Goal: Task Accomplishment & Management: Use online tool/utility

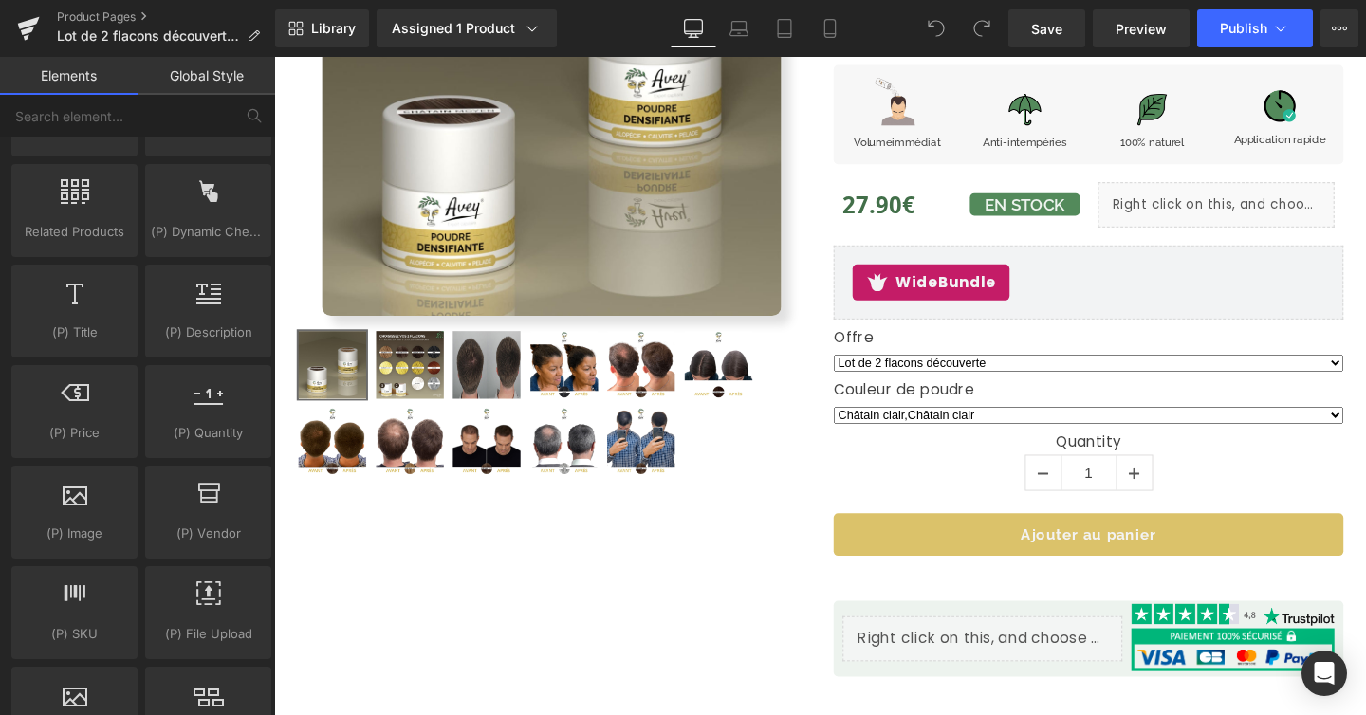
scroll to position [1746, 0]
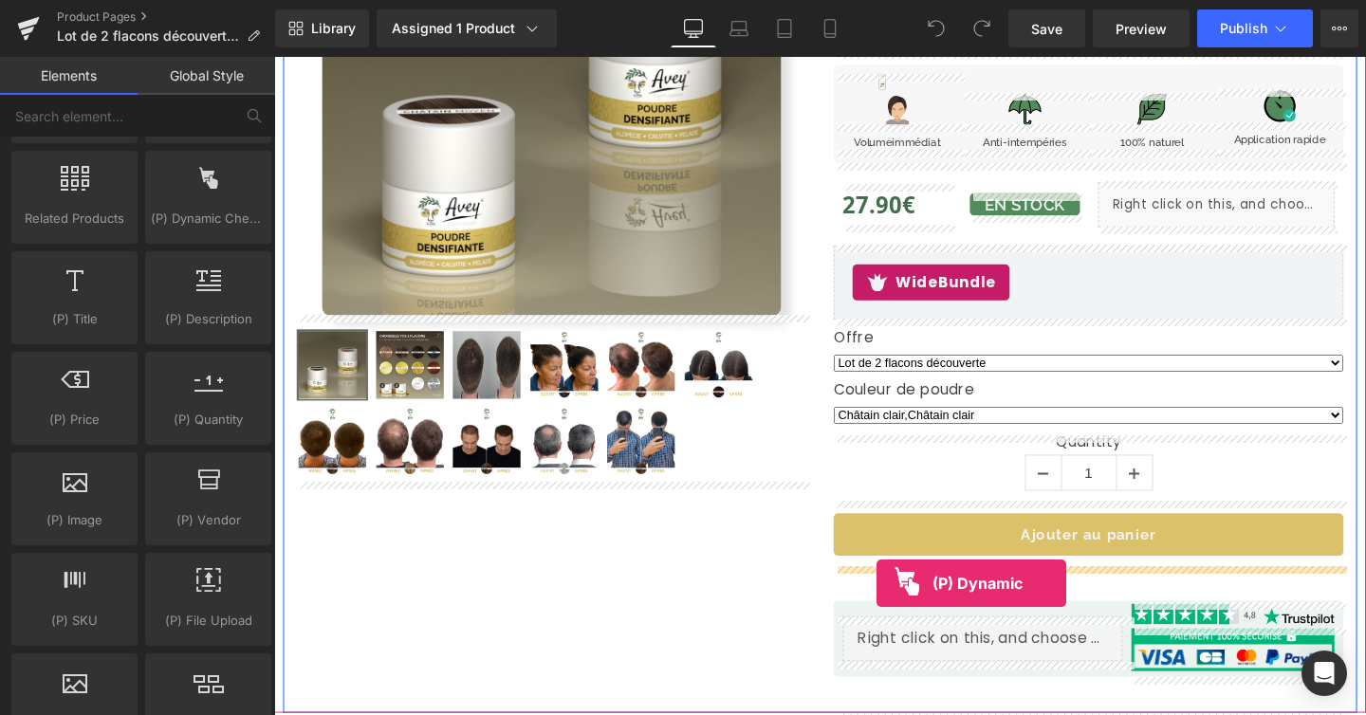
drag, startPoint x: 473, startPoint y: 267, endPoint x: 908, endPoint y: 610, distance: 553.2
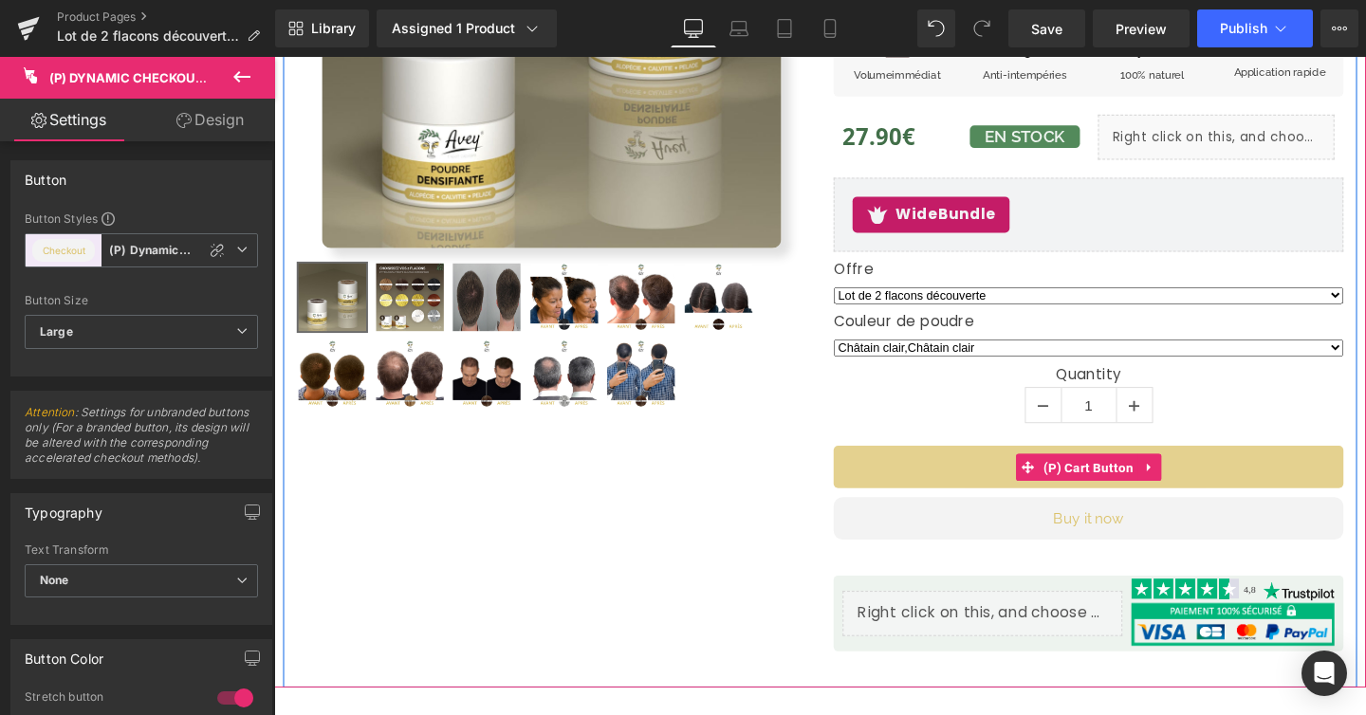
scroll to position [446, 0]
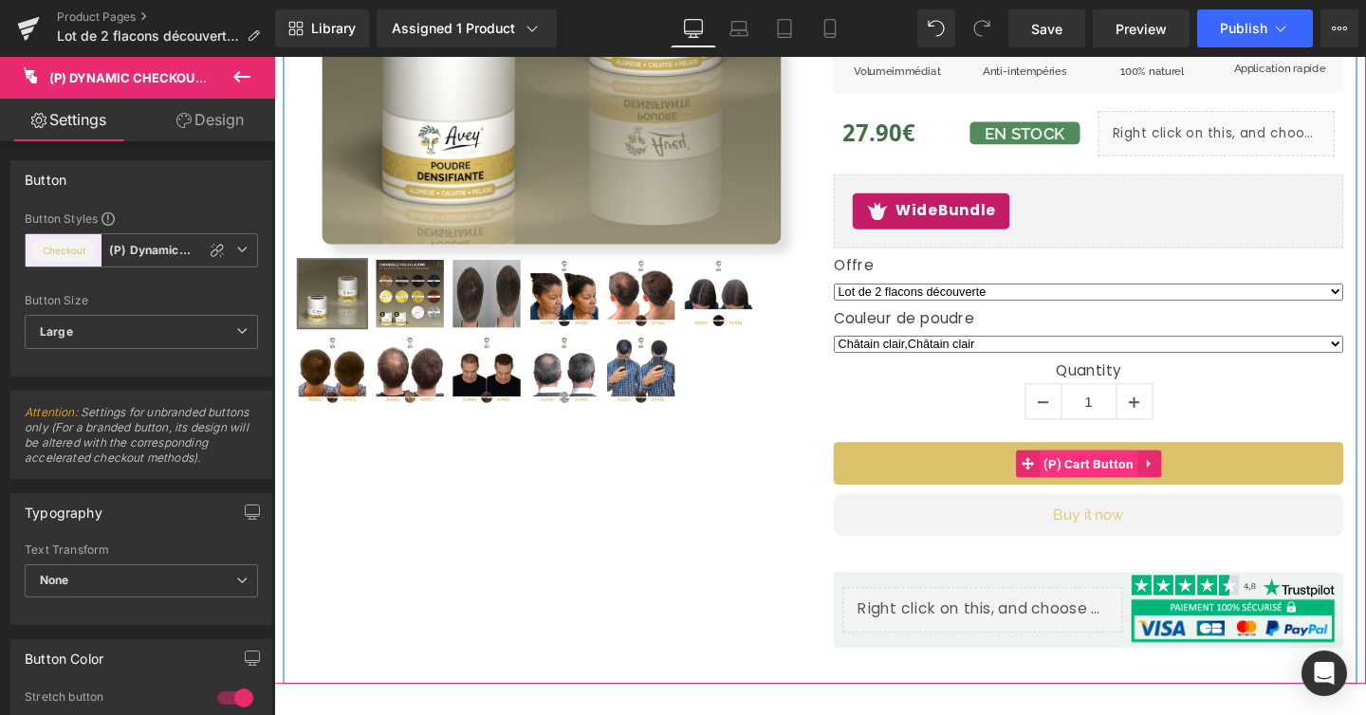
click at [1142, 486] on span "(P) Cart Button" at bounding box center [1131, 484] width 104 height 28
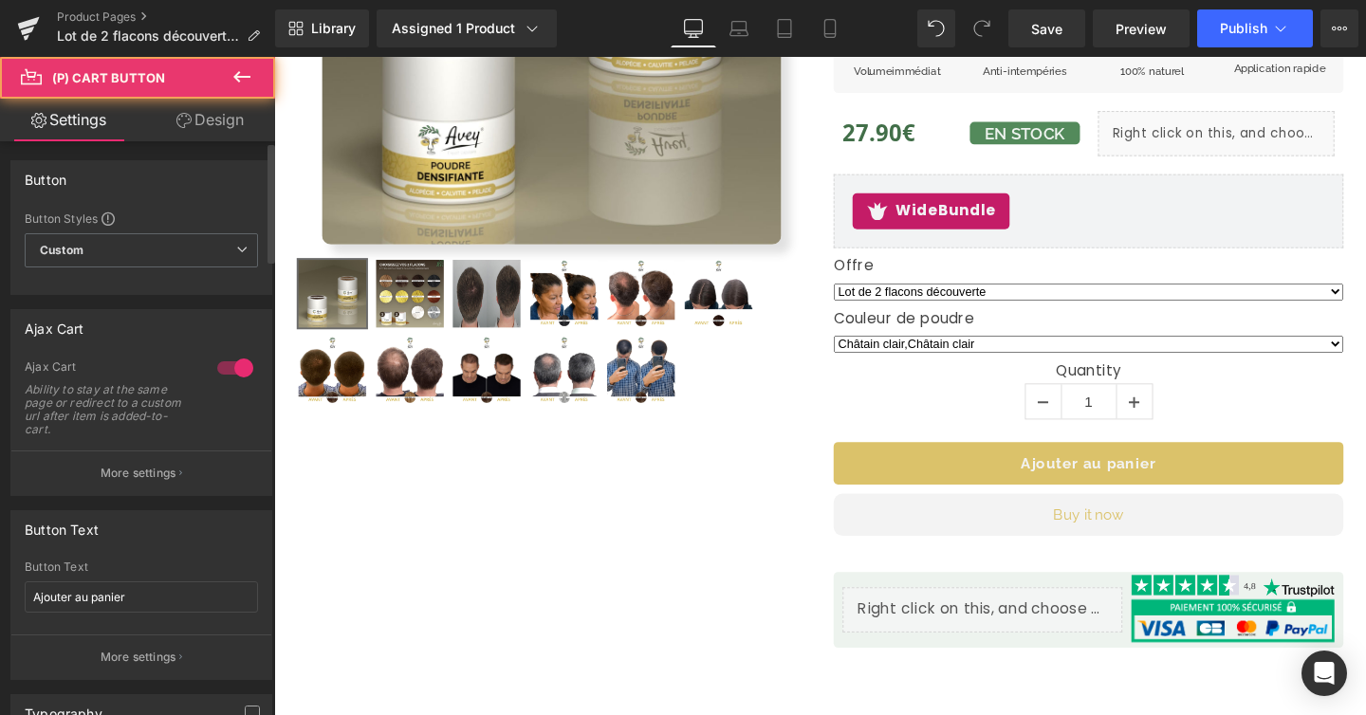
click at [213, 155] on div "Button Button Styles Custom (P) Cart Button Custom Custom Add To Cart (P) Cart …" at bounding box center [142, 220] width 284 height 149
click at [218, 127] on link "Design" at bounding box center [210, 120] width 138 height 43
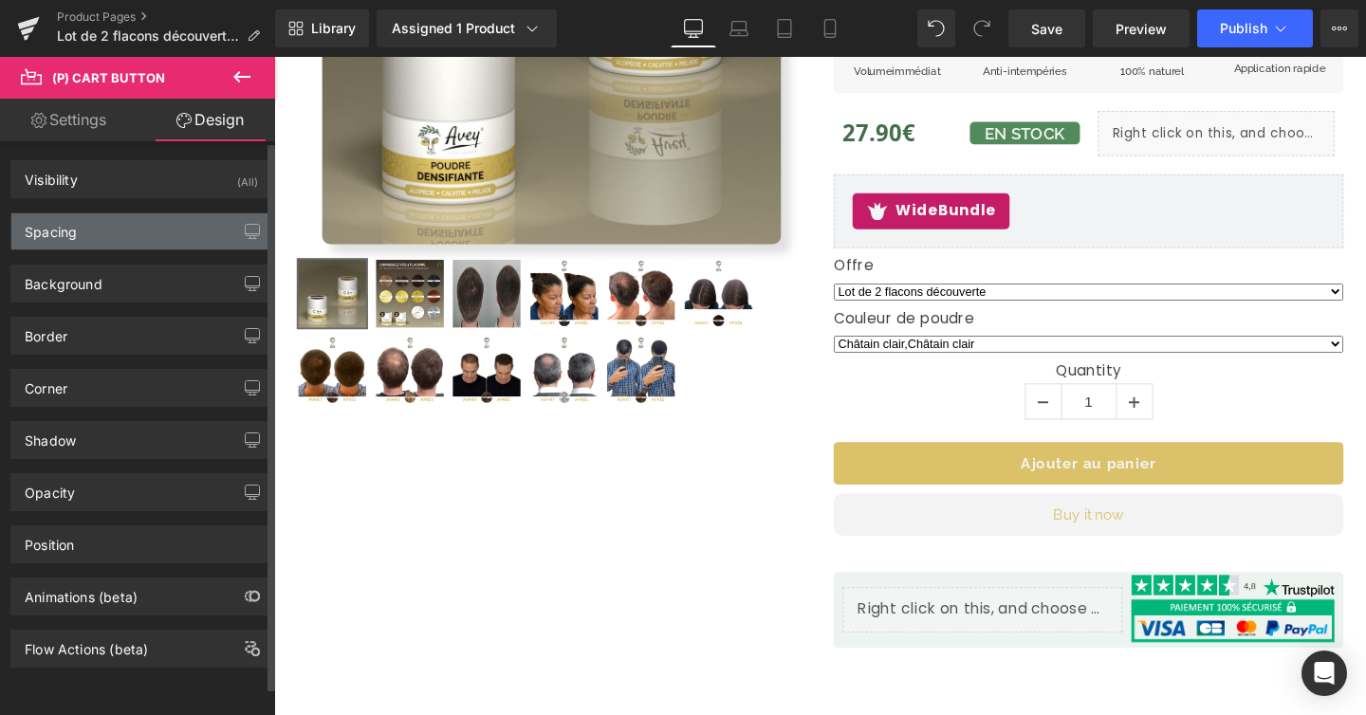
click at [160, 227] on div "Spacing" at bounding box center [141, 231] width 260 height 36
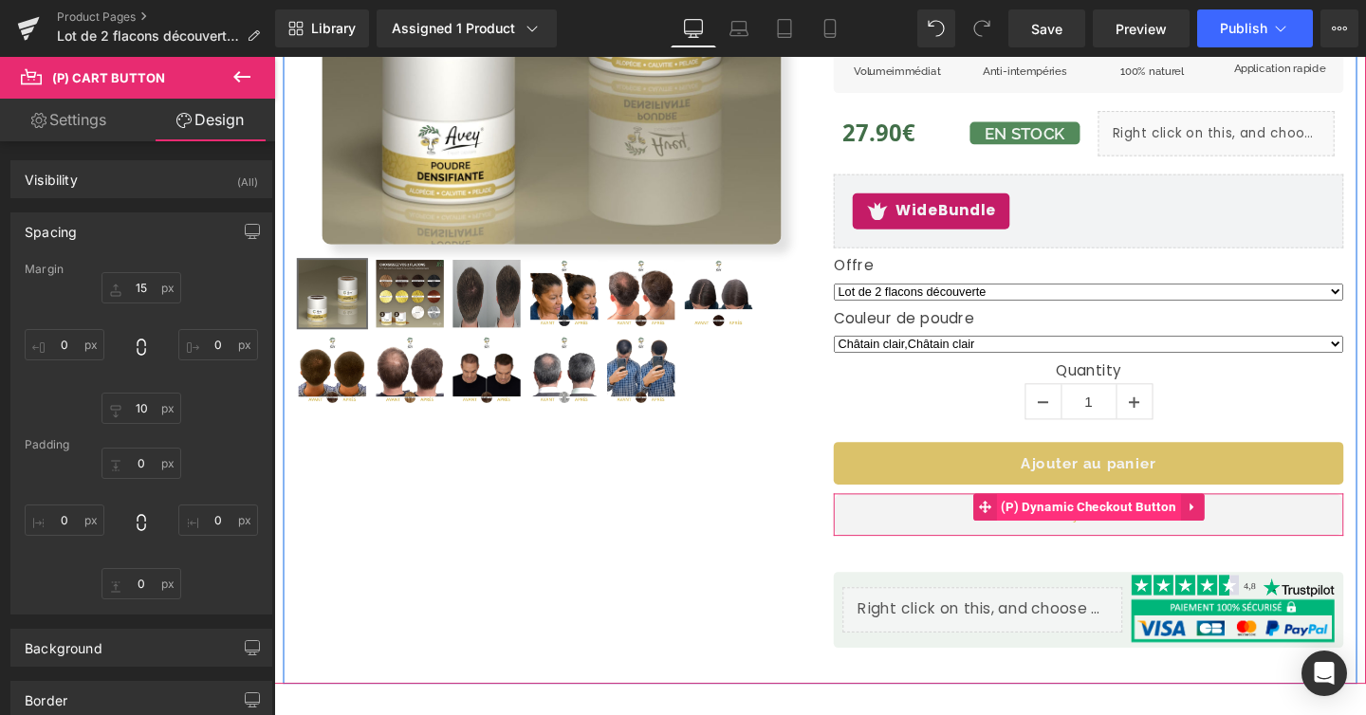
click at [1125, 530] on span "(P) Dynamic Checkout Button" at bounding box center [1130, 530] width 194 height 28
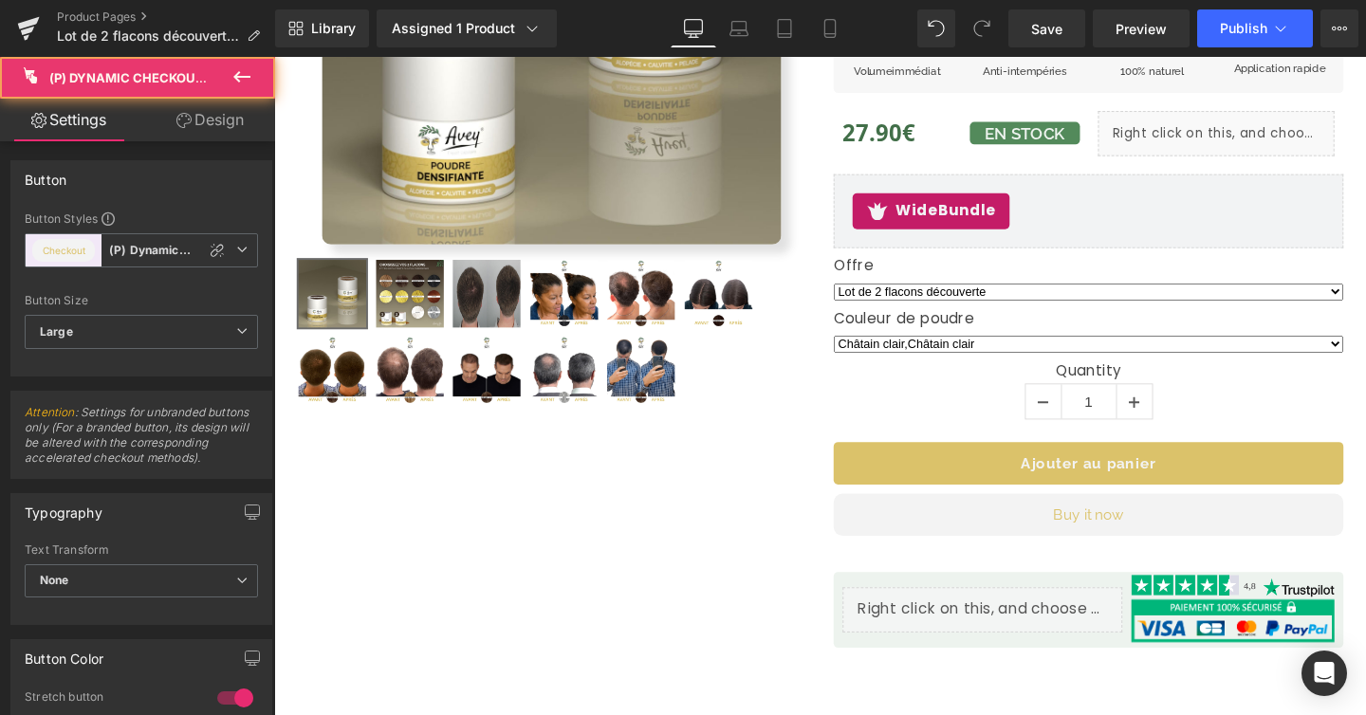
click at [206, 127] on link "Design" at bounding box center [210, 120] width 138 height 43
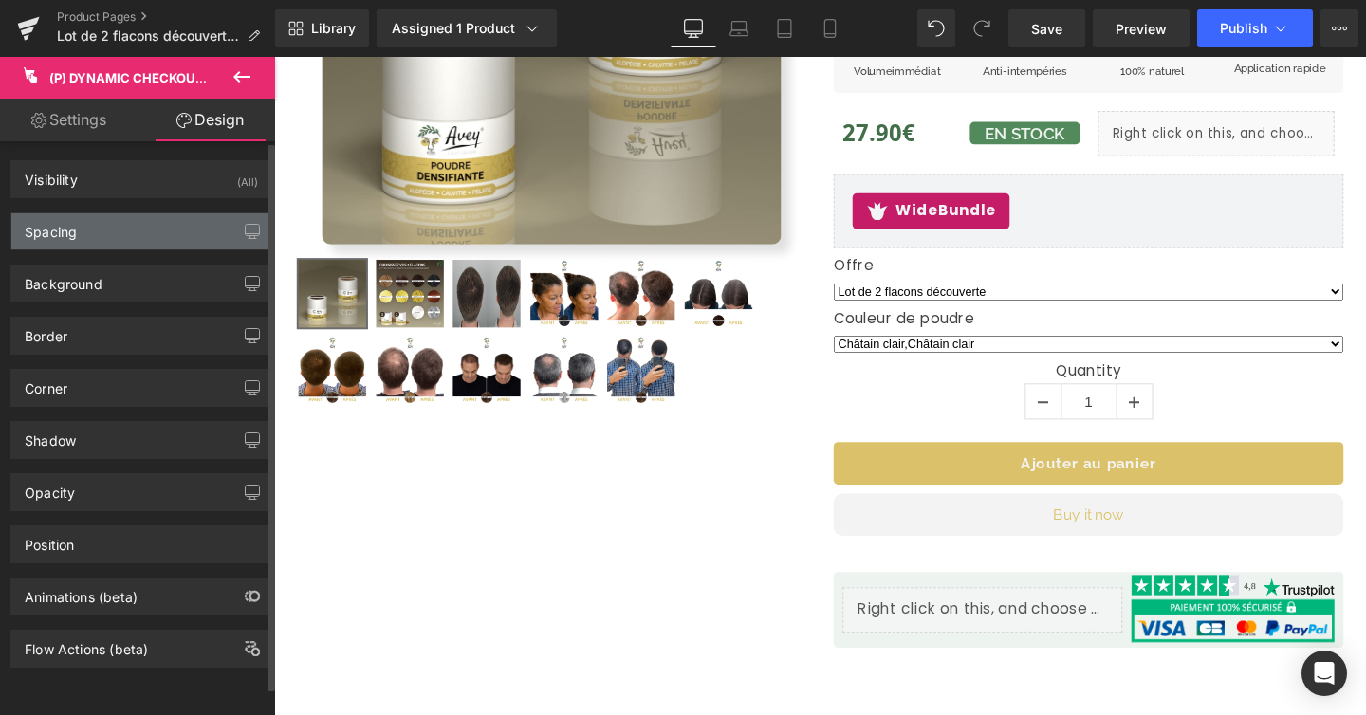
click at [144, 229] on div "Spacing" at bounding box center [141, 231] width 260 height 36
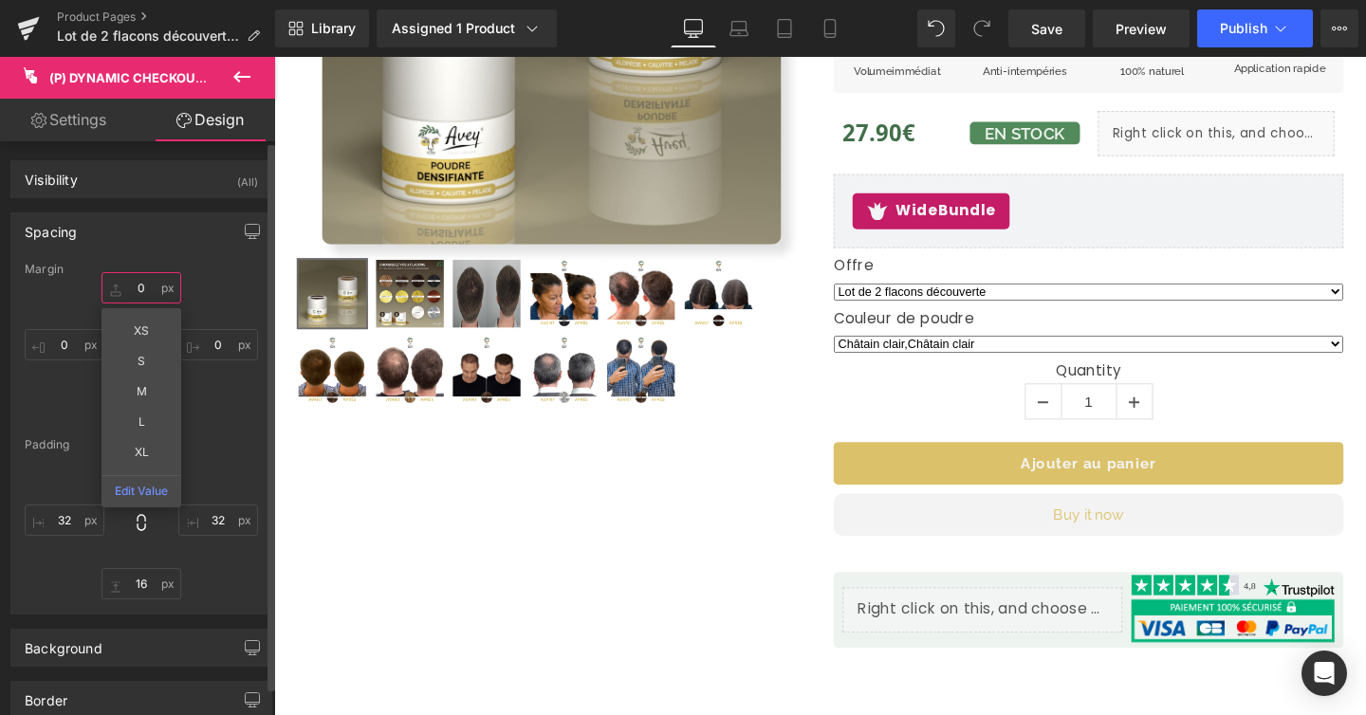
click at [141, 291] on input "0" at bounding box center [141, 287] width 80 height 31
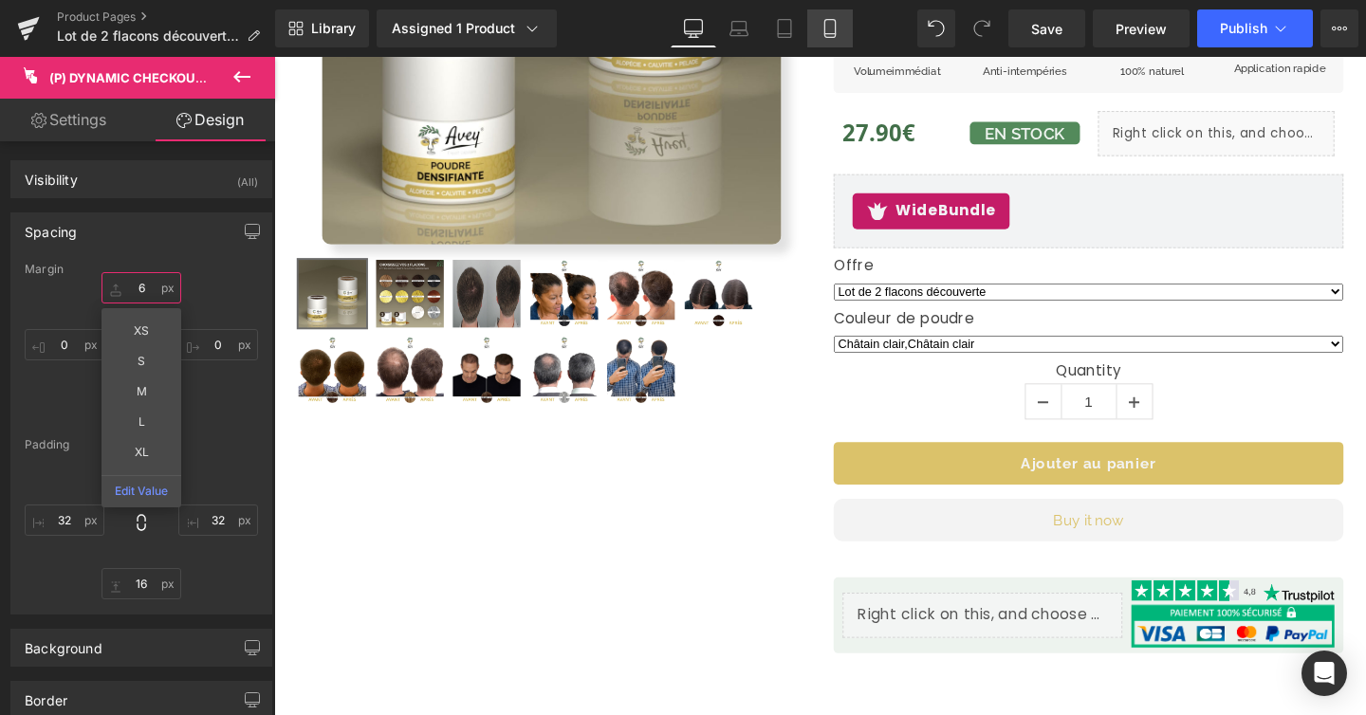
type input "6"
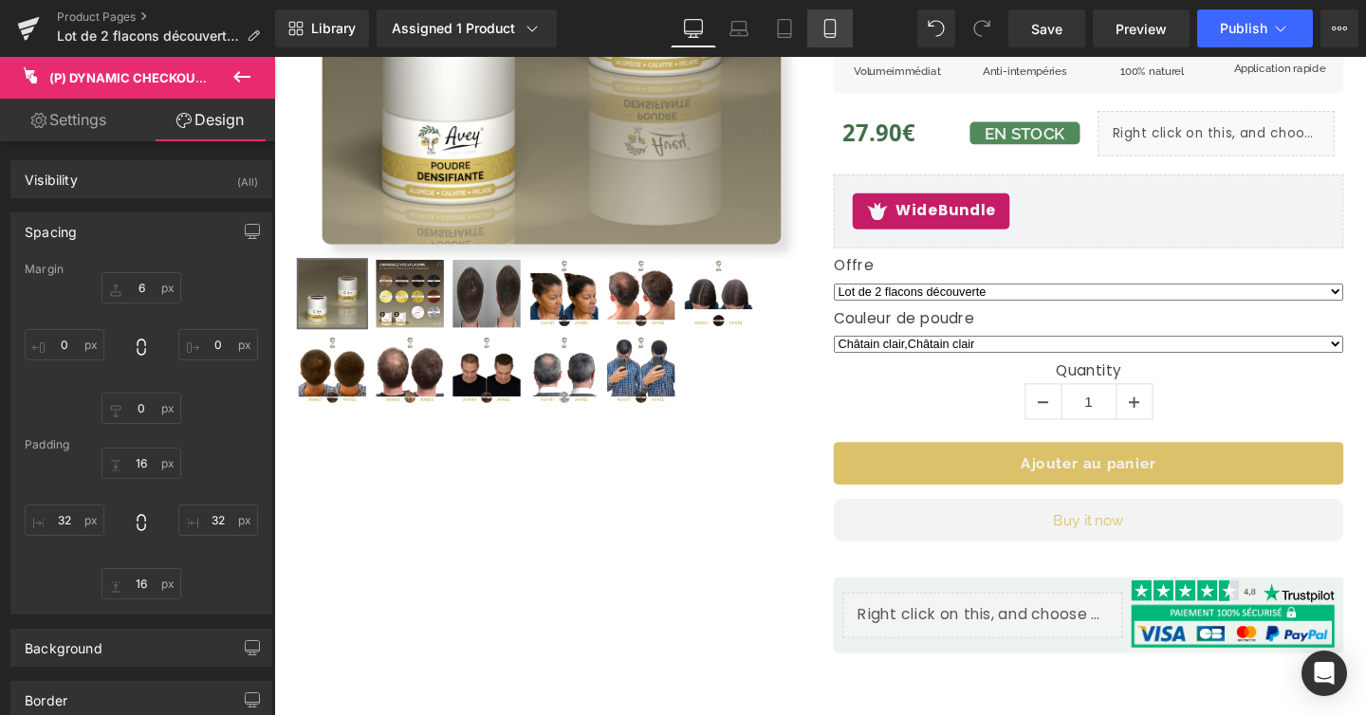
click at [844, 34] on link "Mobile" at bounding box center [830, 28] width 46 height 38
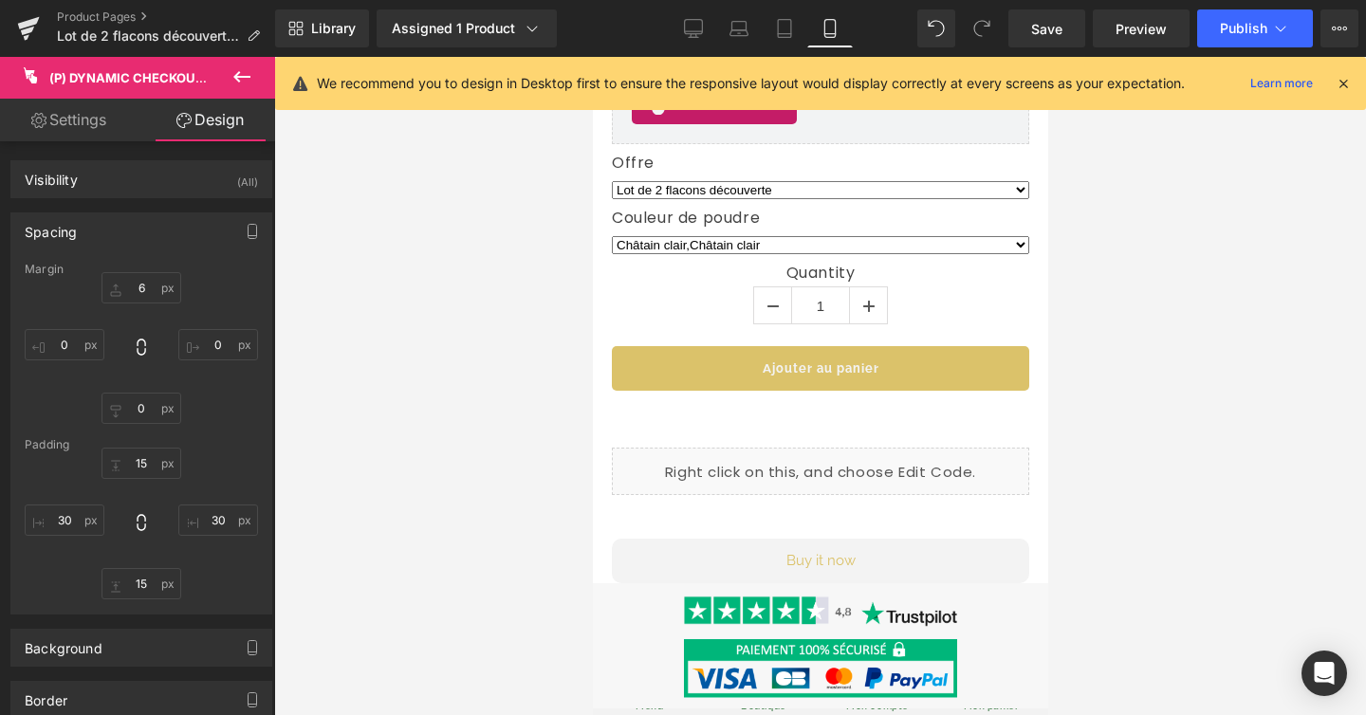
scroll to position [1260, 0]
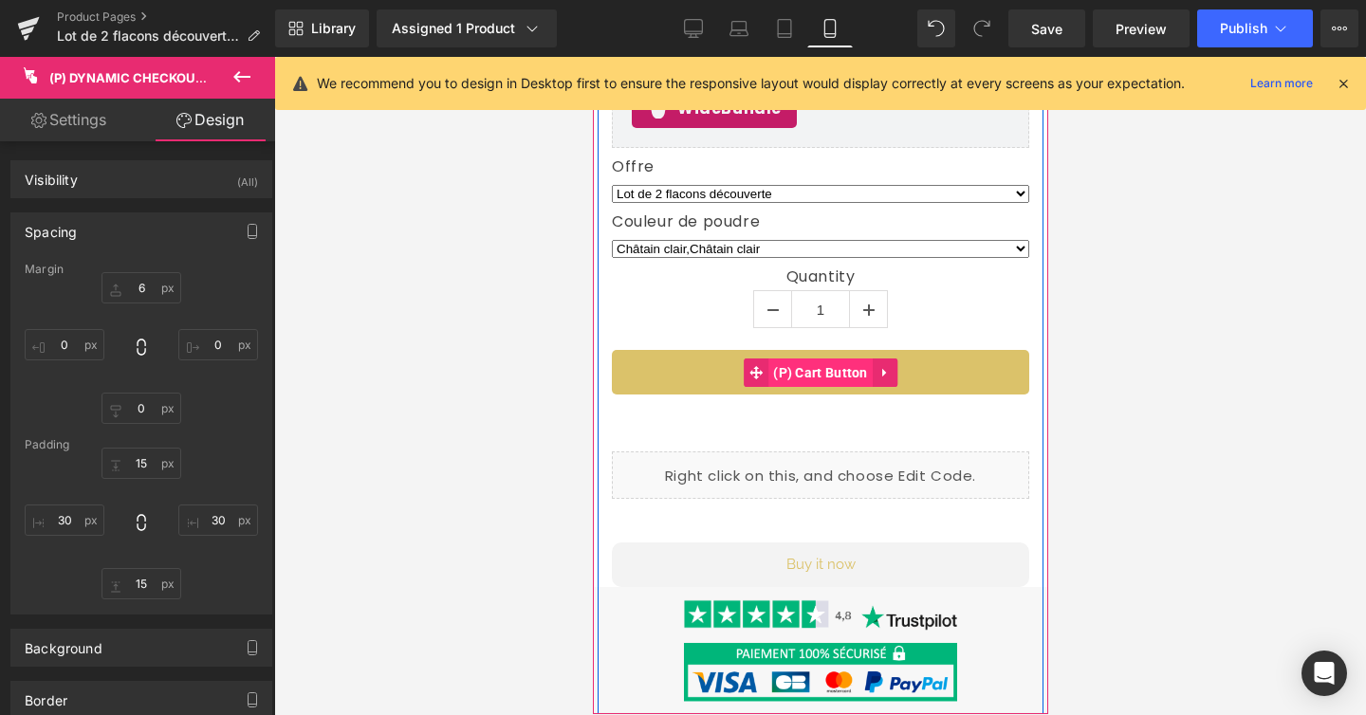
click at [839, 359] on span "(P) Cart Button" at bounding box center [819, 373] width 104 height 28
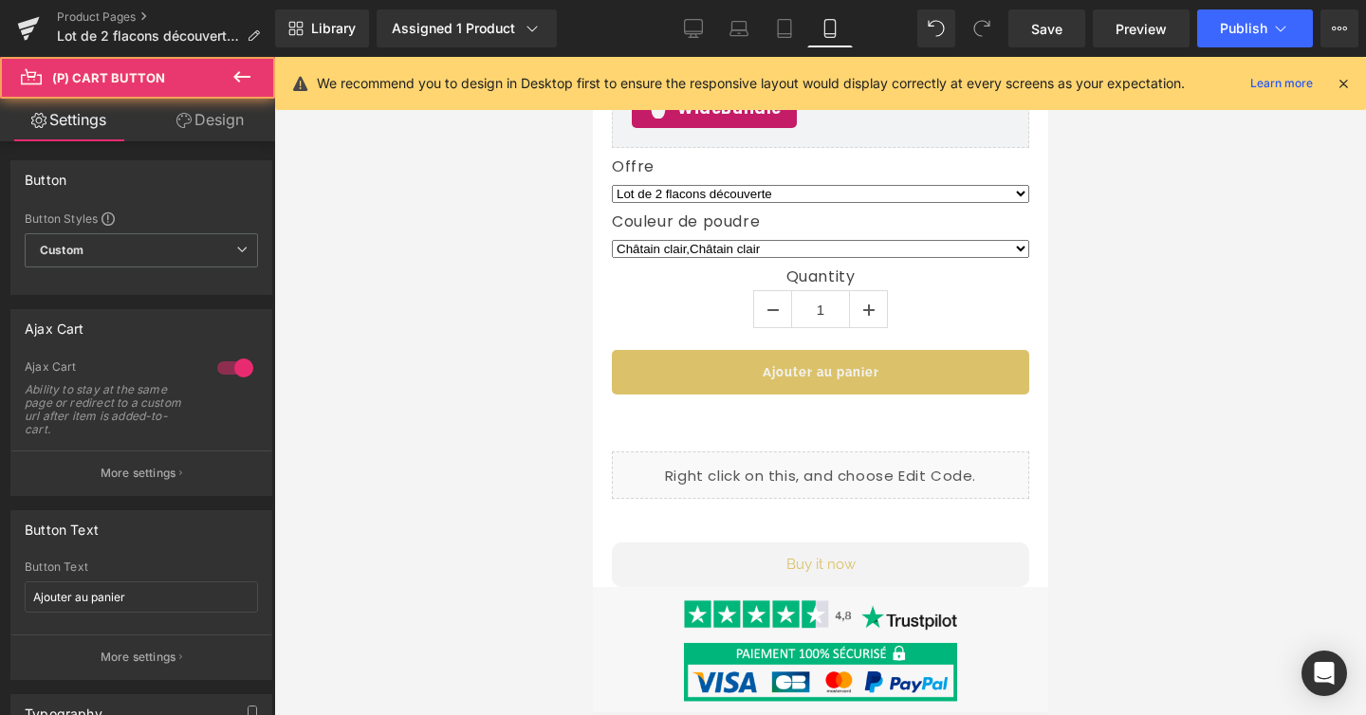
click at [229, 114] on link "Design" at bounding box center [210, 120] width 138 height 43
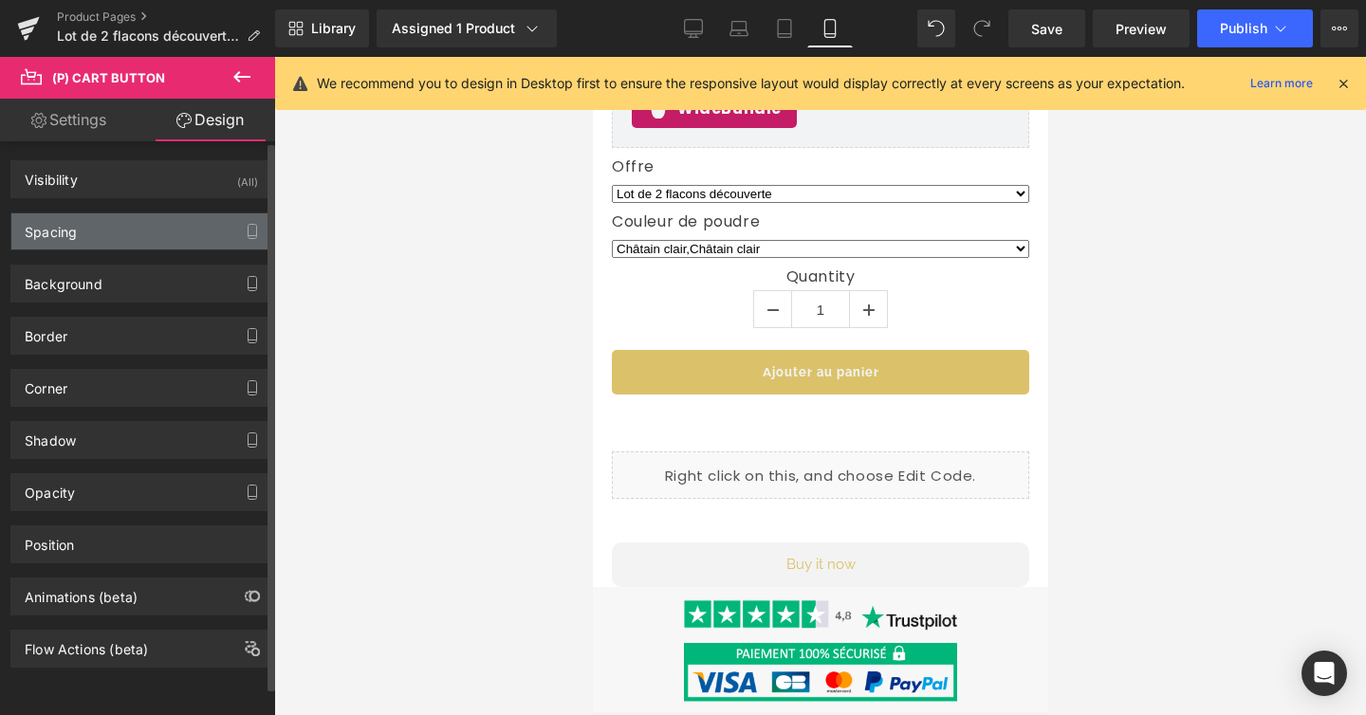
click at [154, 242] on div "Spacing" at bounding box center [141, 231] width 260 height 36
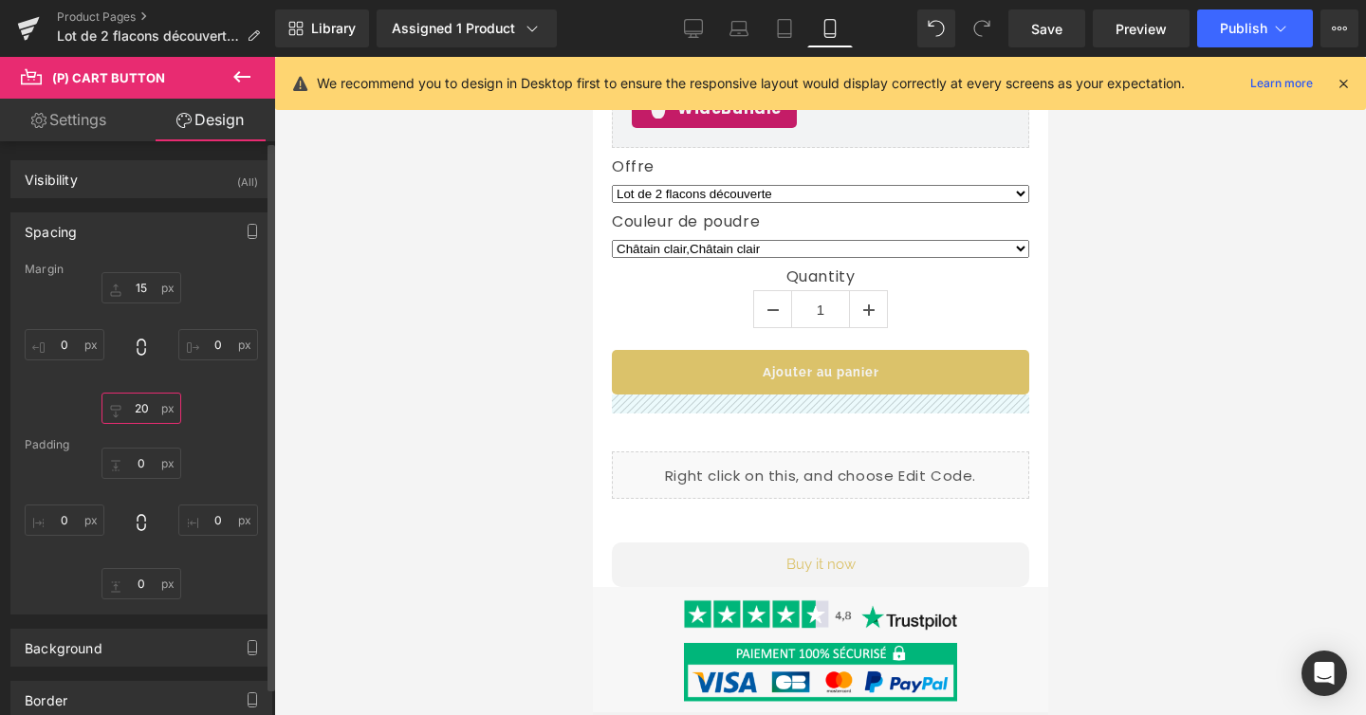
click at [148, 415] on input "text" at bounding box center [141, 408] width 80 height 31
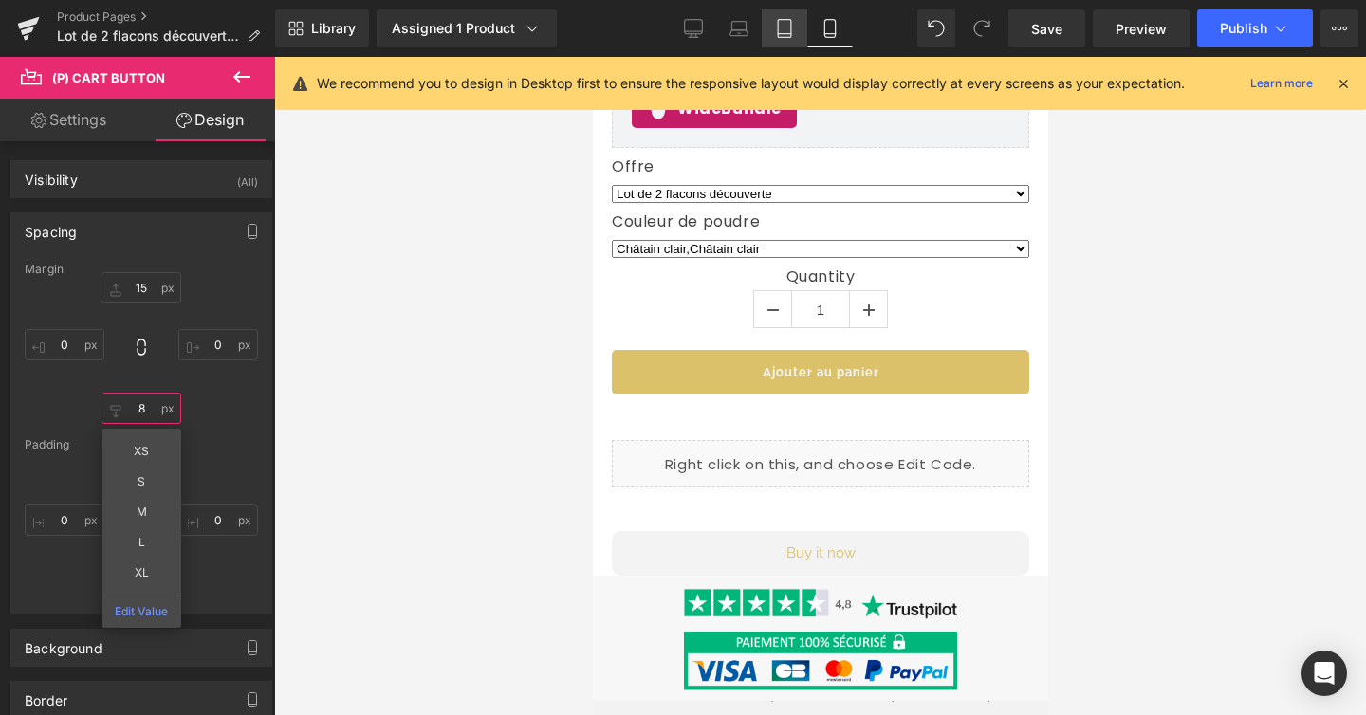
type input "8"
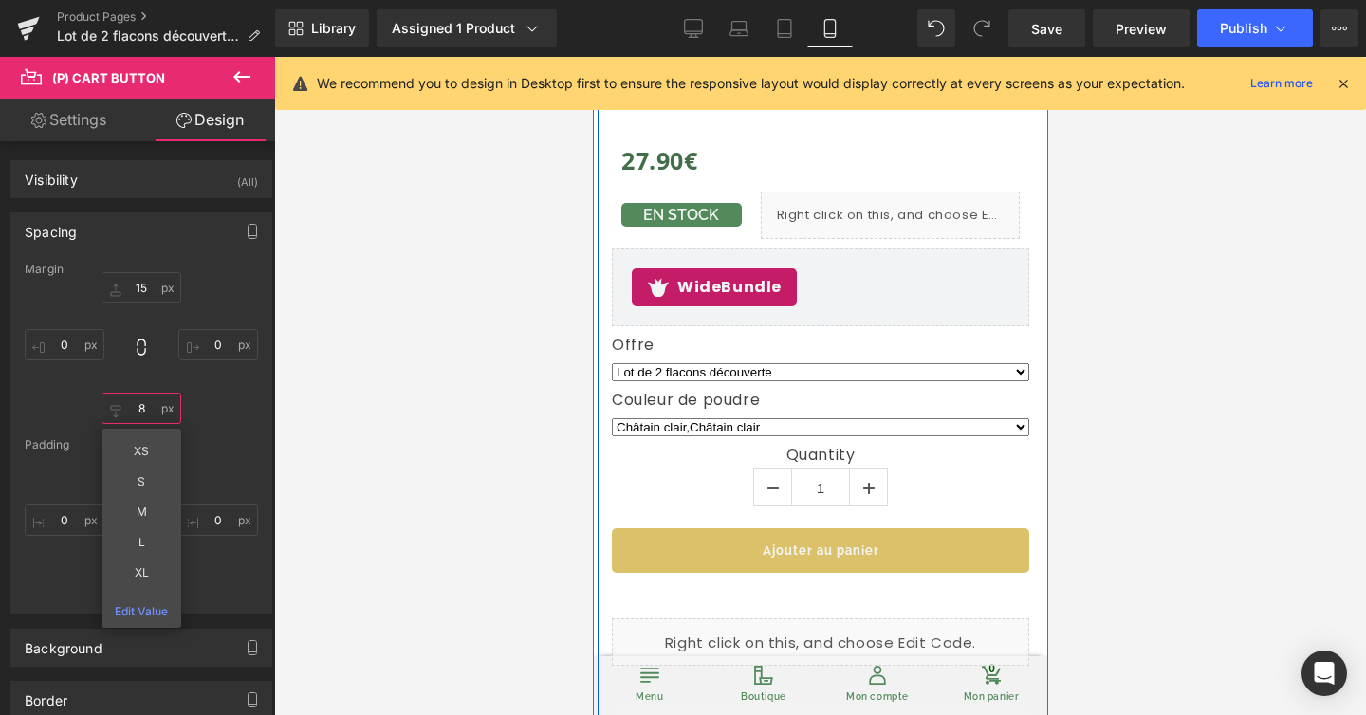
scroll to position [1080, 0]
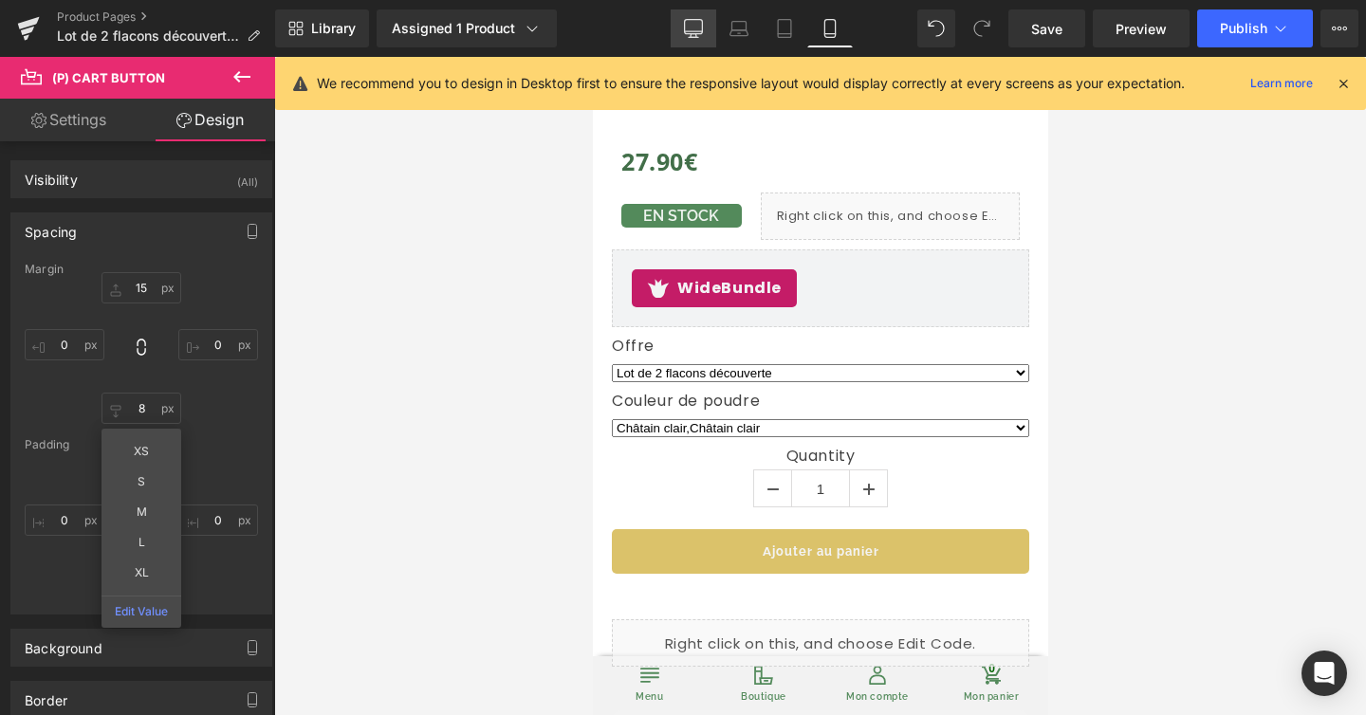
click at [679, 36] on link "Desktop" at bounding box center [694, 28] width 46 height 38
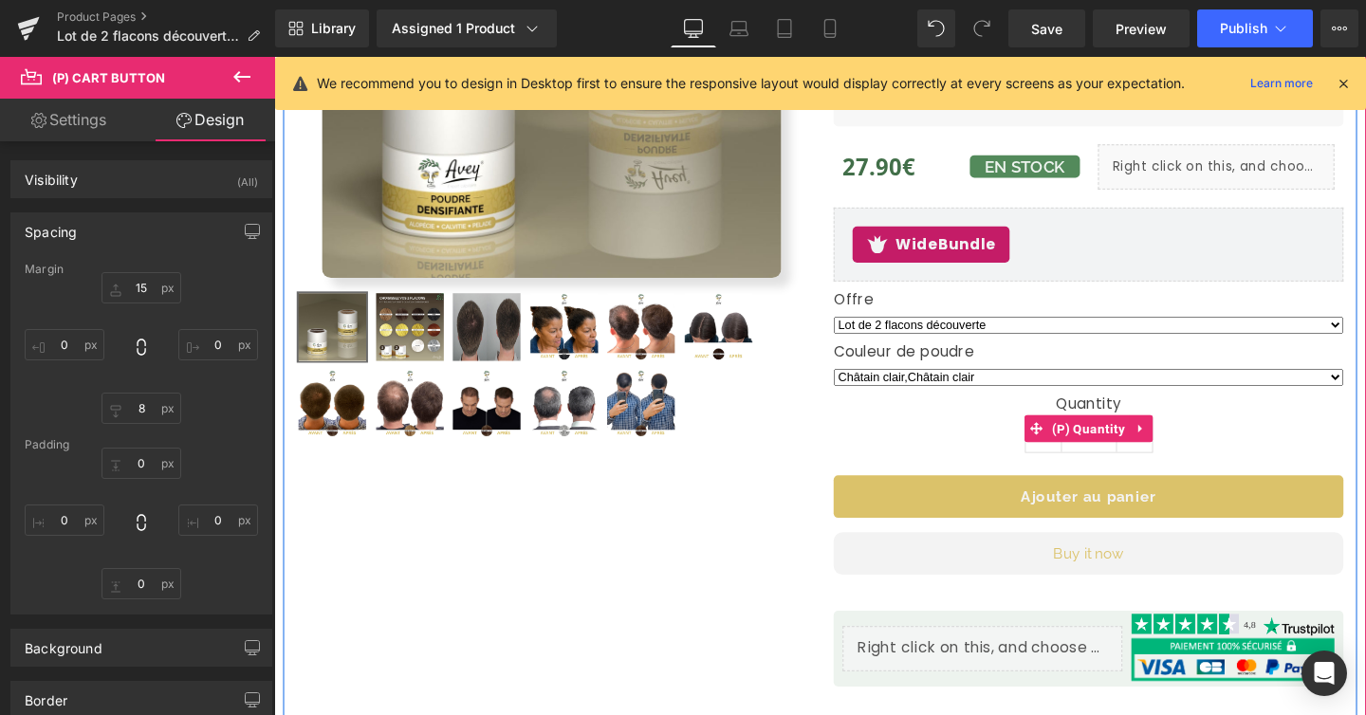
scroll to position [423, 0]
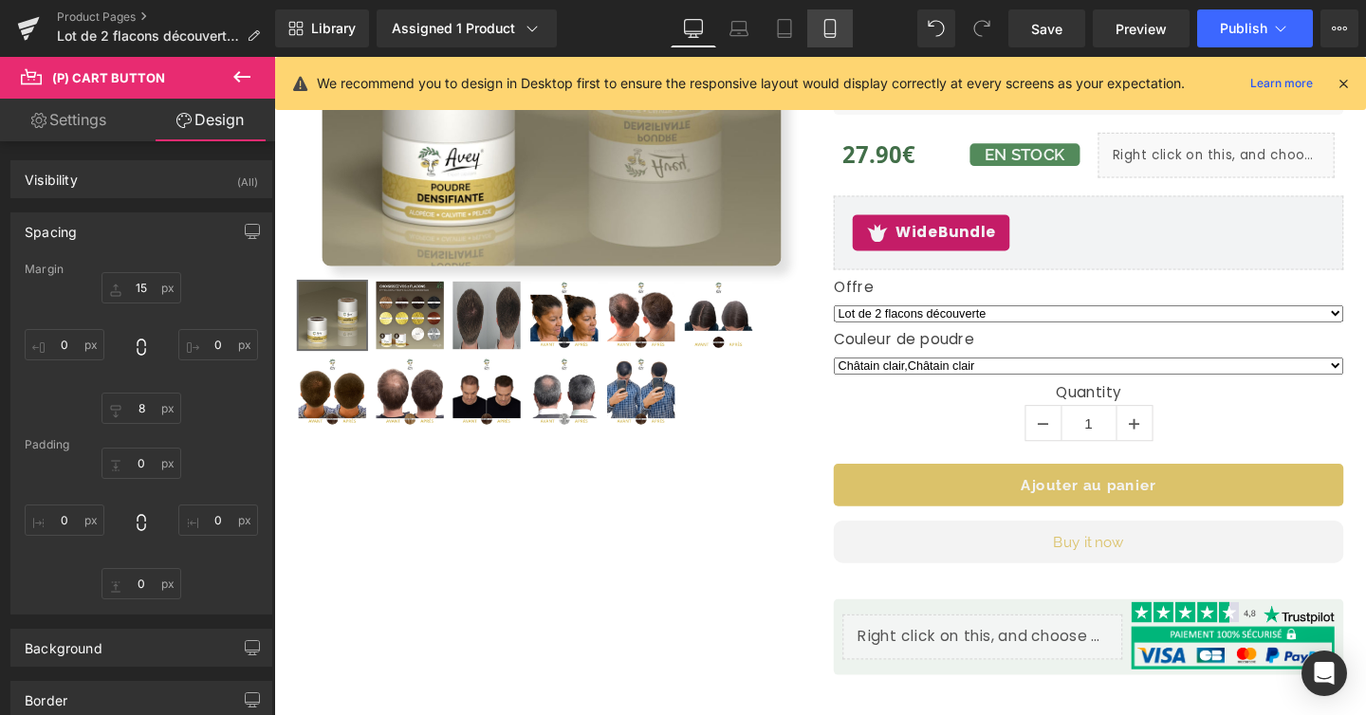
click at [839, 28] on icon at bounding box center [830, 28] width 19 height 19
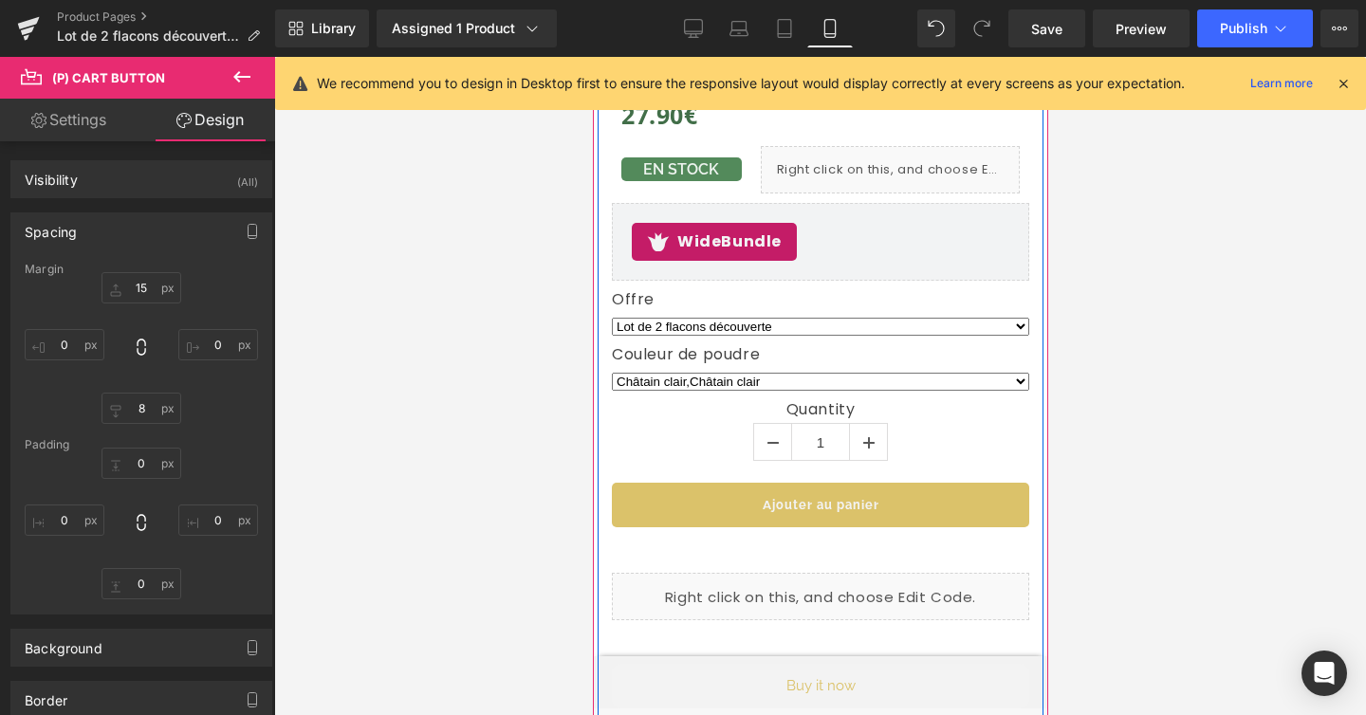
scroll to position [1181, 0]
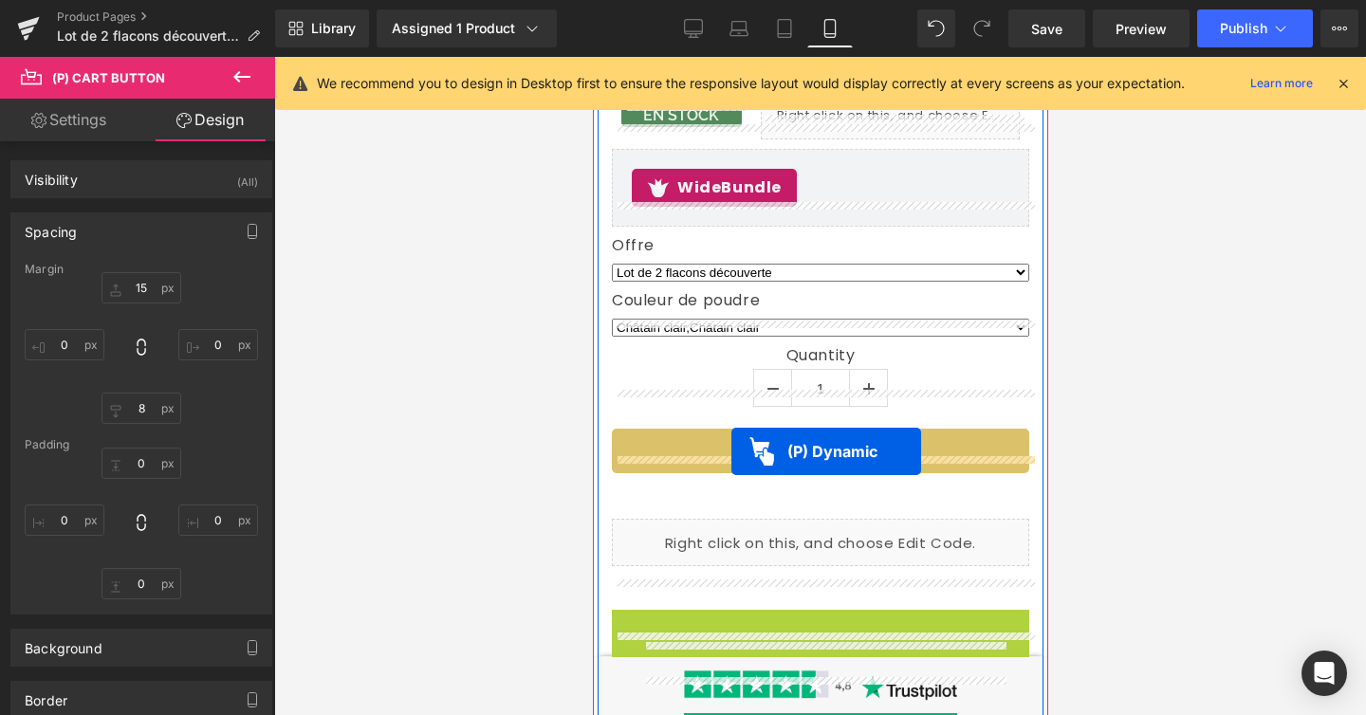
drag, startPoint x: 714, startPoint y: 598, endPoint x: 730, endPoint y: 452, distance: 147.0
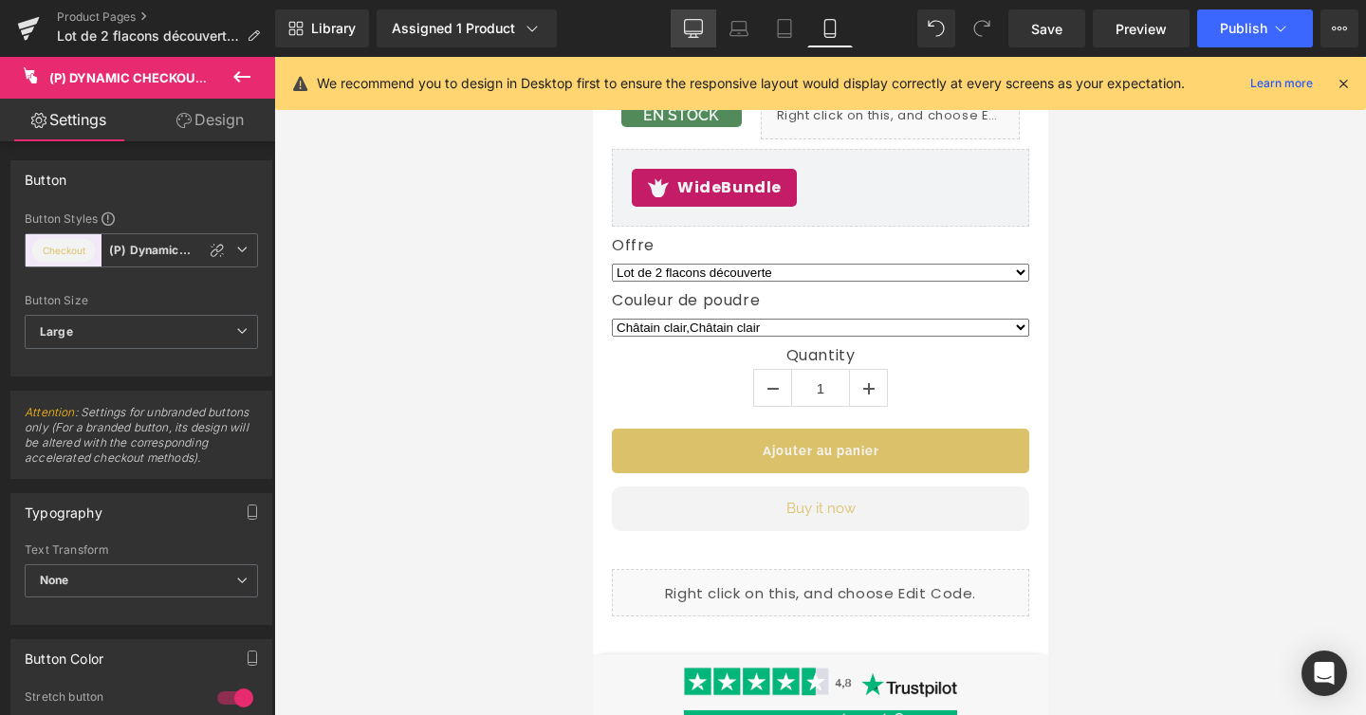
click at [687, 25] on icon at bounding box center [693, 28] width 19 height 19
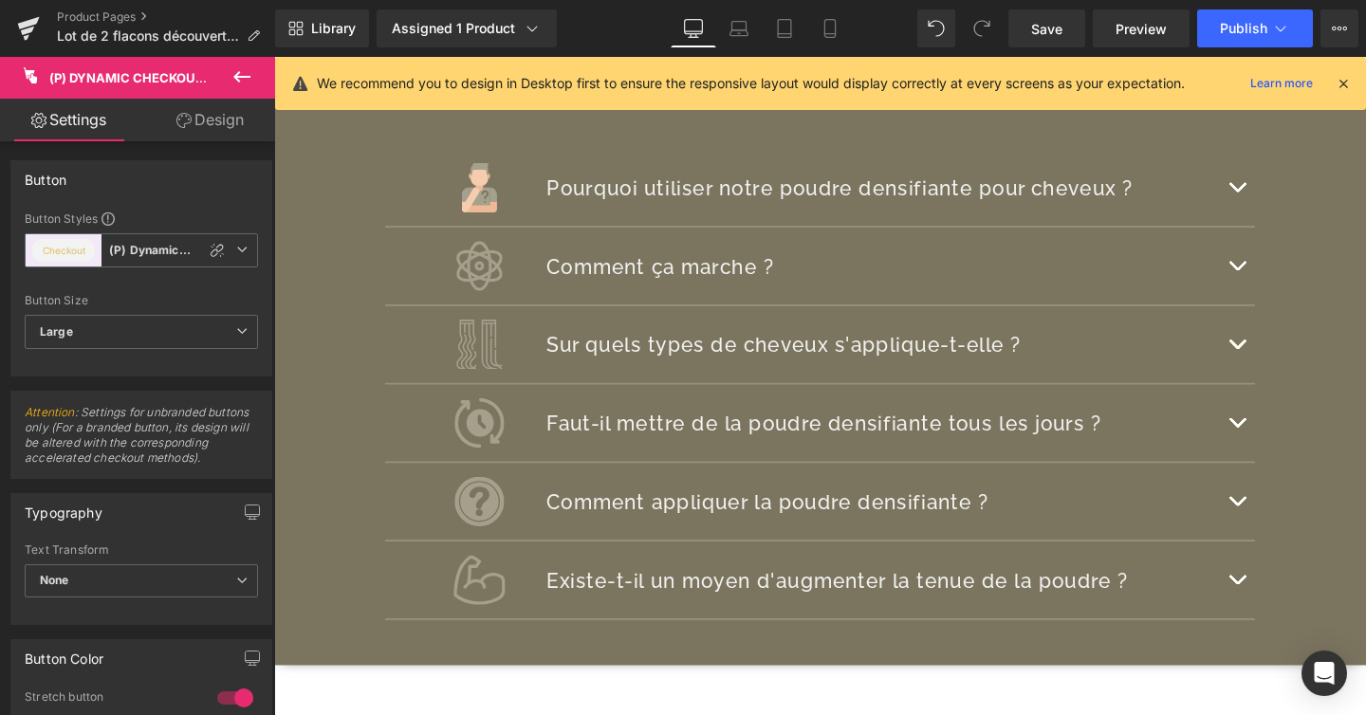
scroll to position [495, 0]
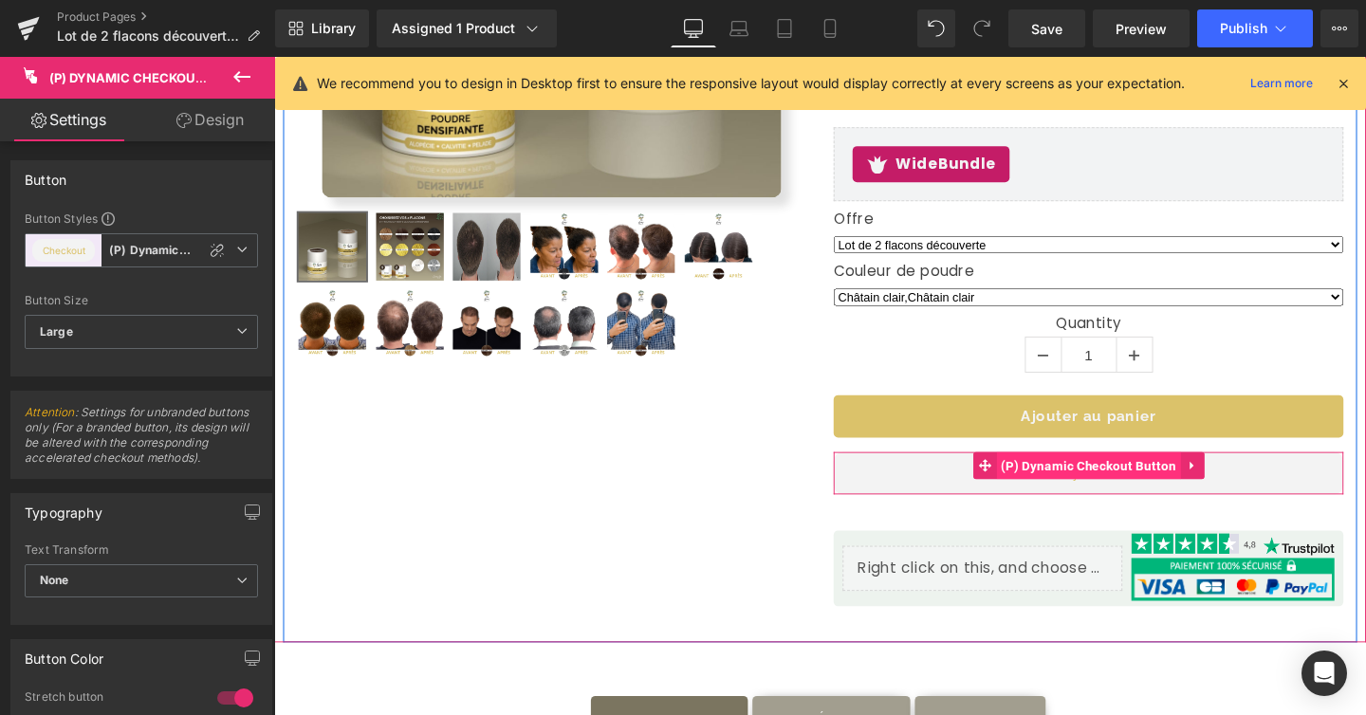
click at [1102, 489] on span "(P) Dynamic Checkout Button" at bounding box center [1130, 486] width 194 height 28
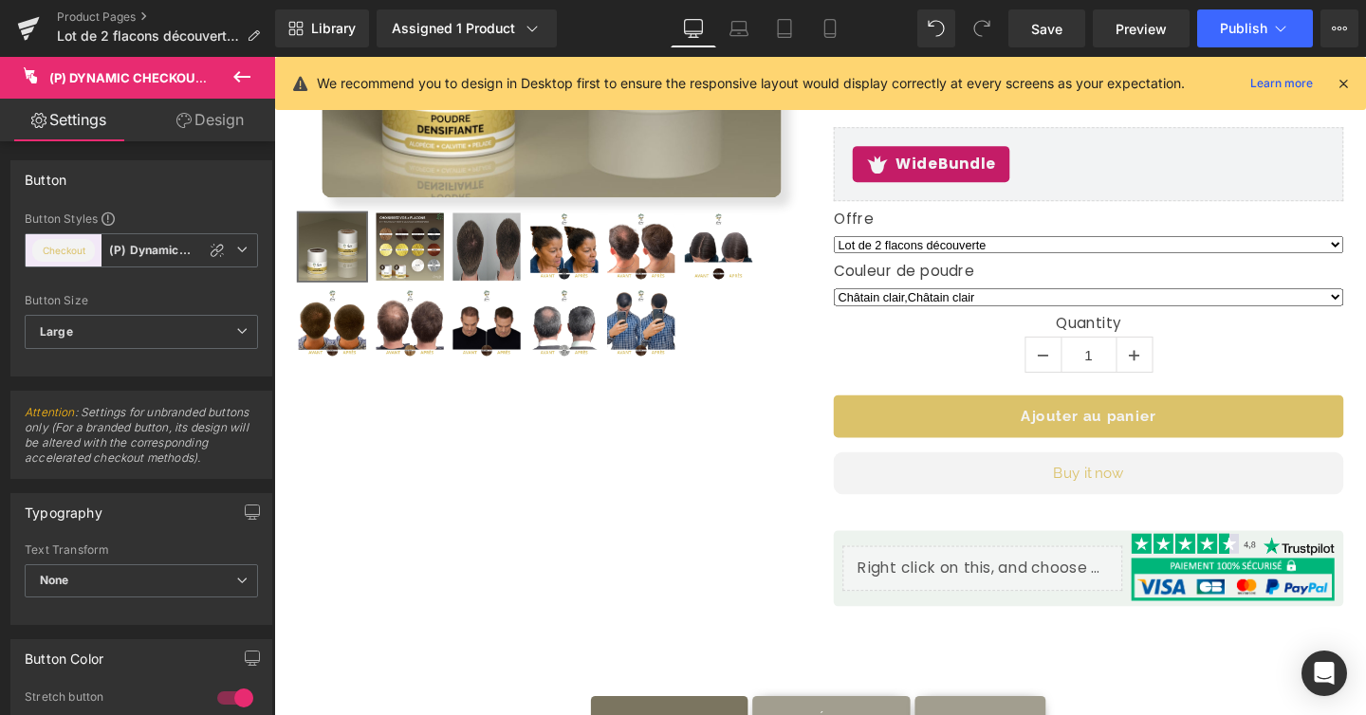
click at [207, 123] on link "Design" at bounding box center [210, 120] width 138 height 43
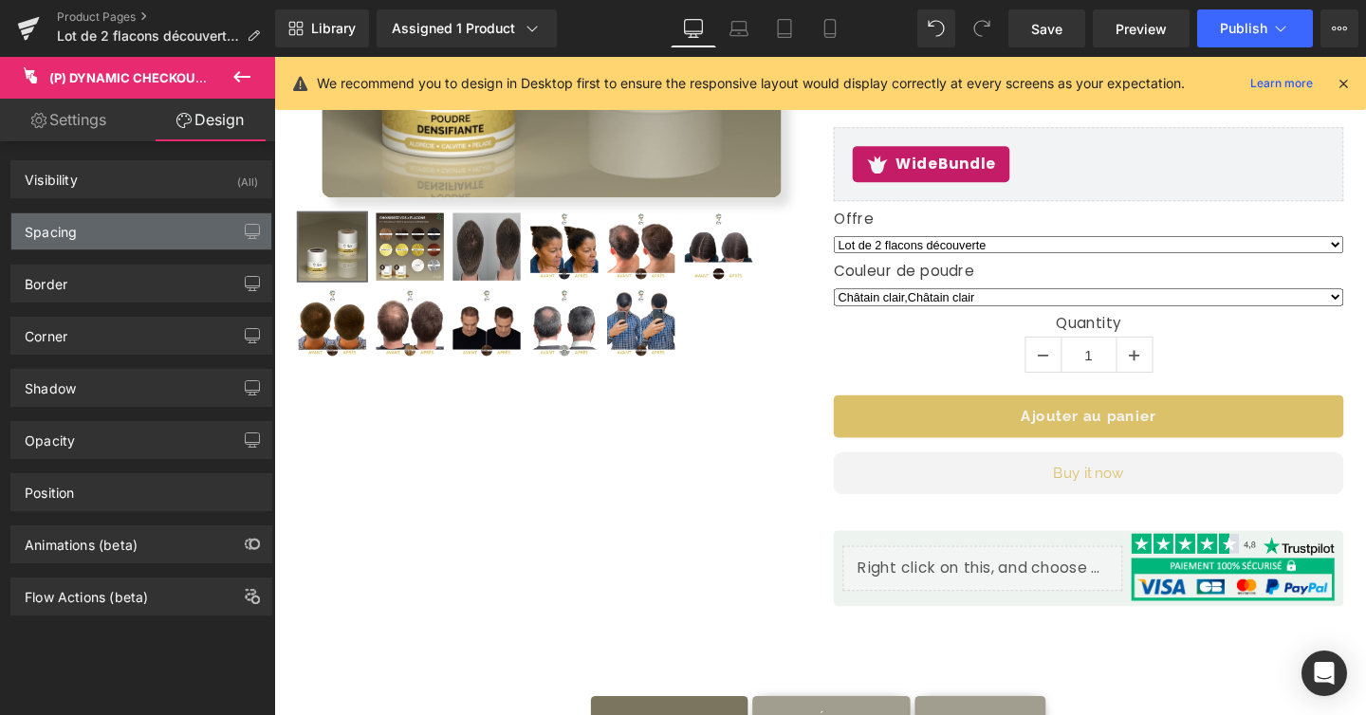
click at [162, 215] on div "Spacing" at bounding box center [141, 231] width 260 height 36
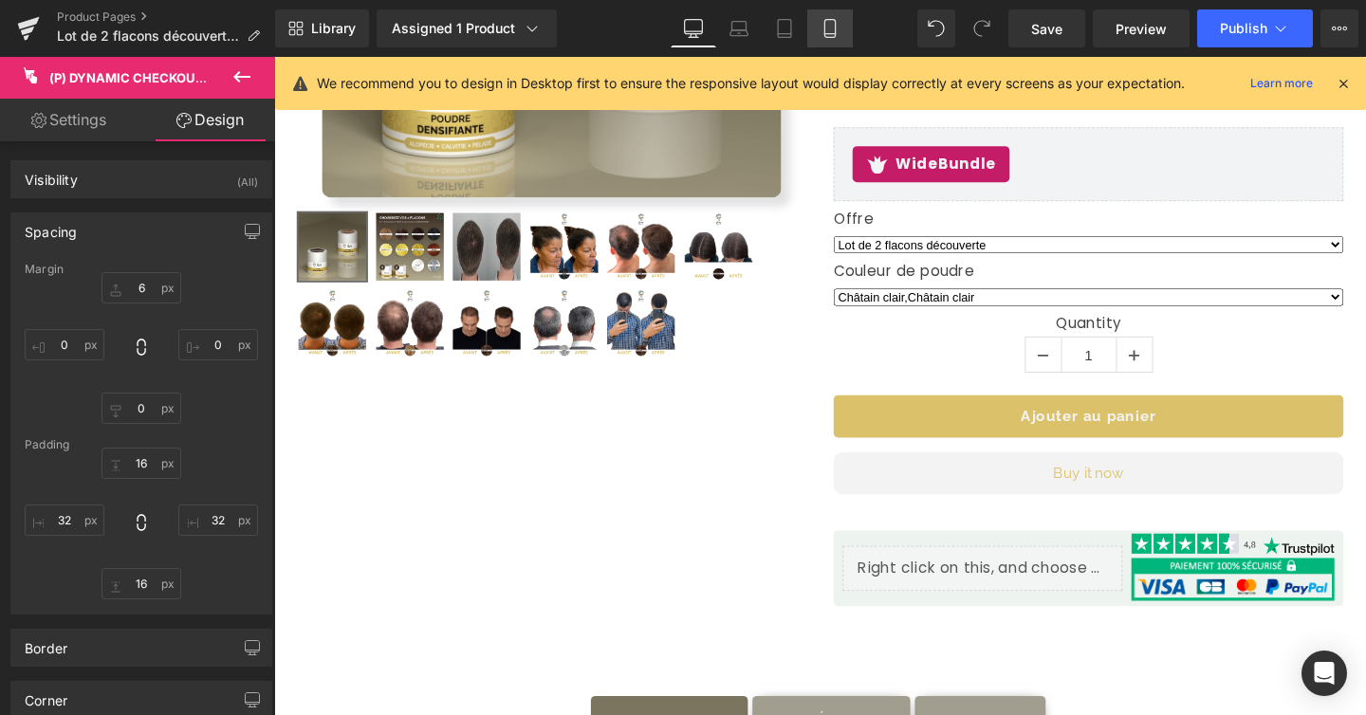
click at [829, 28] on icon at bounding box center [830, 28] width 19 height 19
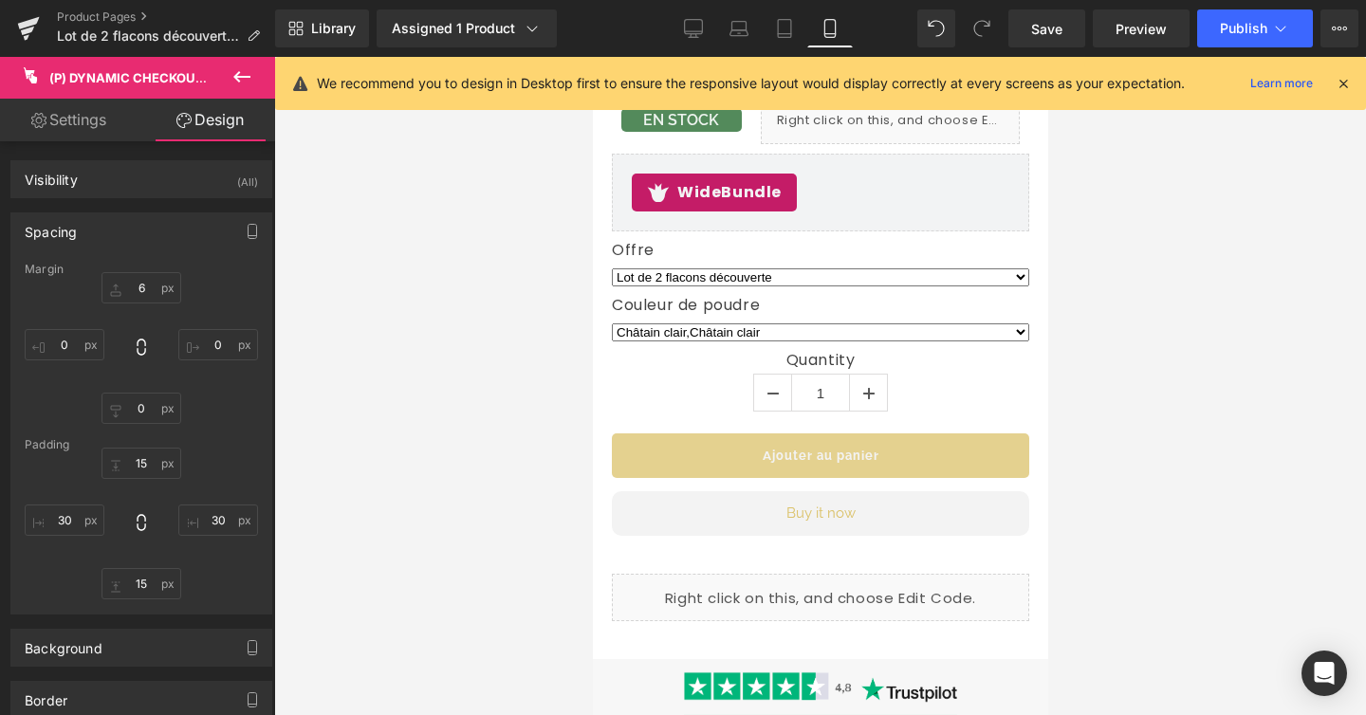
scroll to position [1174, 0]
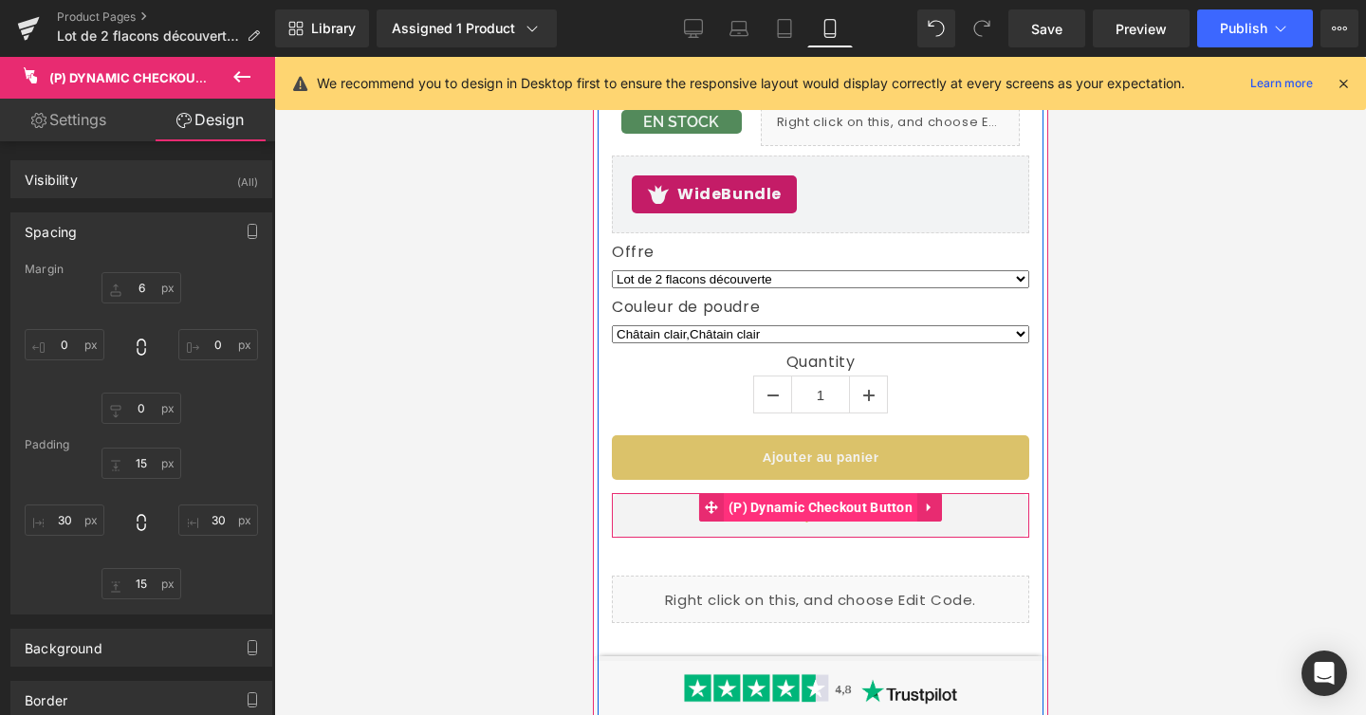
click at [817, 493] on span "(P) Dynamic Checkout Button" at bounding box center [820, 507] width 194 height 28
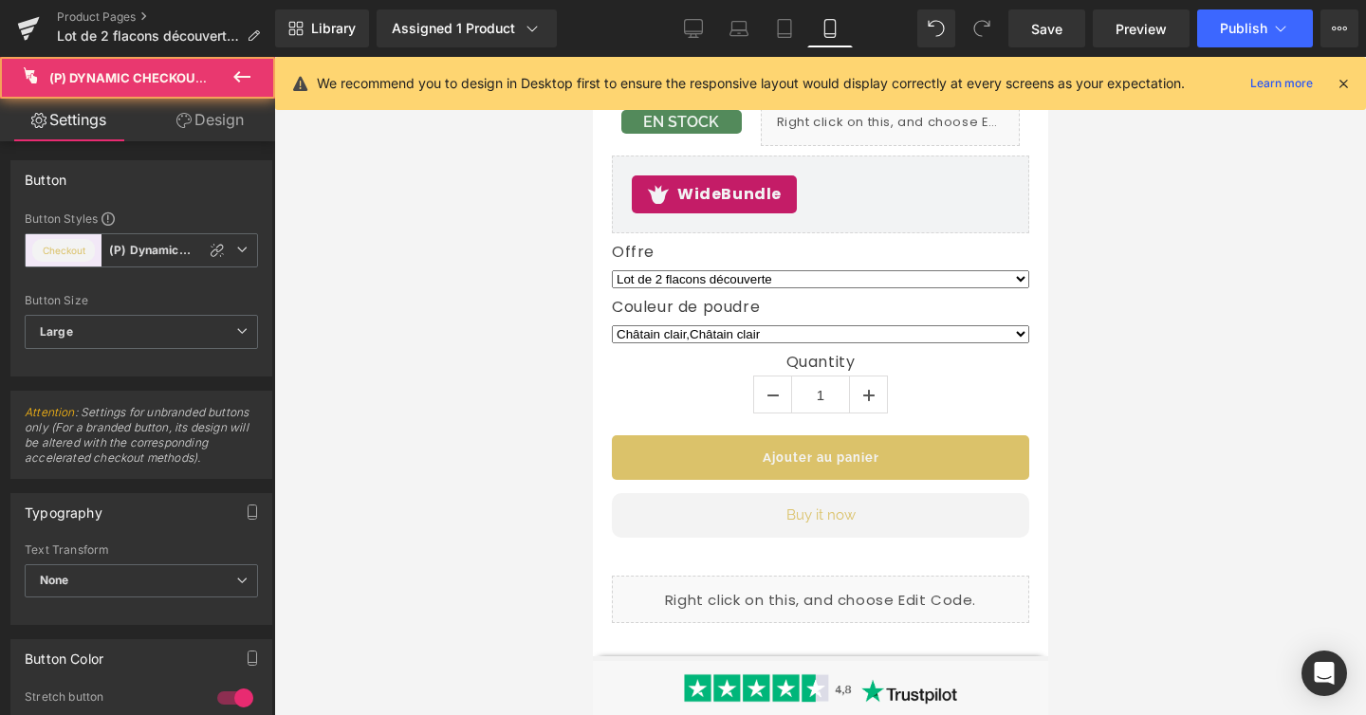
click at [183, 121] on icon at bounding box center [183, 120] width 15 height 15
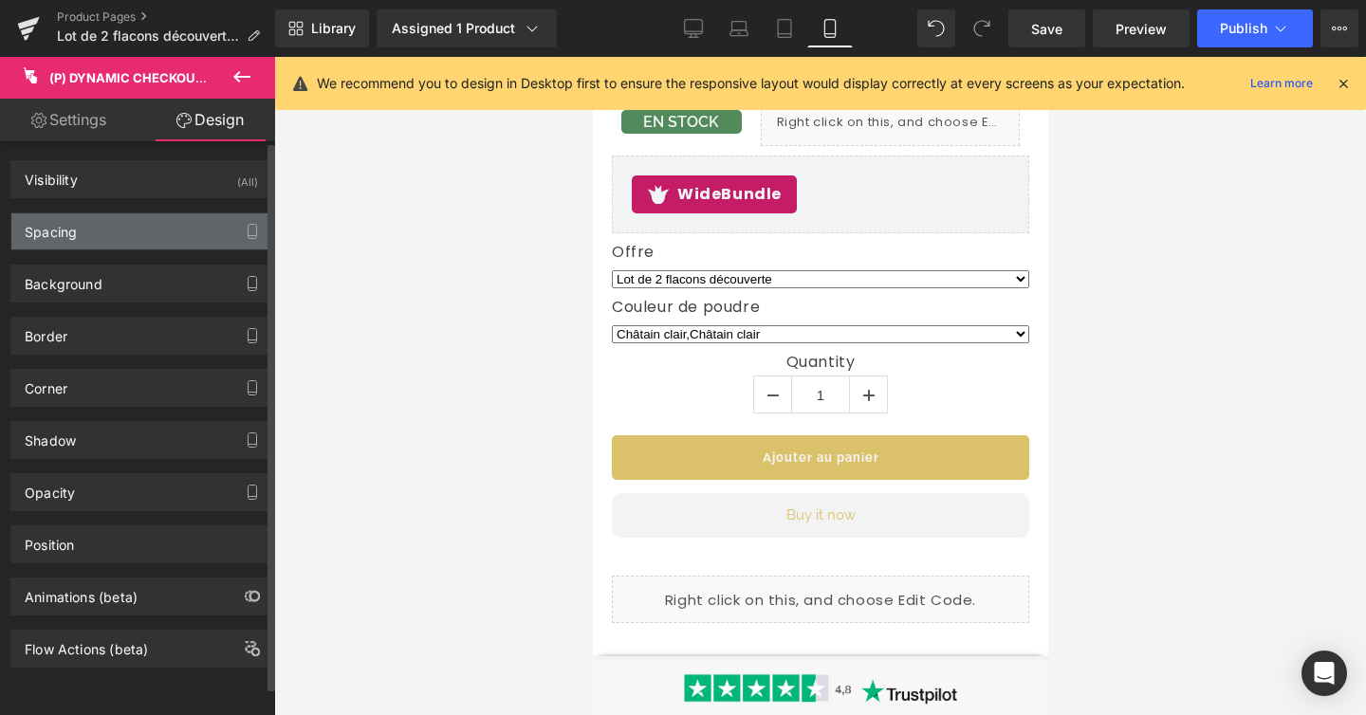
click at [148, 239] on div "Spacing" at bounding box center [141, 231] width 260 height 36
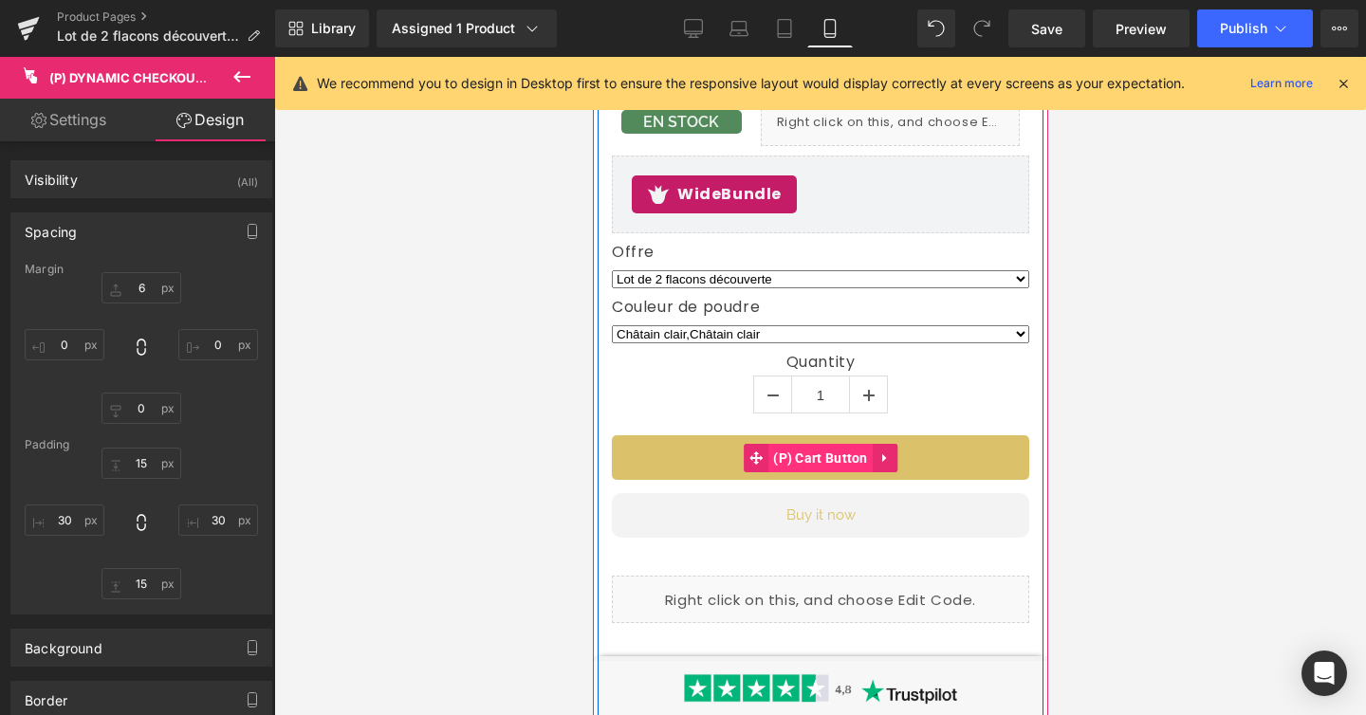
click at [803, 444] on span "(P) Cart Button" at bounding box center [819, 458] width 104 height 28
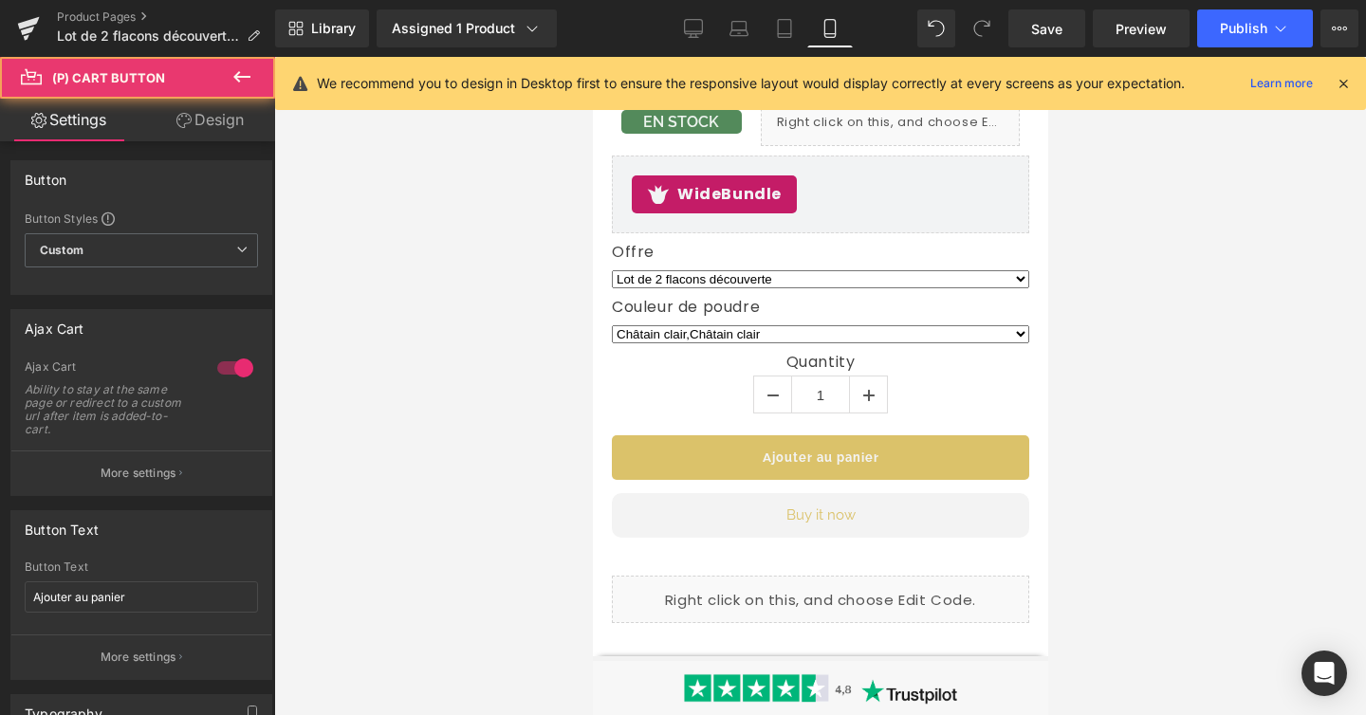
click at [221, 136] on link "Design" at bounding box center [210, 120] width 138 height 43
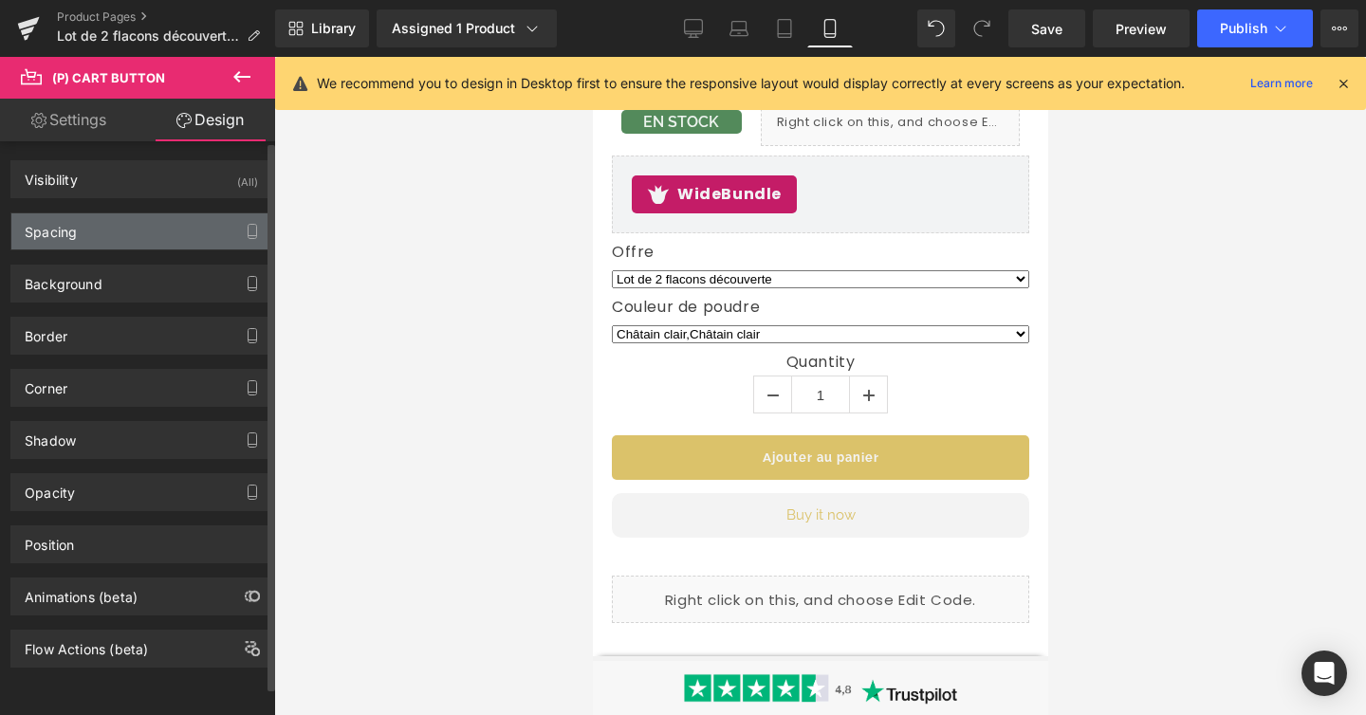
click at [172, 221] on div "Spacing" at bounding box center [141, 231] width 260 height 36
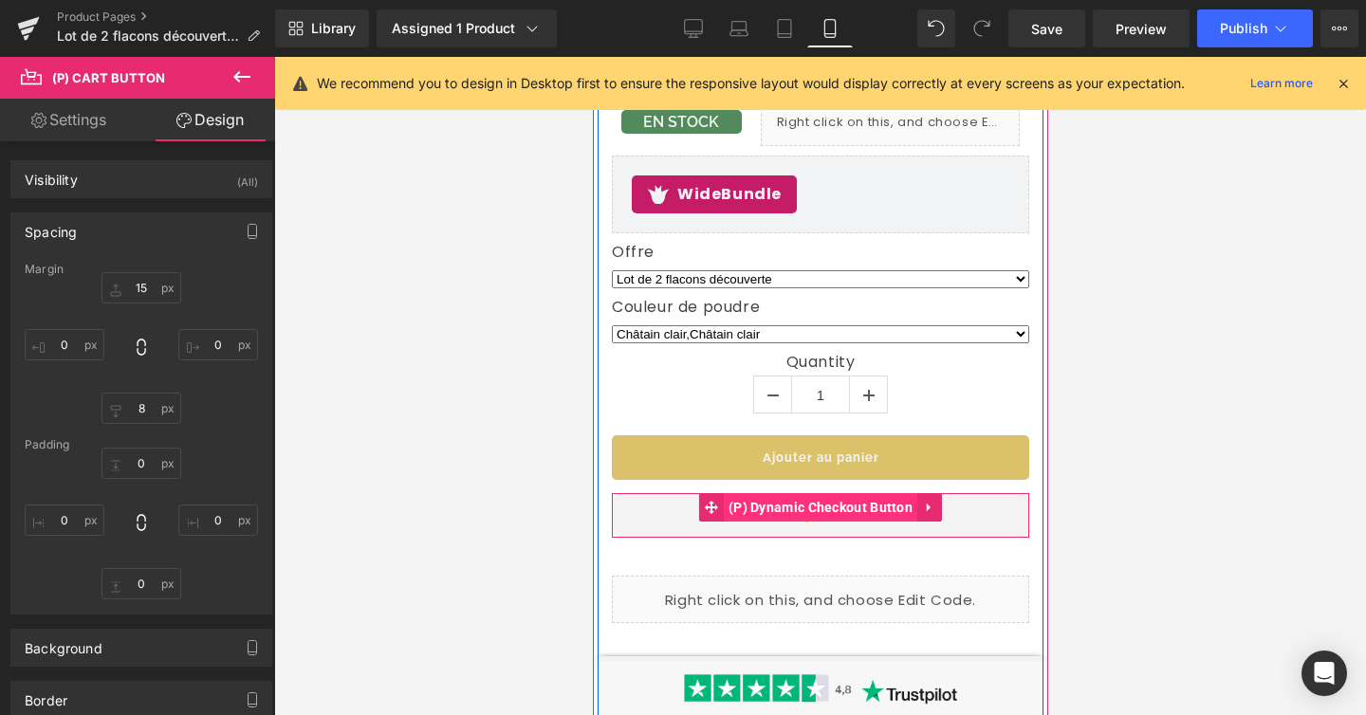
click at [835, 493] on span "(P) Dynamic Checkout Button" at bounding box center [820, 507] width 194 height 28
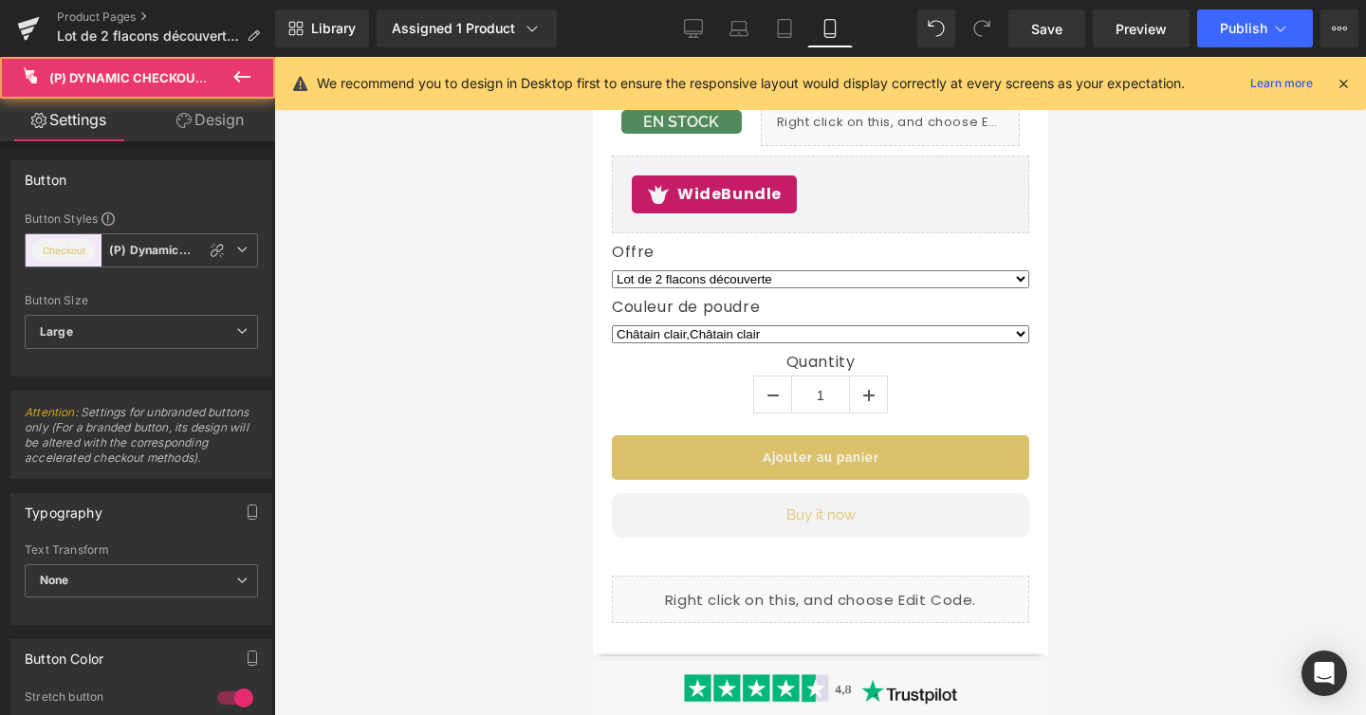
click at [219, 131] on link "Design" at bounding box center [210, 120] width 138 height 43
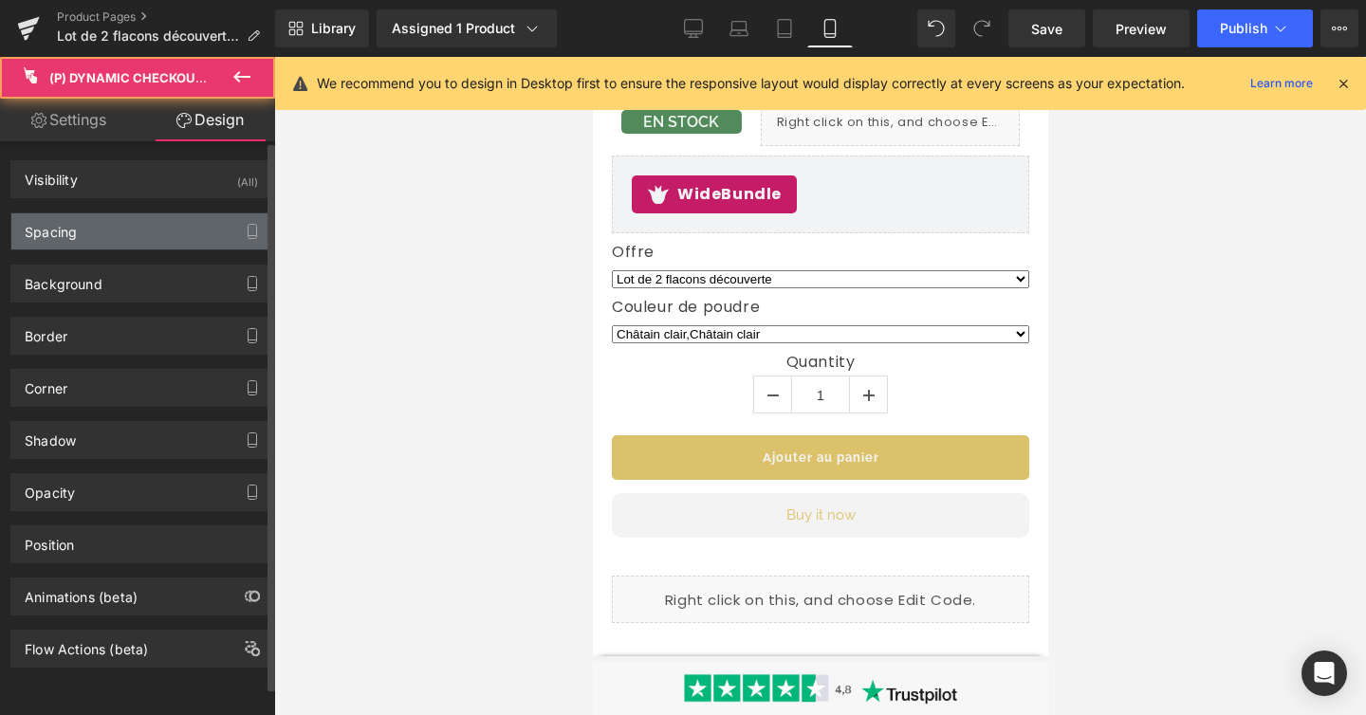
click at [144, 240] on div "Spacing" at bounding box center [141, 231] width 260 height 36
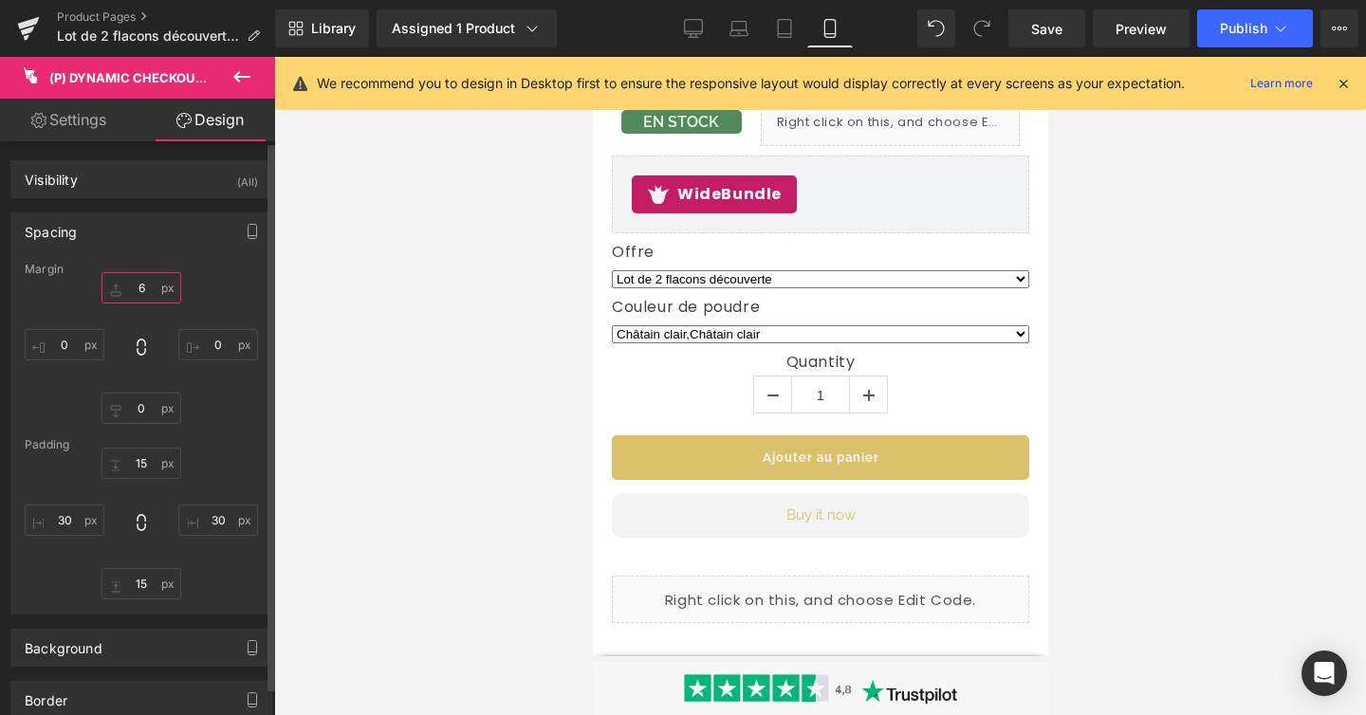
click at [141, 287] on input "6" at bounding box center [141, 287] width 80 height 31
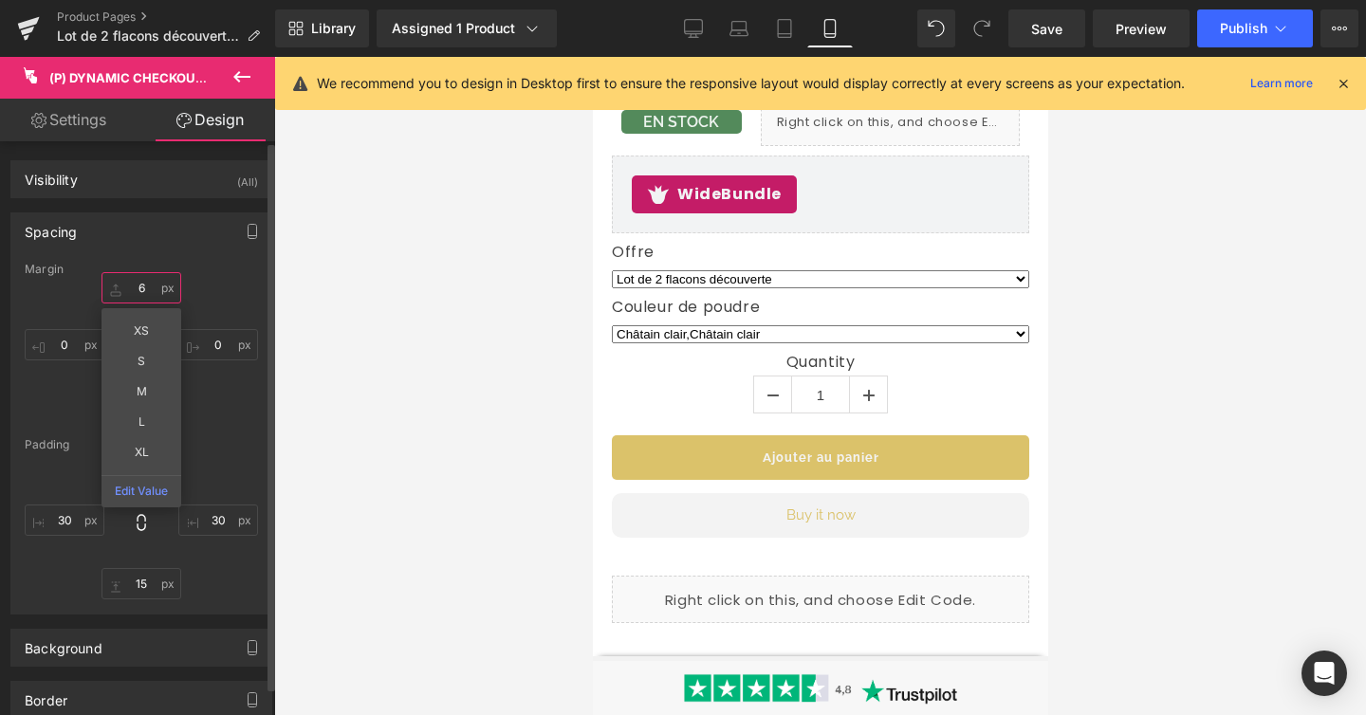
type input "4"
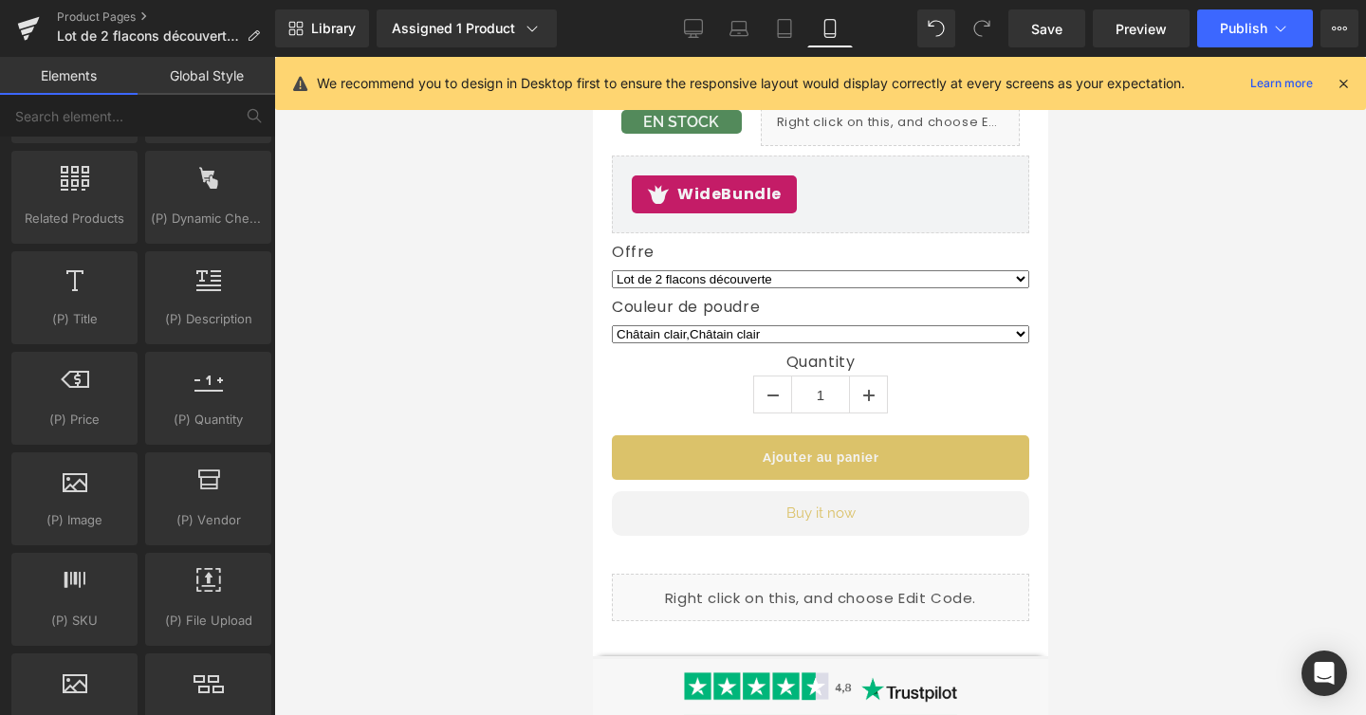
click at [1277, 313] on div at bounding box center [820, 386] width 1092 height 658
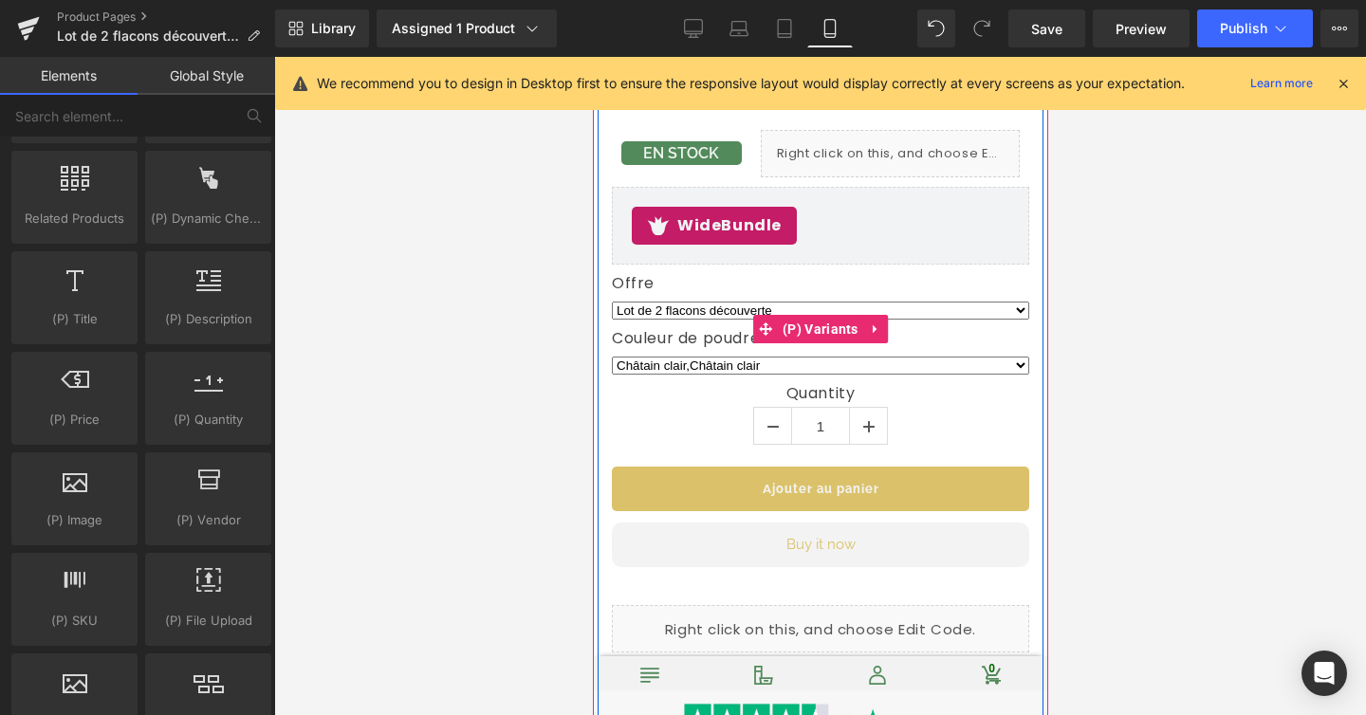
scroll to position [1147, 0]
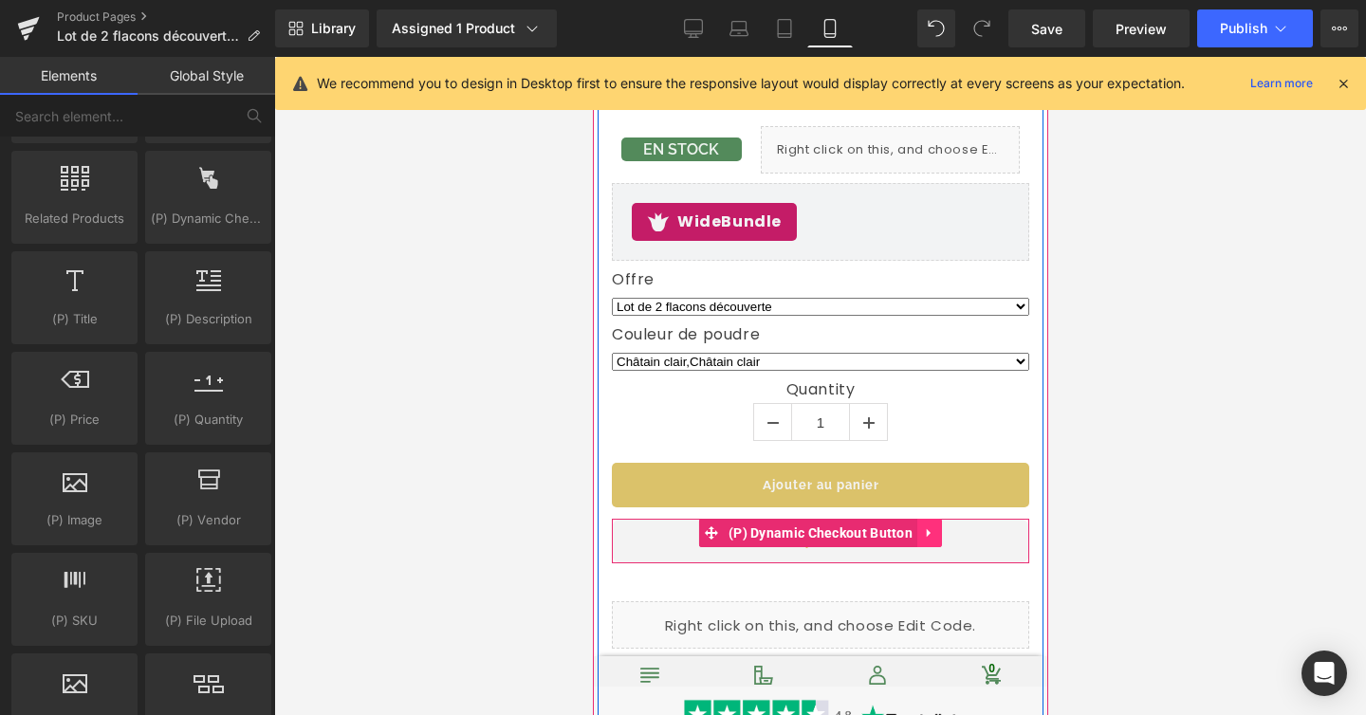
click at [932, 526] on icon at bounding box center [928, 533] width 13 height 14
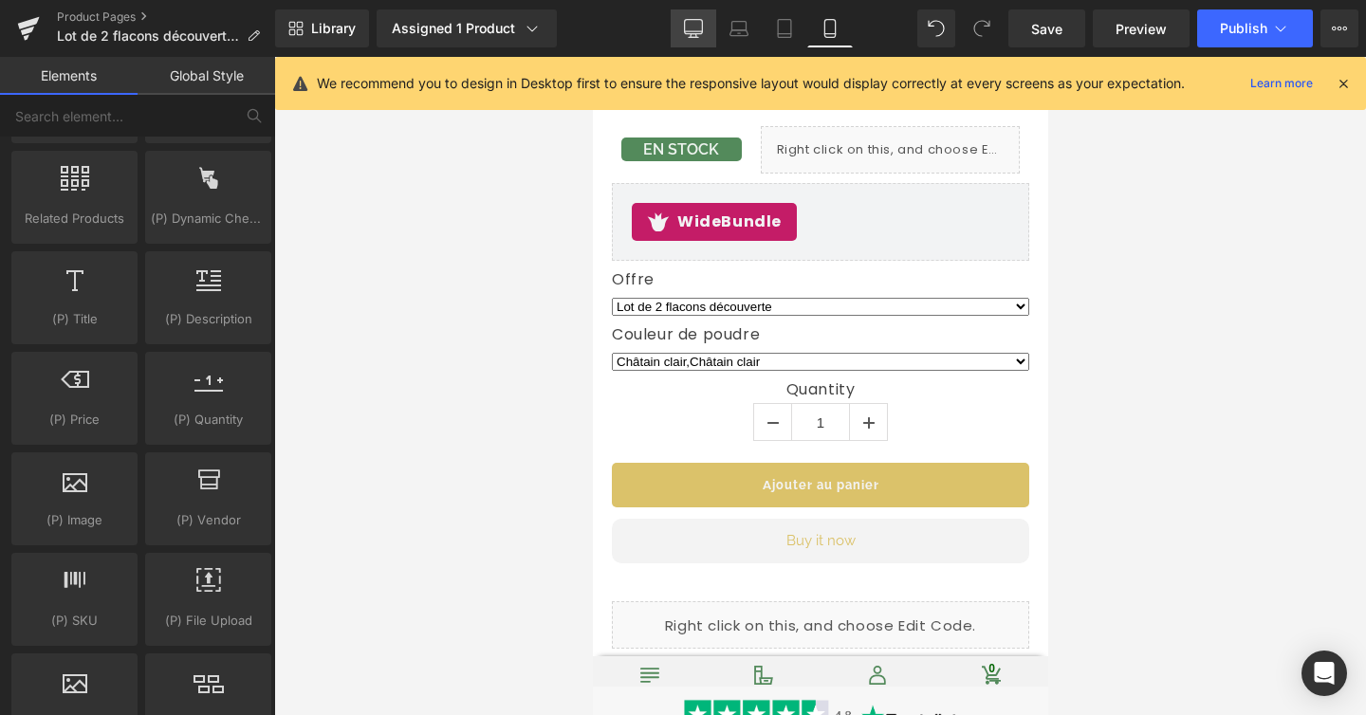
click at [692, 43] on link "Desktop" at bounding box center [694, 28] width 46 height 38
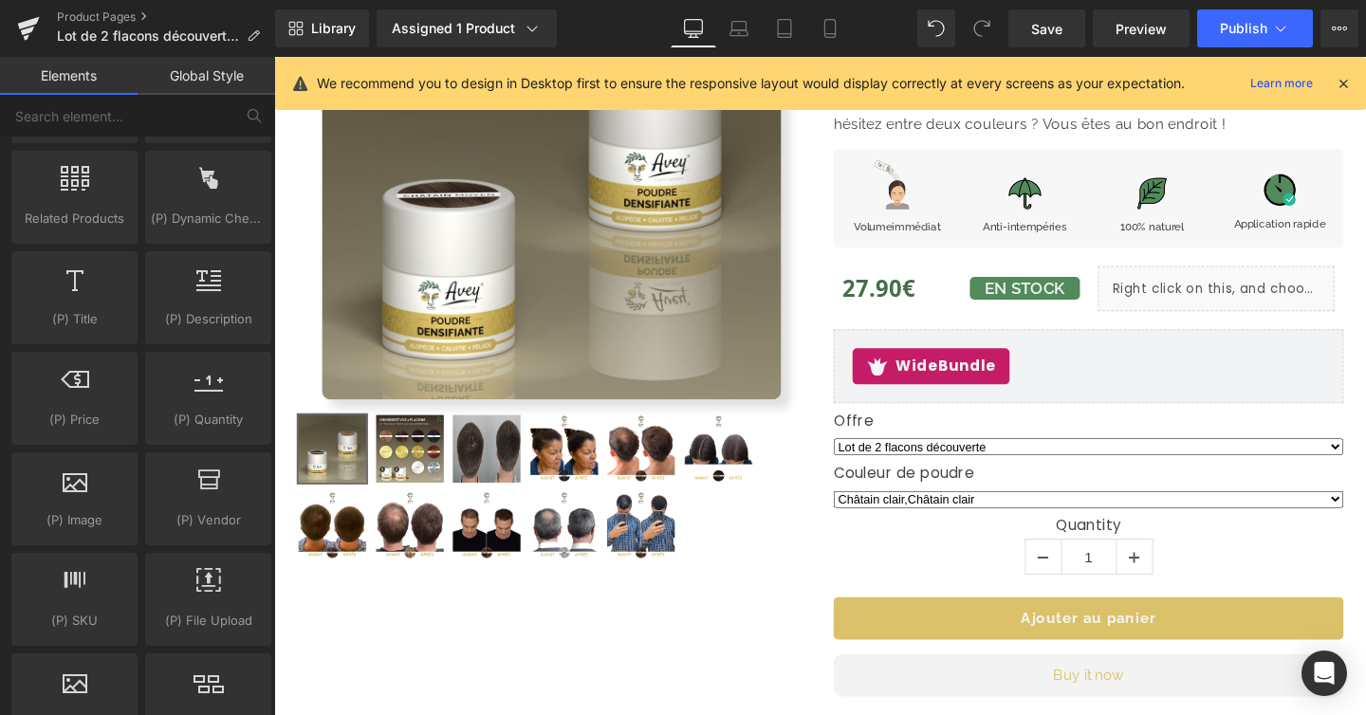
scroll to position [370, 0]
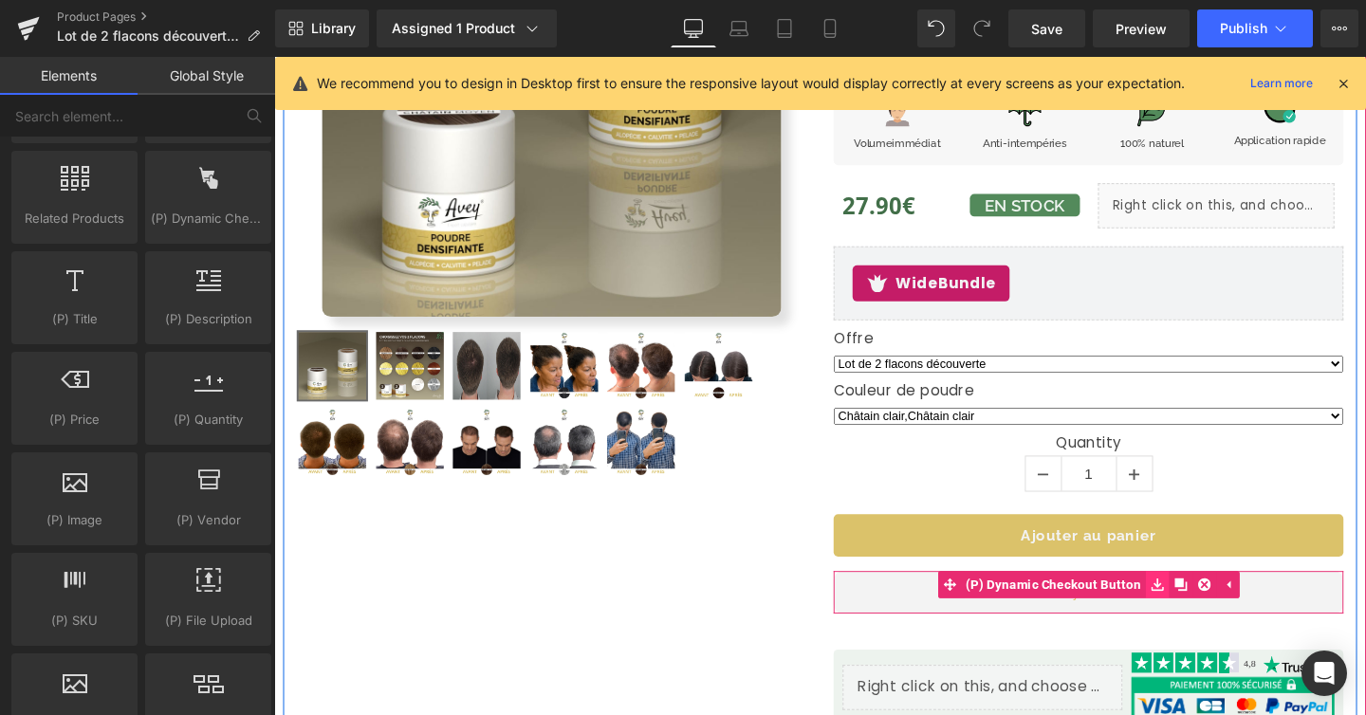
click at [1208, 610] on link at bounding box center [1202, 612] width 25 height 28
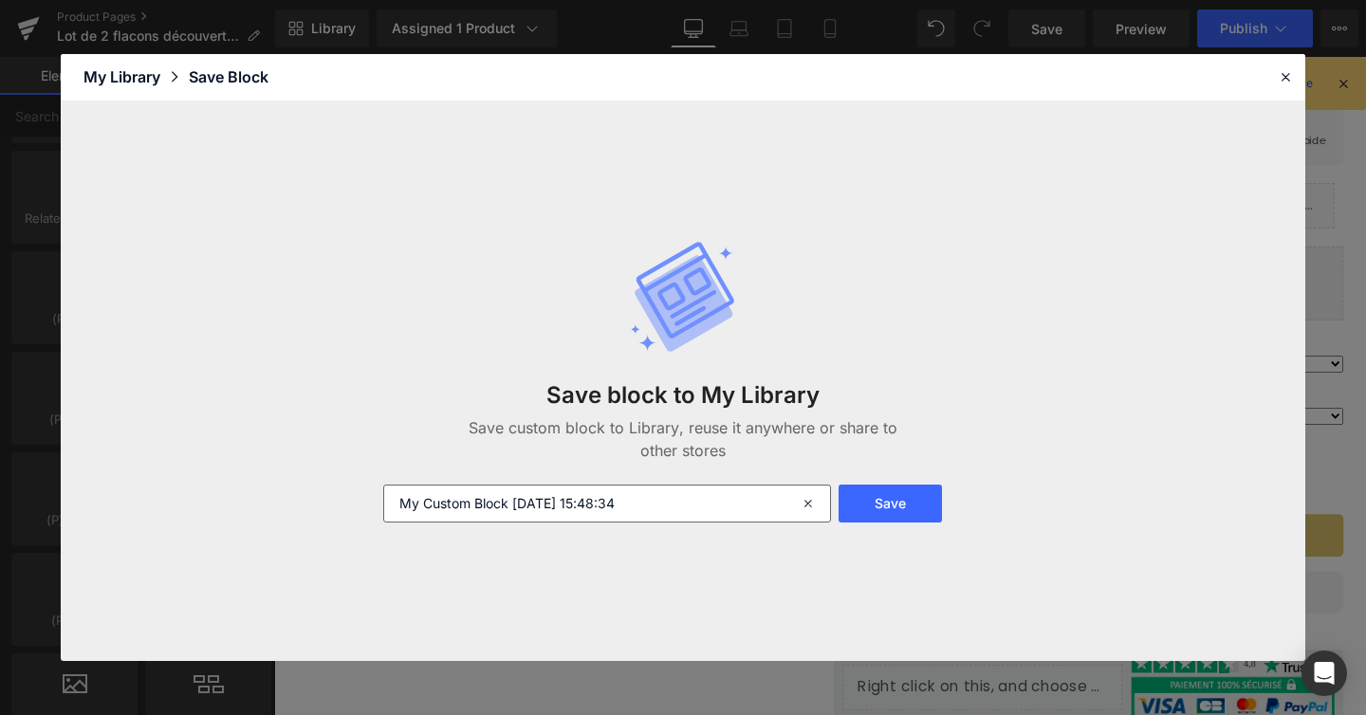
click at [621, 513] on input "My Custom Block 2025-09-21 15:48:34" at bounding box center [607, 504] width 448 height 38
type input "Dynamic Checkout button"
click at [936, 509] on button "Save" at bounding box center [890, 504] width 103 height 38
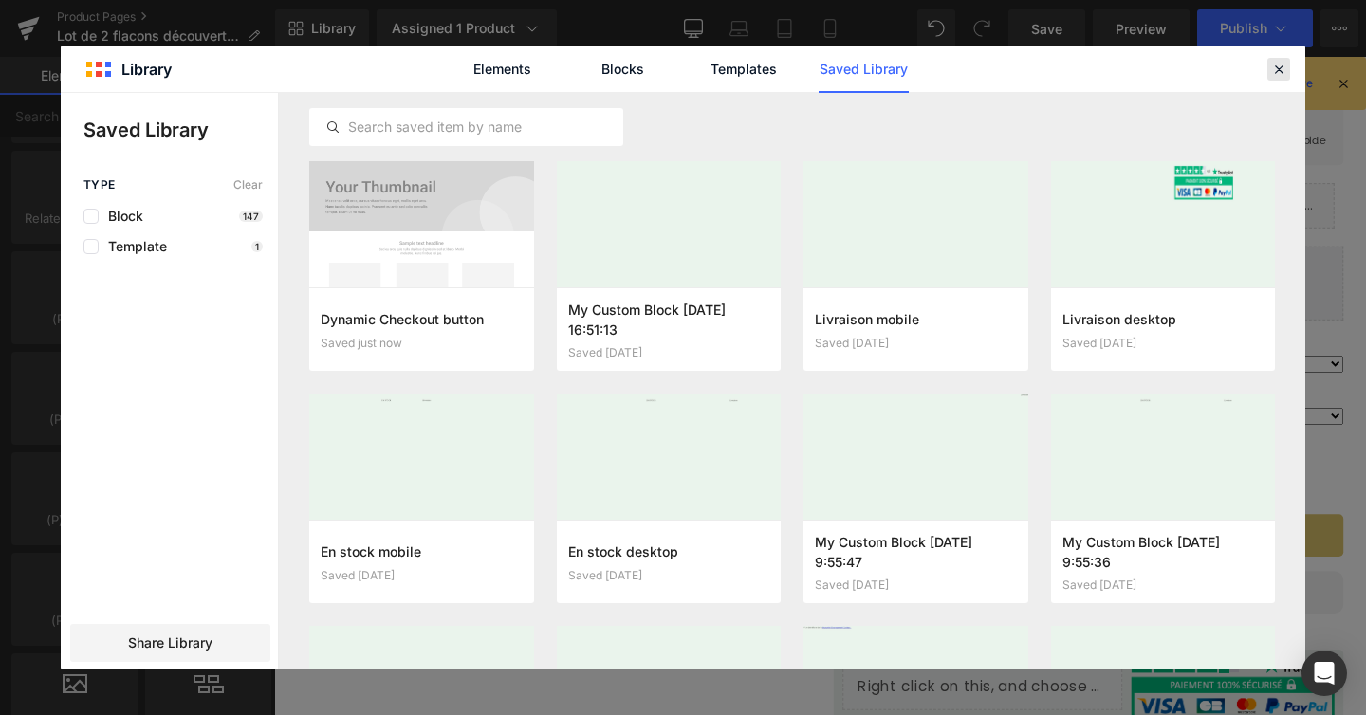
click at [1277, 66] on icon at bounding box center [1278, 69] width 17 height 17
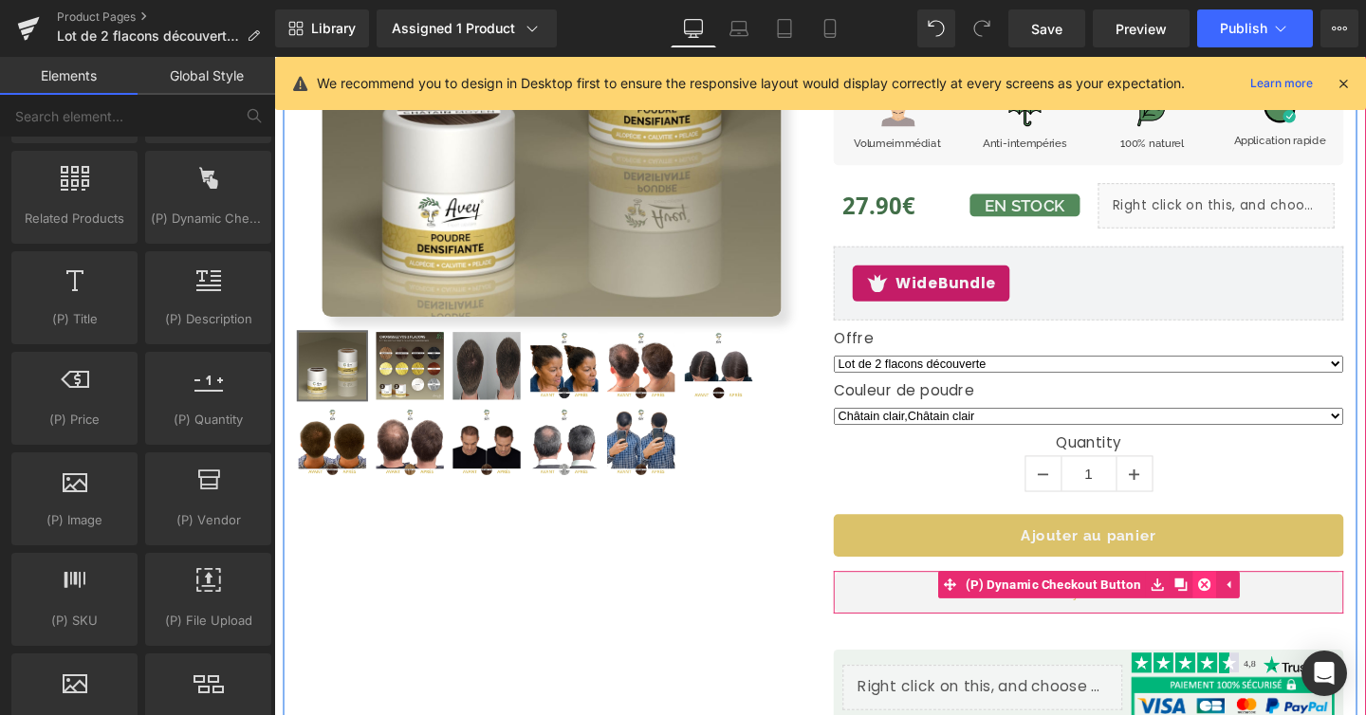
click at [1245, 616] on icon at bounding box center [1251, 611] width 13 height 13
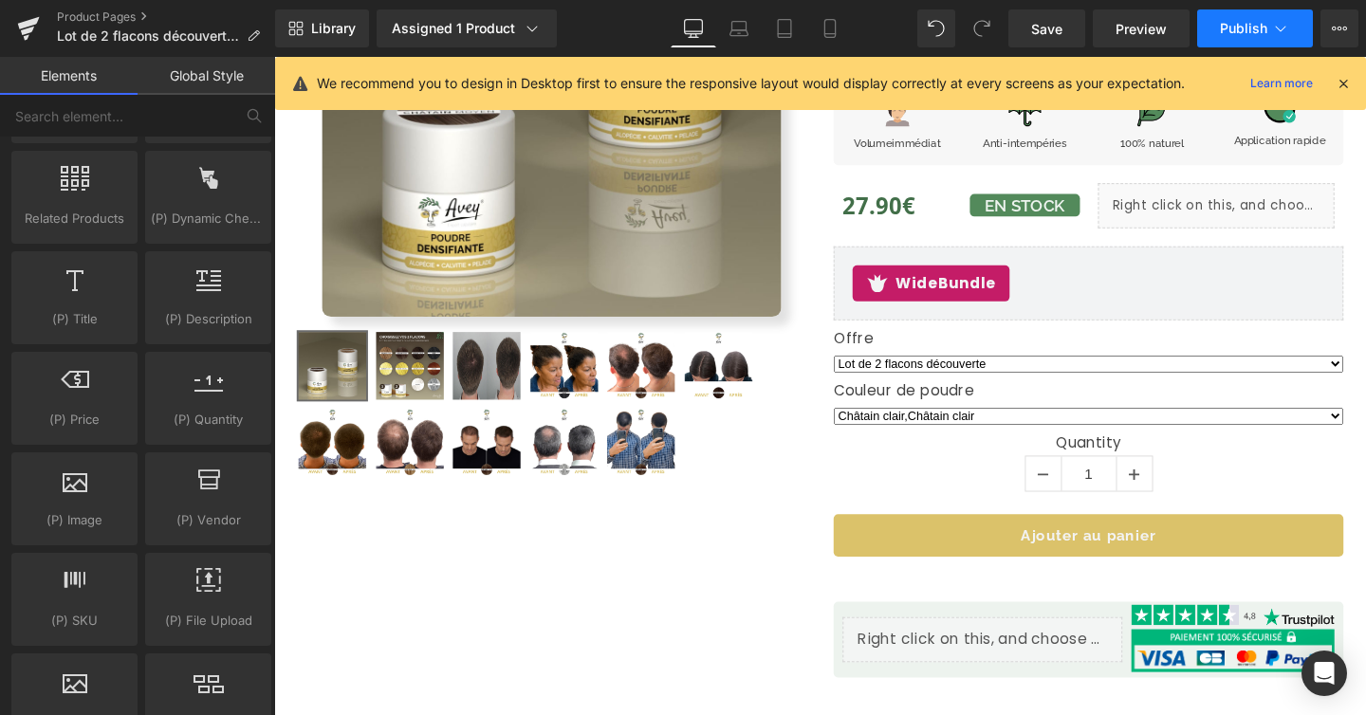
click at [1252, 26] on span "Publish" at bounding box center [1243, 28] width 47 height 15
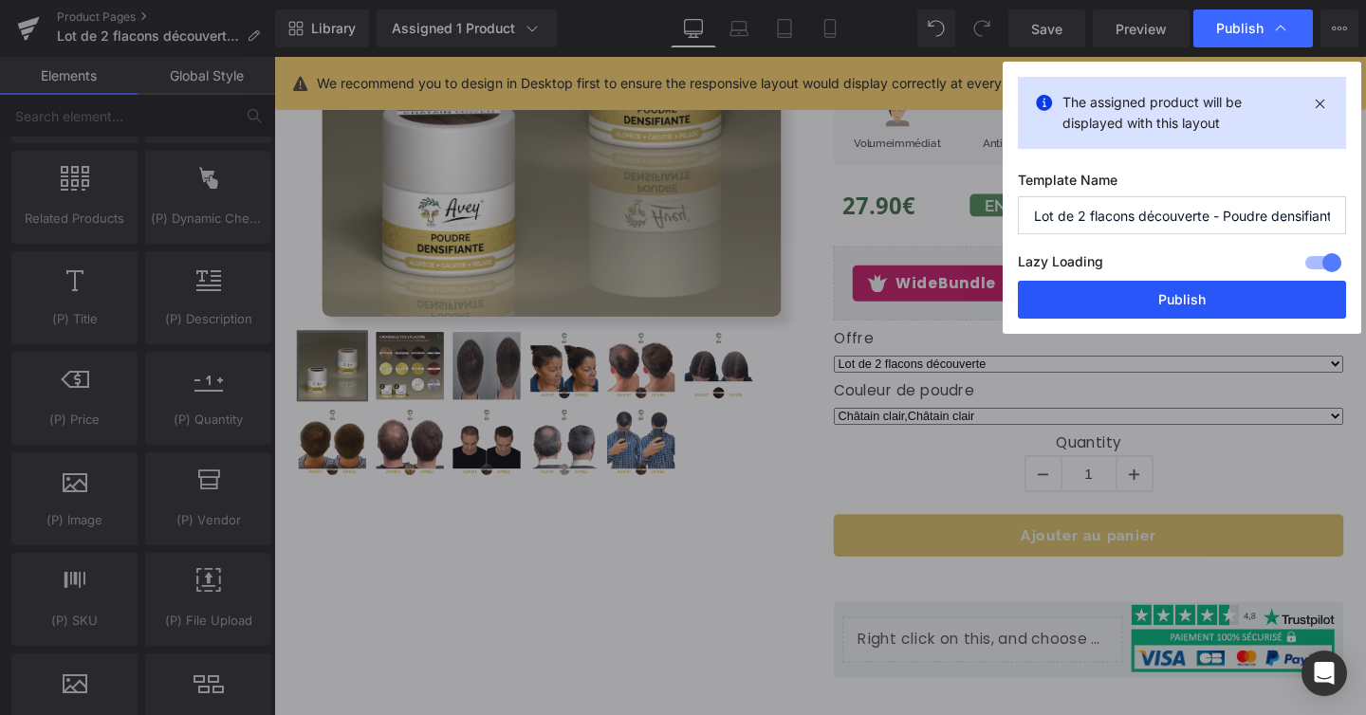
click at [1070, 294] on button "Publish" at bounding box center [1182, 300] width 328 height 38
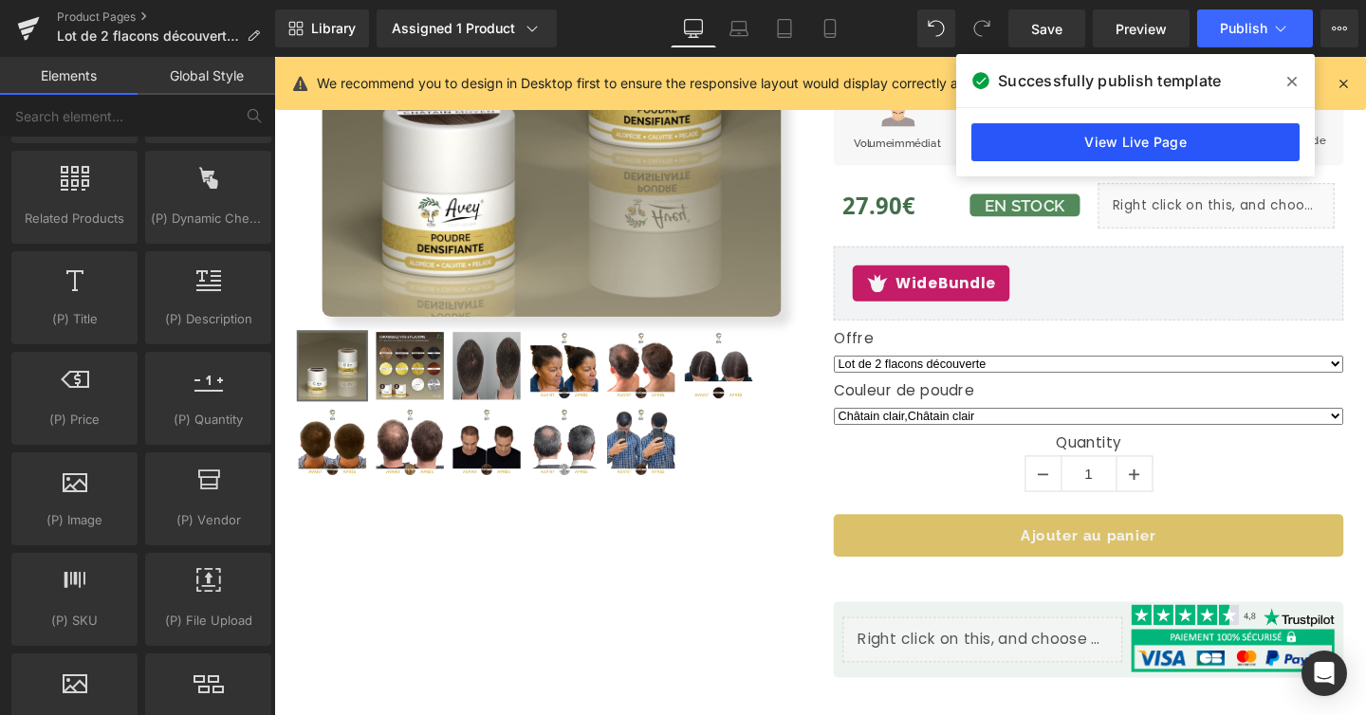
click at [1117, 137] on link "View Live Page" at bounding box center [1135, 142] width 328 height 38
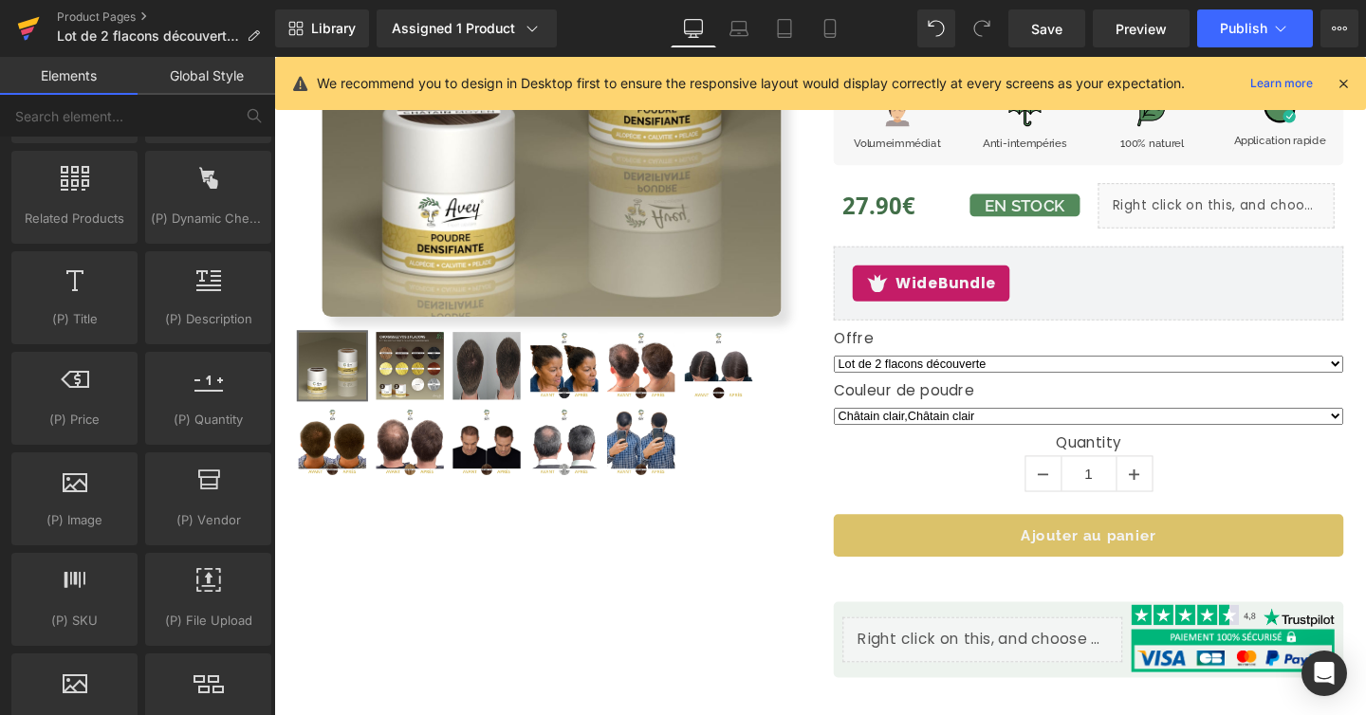
click at [28, 34] on icon at bounding box center [28, 28] width 23 height 47
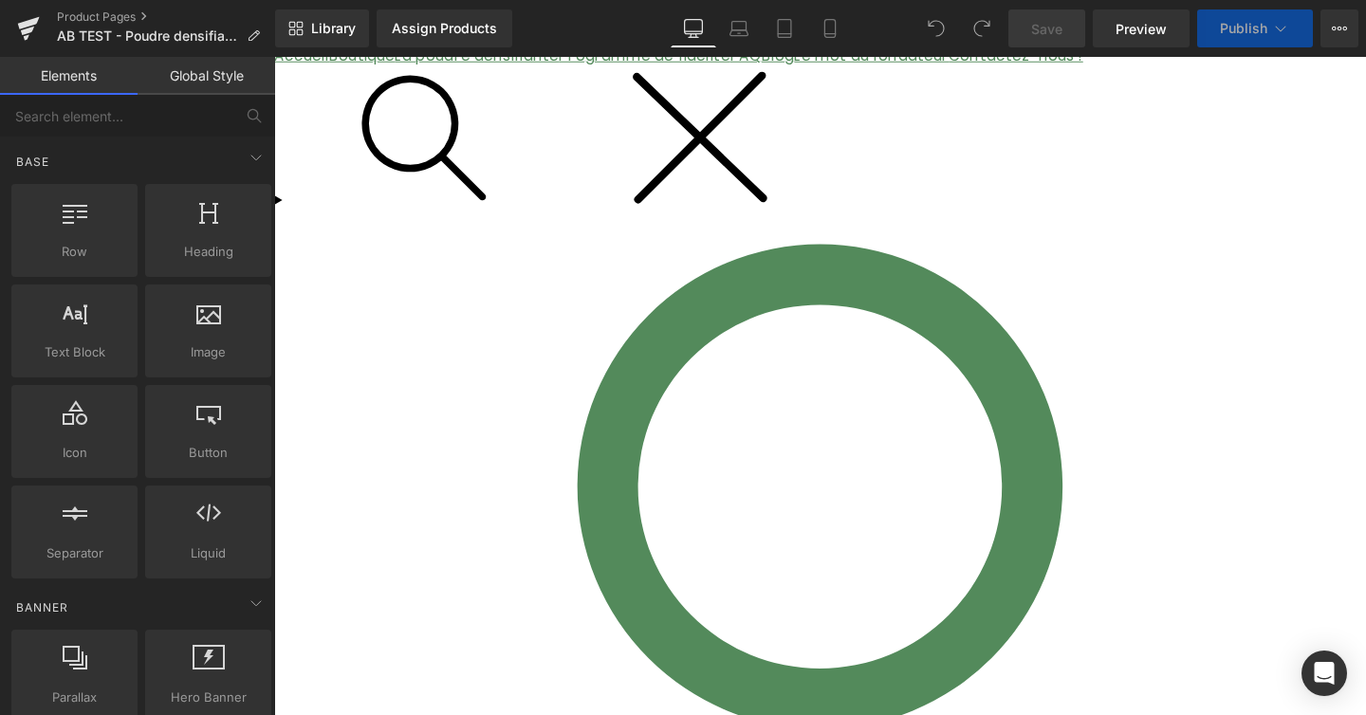
scroll to position [442, 0]
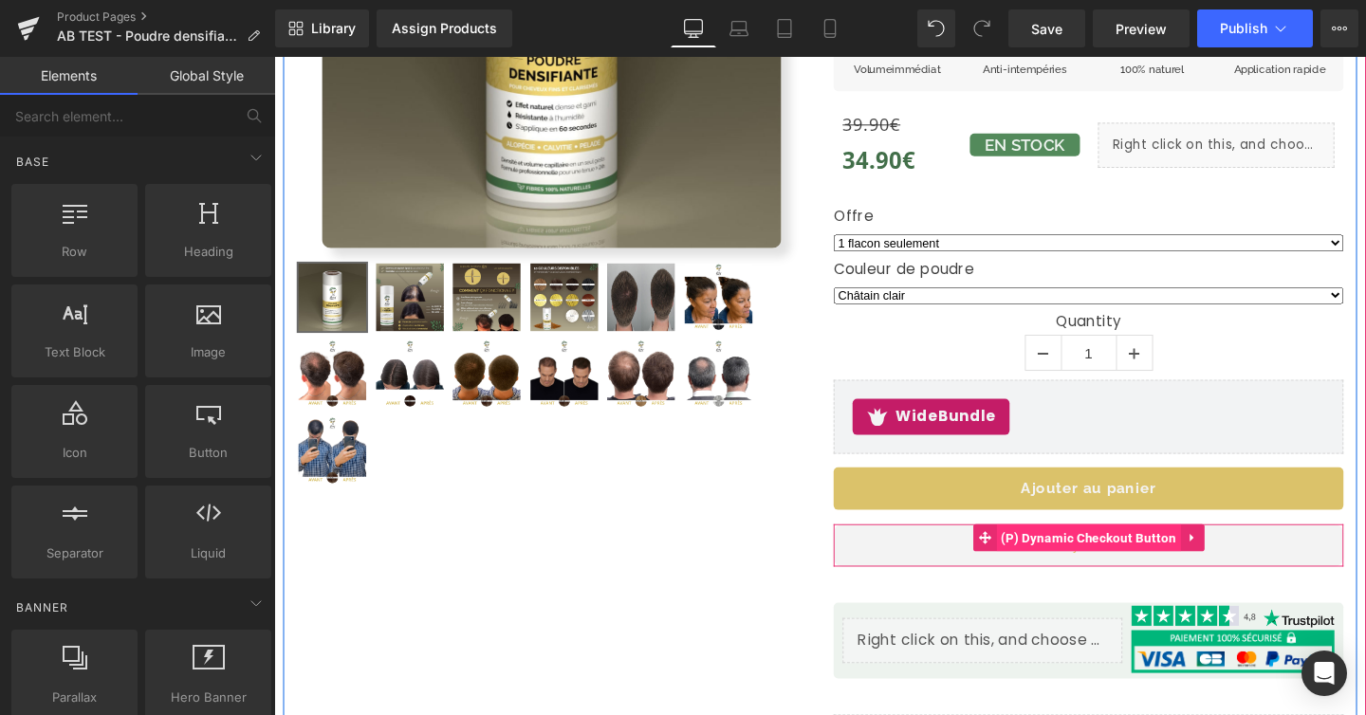
click at [1092, 558] on span "(P) Dynamic Checkout Button" at bounding box center [1130, 562] width 194 height 28
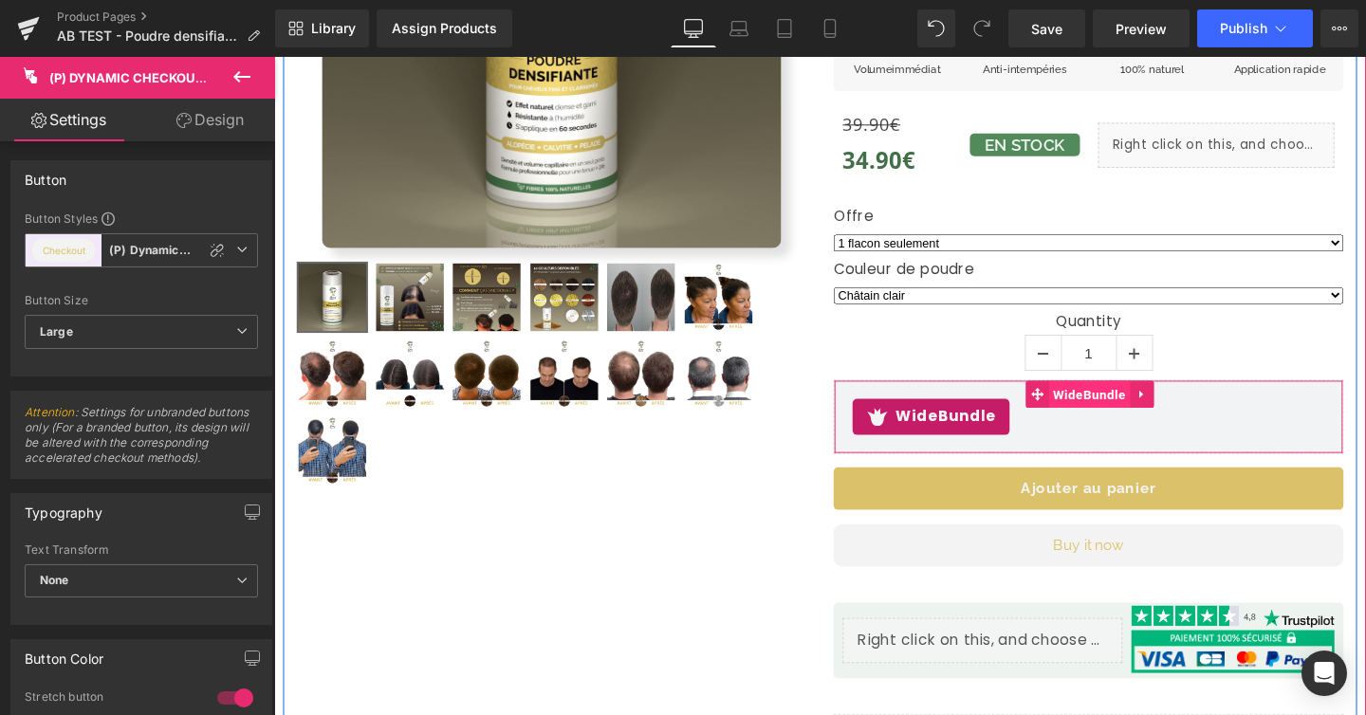
click at [1127, 411] on span "WideBundle" at bounding box center [1131, 411] width 85 height 28
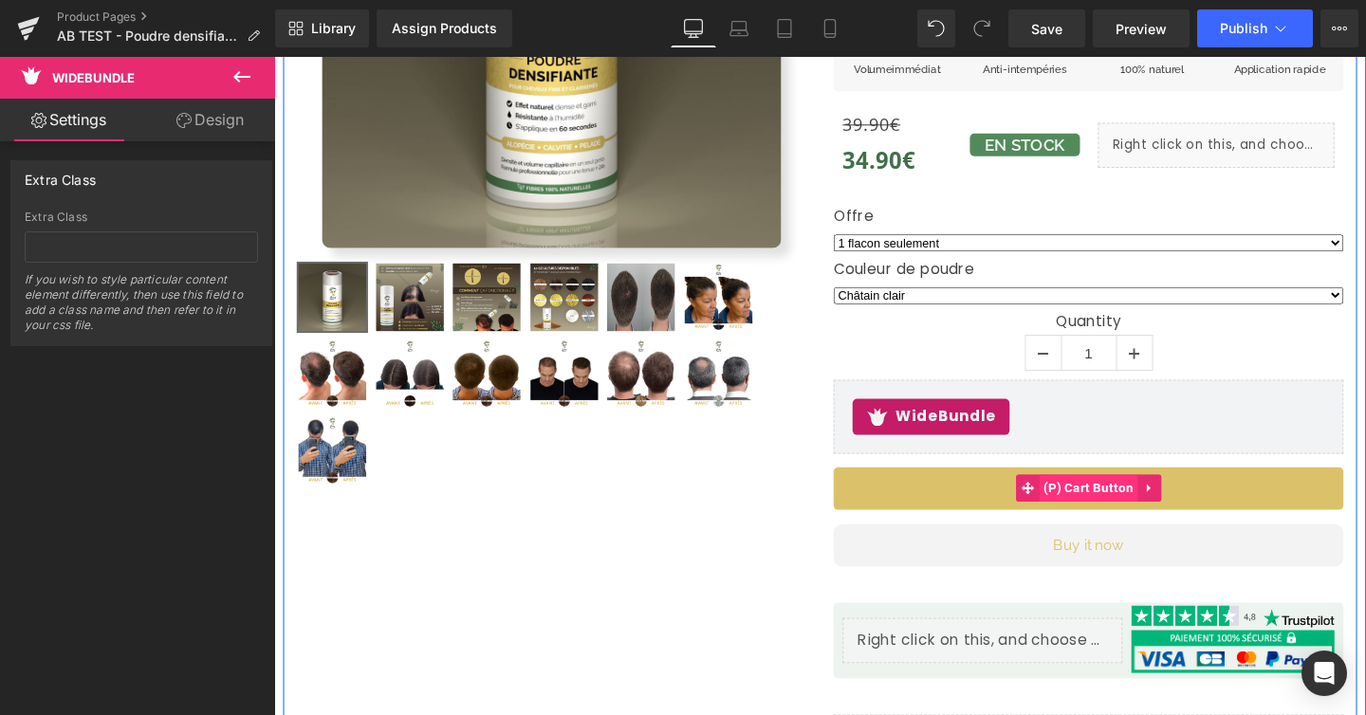
click at [1148, 510] on span "(P) Cart Button" at bounding box center [1131, 510] width 104 height 28
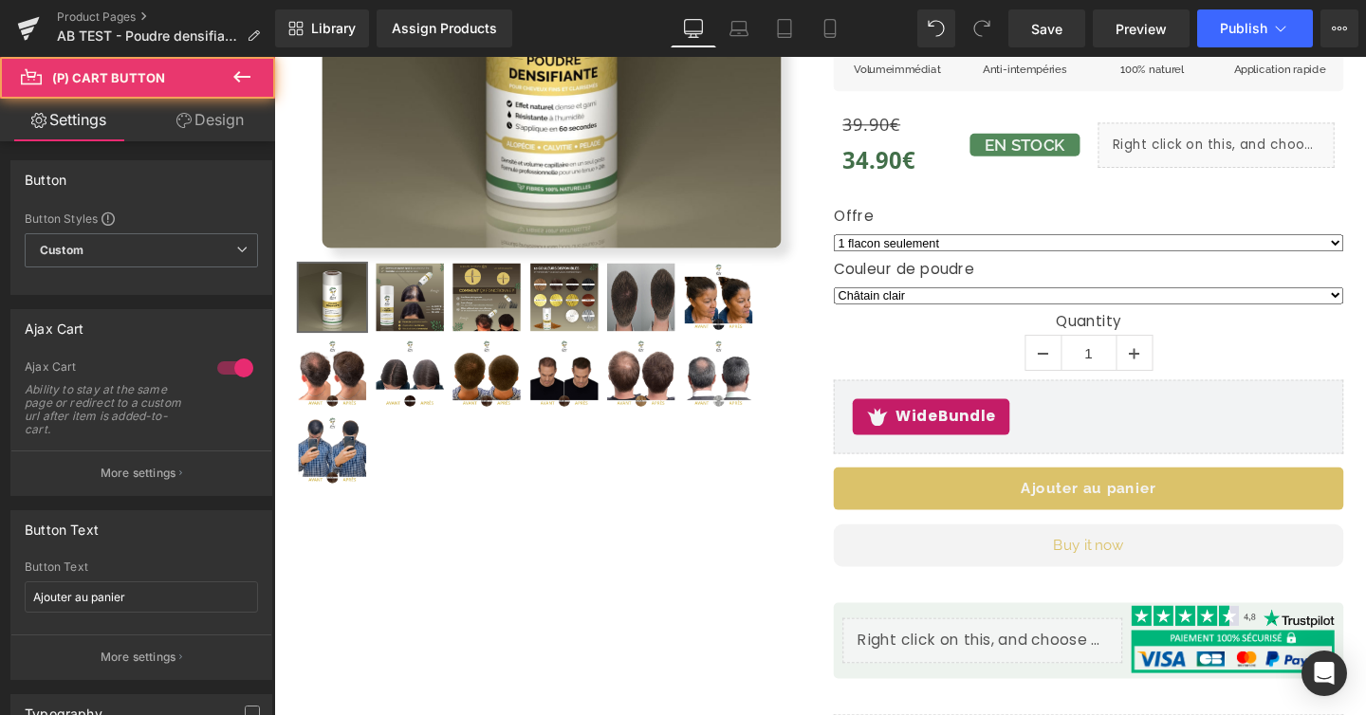
click at [208, 130] on link "Design" at bounding box center [210, 120] width 138 height 43
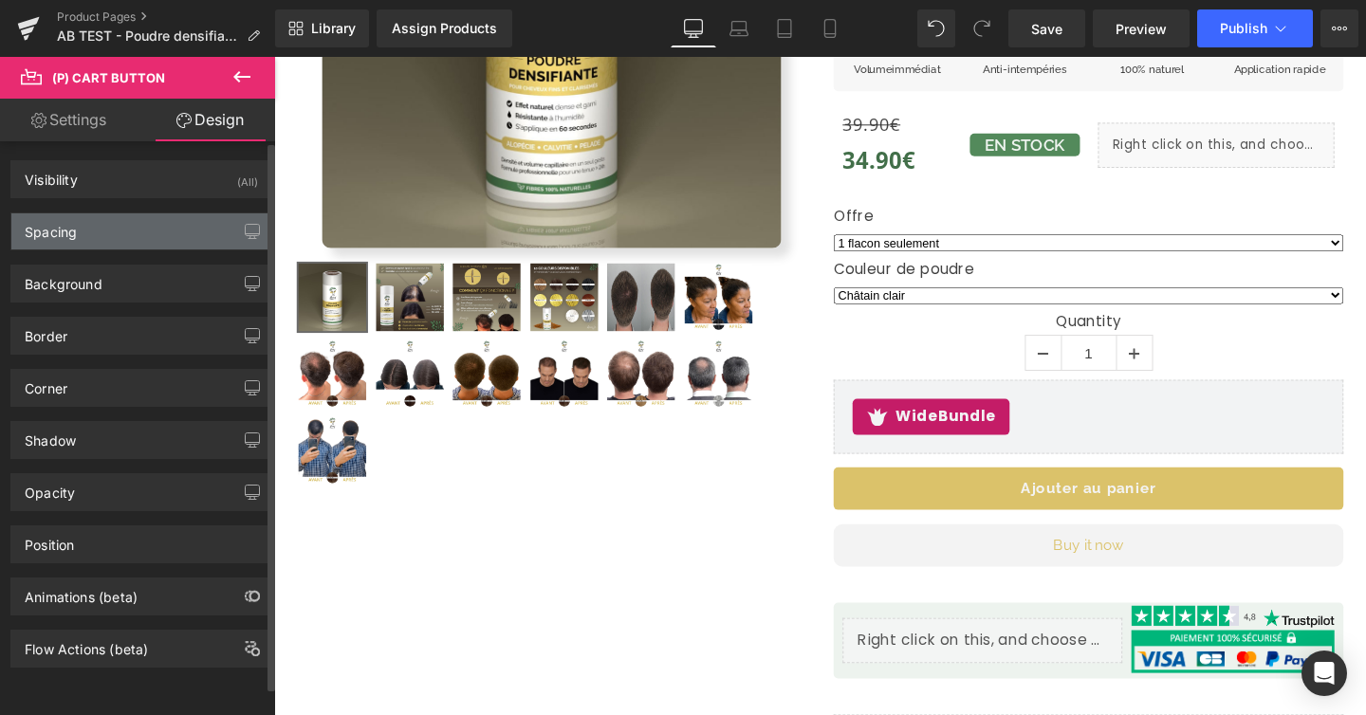
click at [159, 218] on div "Spacing" at bounding box center [141, 231] width 260 height 36
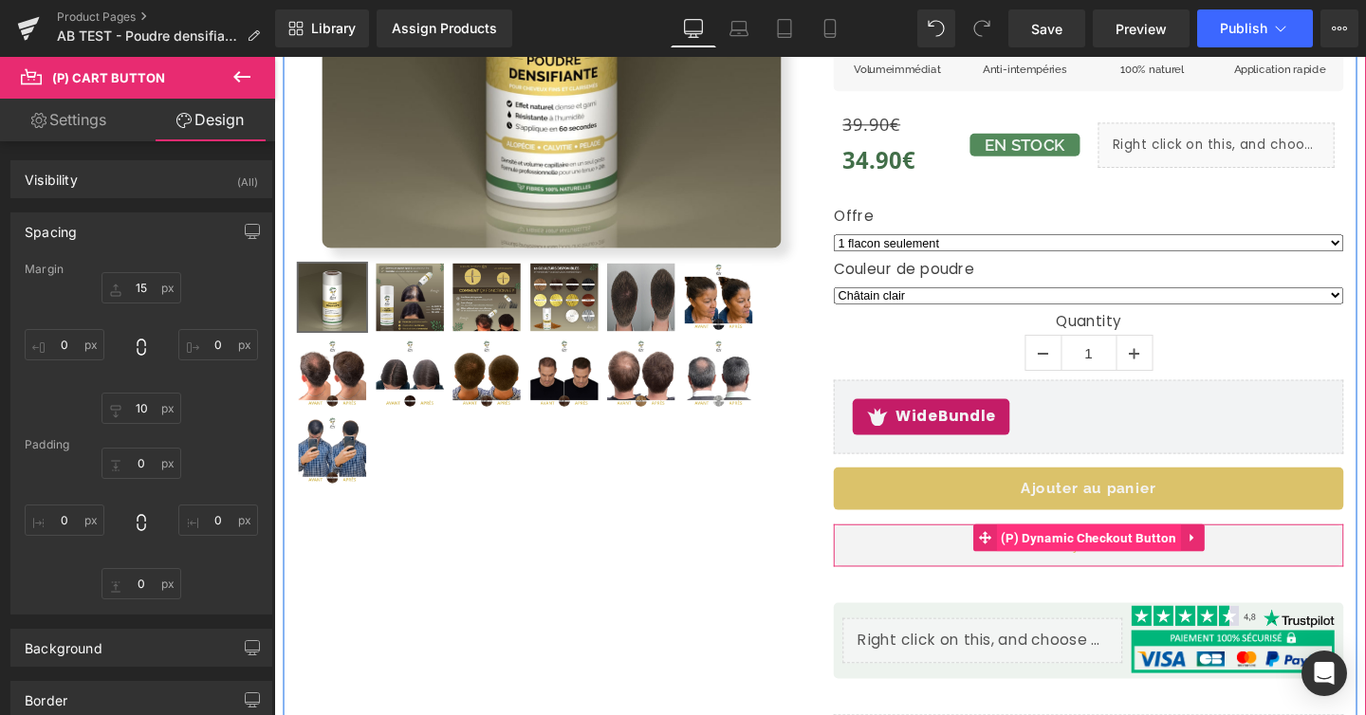
click at [1134, 564] on span "(P) Dynamic Checkout Button" at bounding box center [1130, 562] width 194 height 28
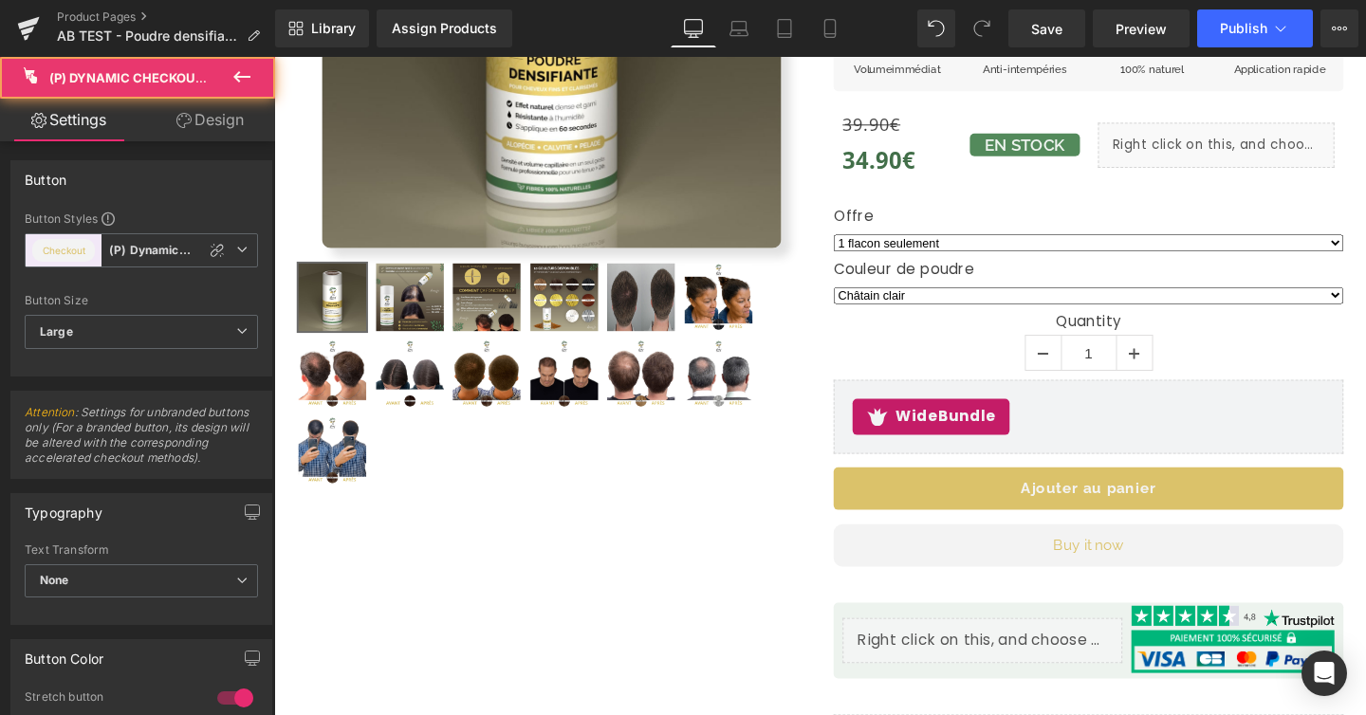
click at [211, 122] on link "Design" at bounding box center [210, 120] width 138 height 43
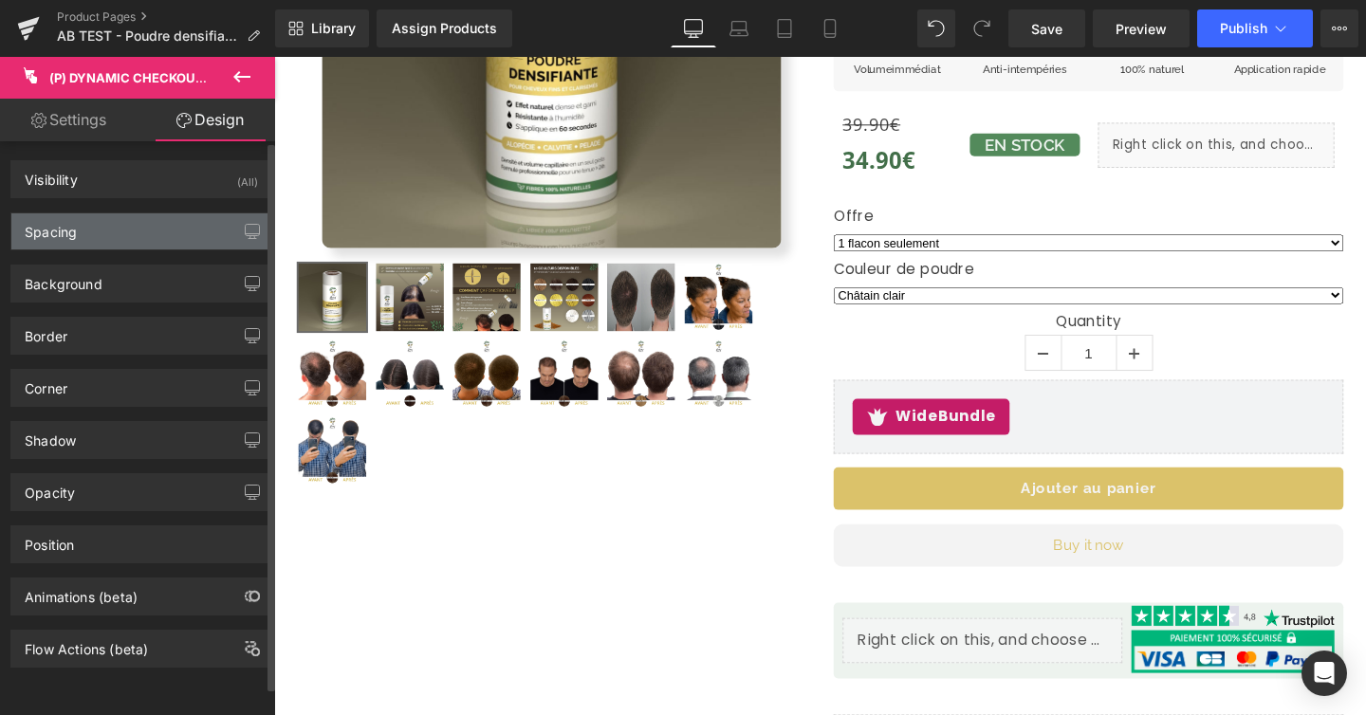
click at [164, 241] on div "Spacing" at bounding box center [141, 231] width 260 height 36
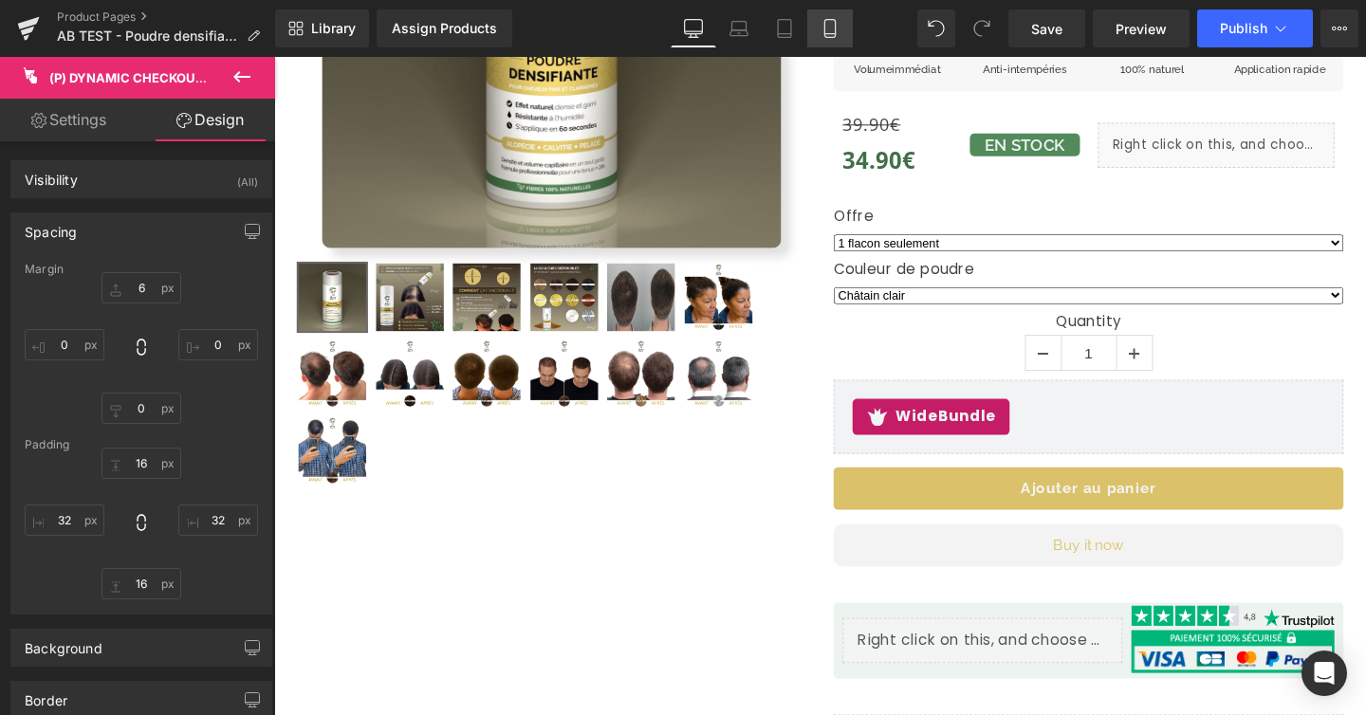
click at [817, 39] on link "Mobile" at bounding box center [830, 28] width 46 height 38
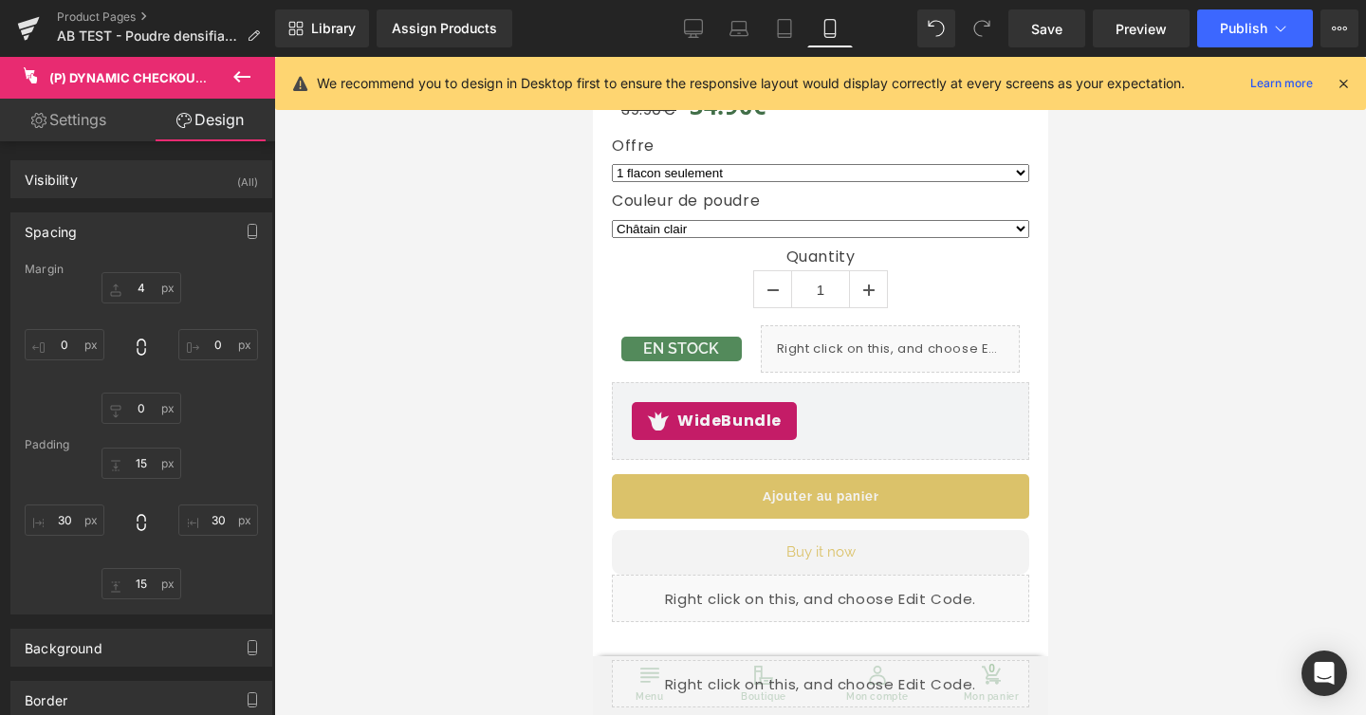
scroll to position [1245, 0]
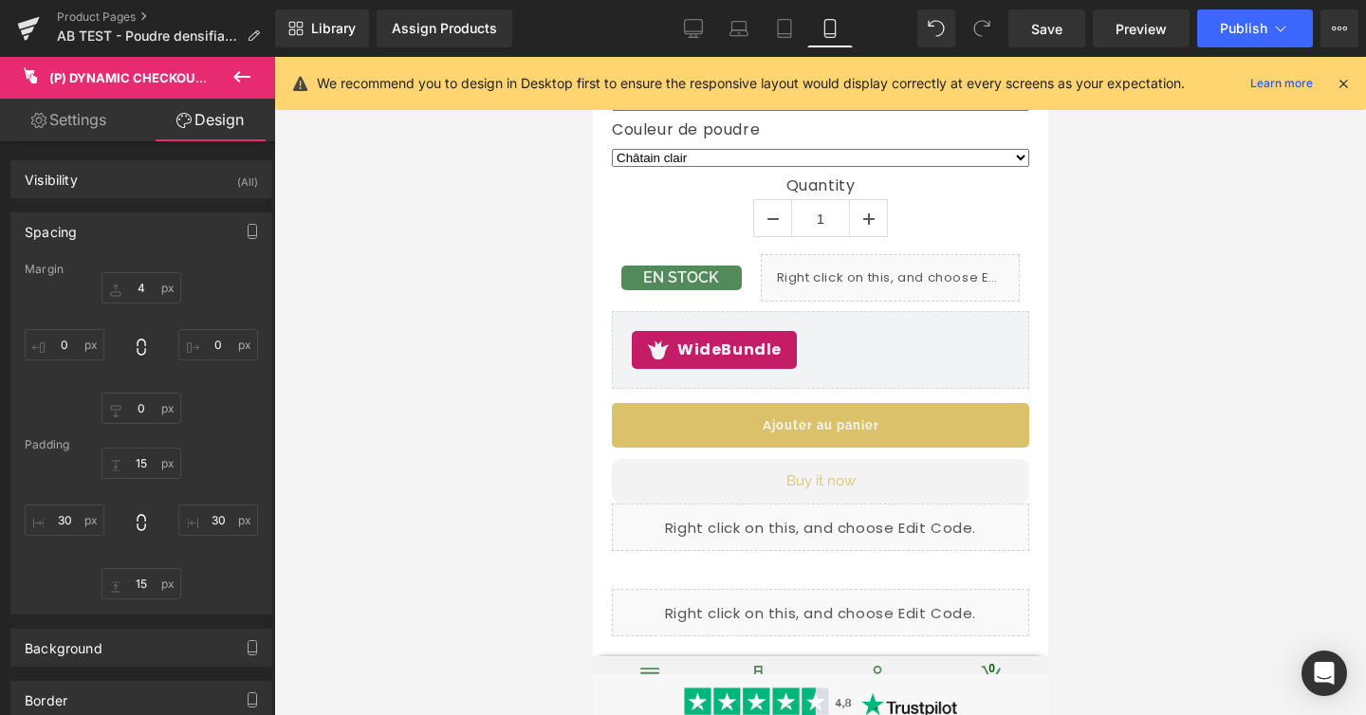
click at [1140, 374] on div at bounding box center [820, 386] width 1092 height 658
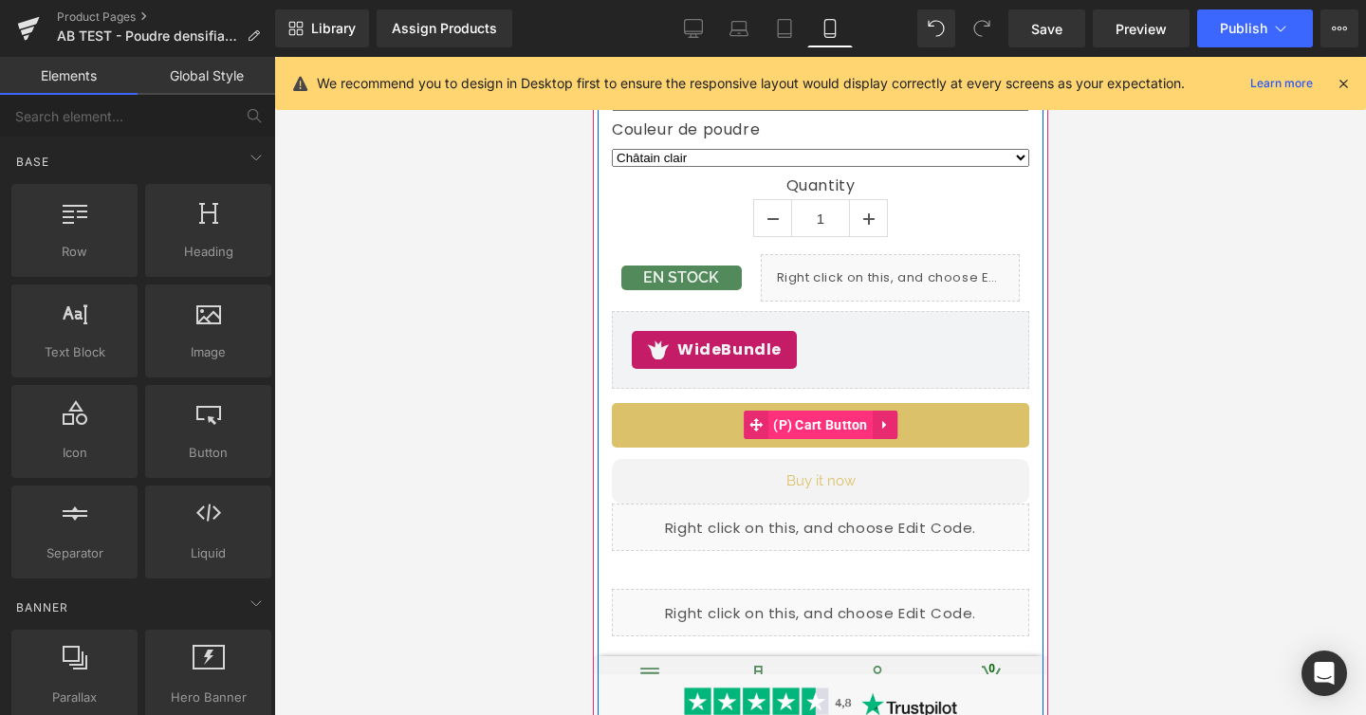
click at [829, 429] on span "(P) Cart Button" at bounding box center [819, 425] width 104 height 28
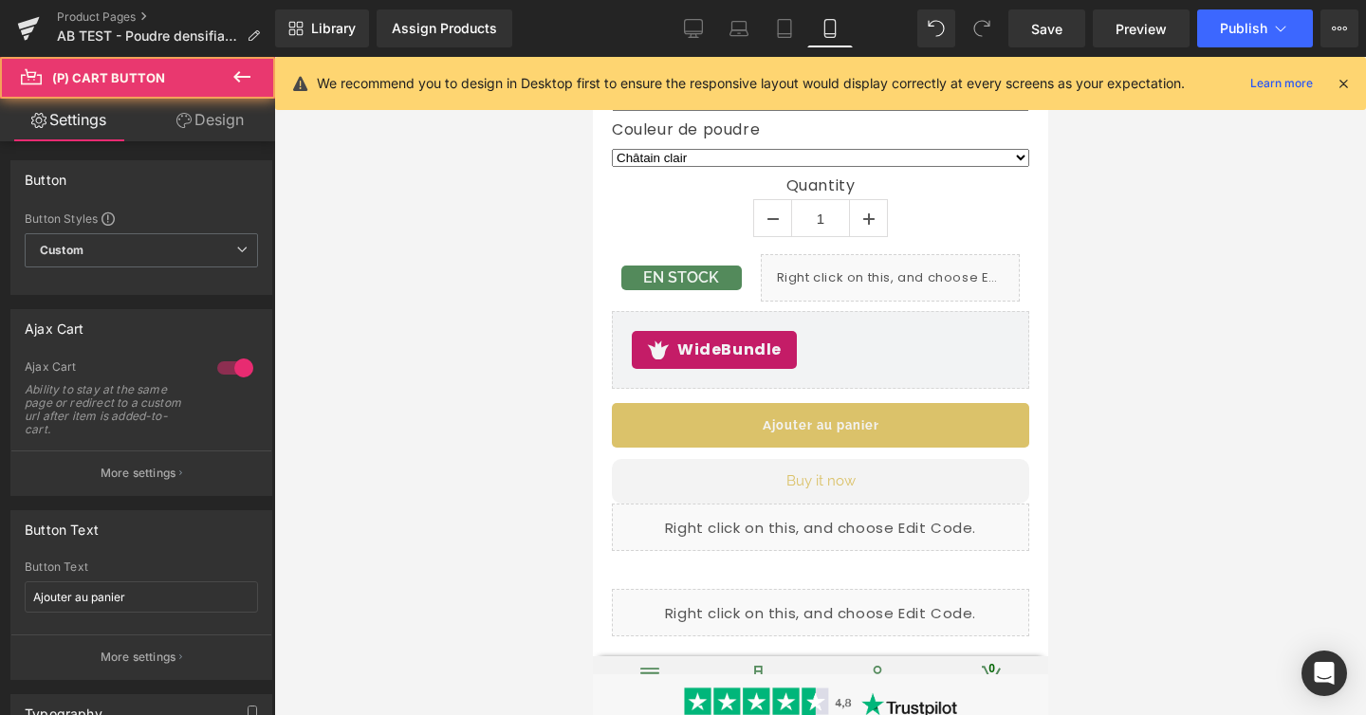
click at [207, 108] on link "Design" at bounding box center [210, 120] width 138 height 43
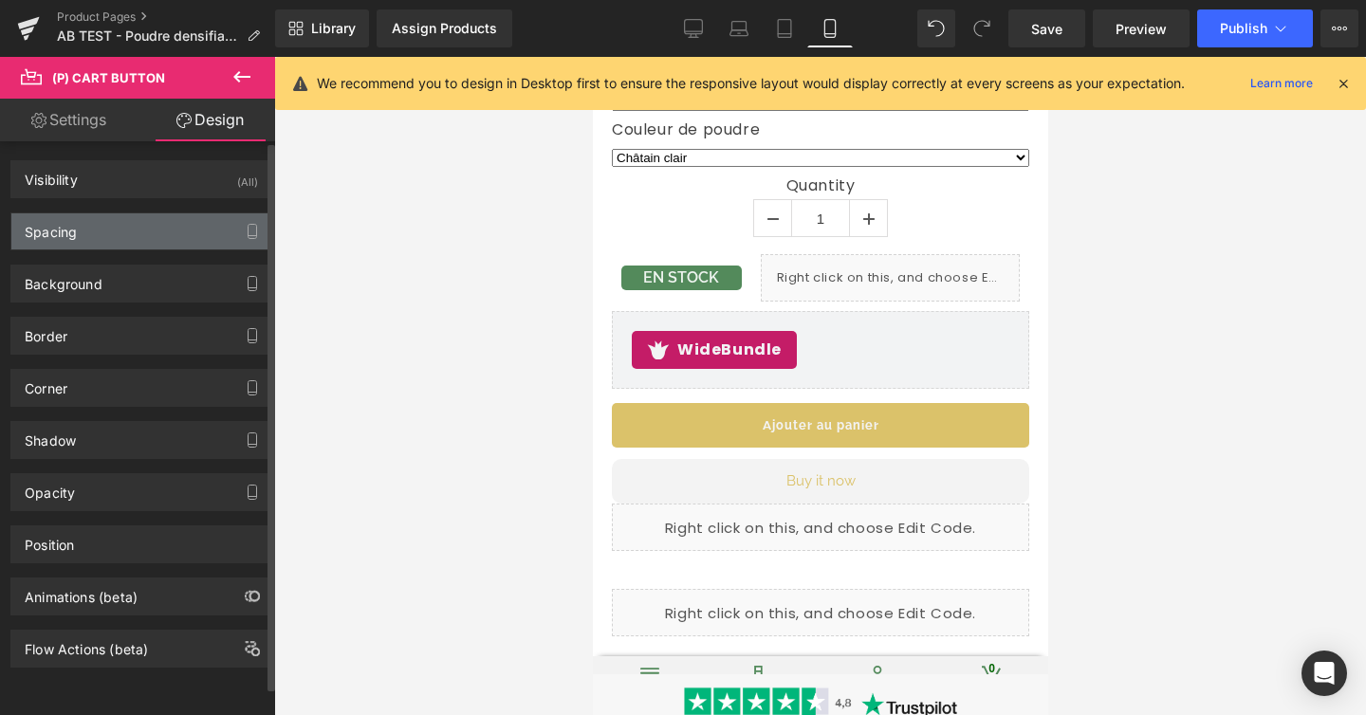
click at [145, 224] on div "Spacing" at bounding box center [141, 231] width 260 height 36
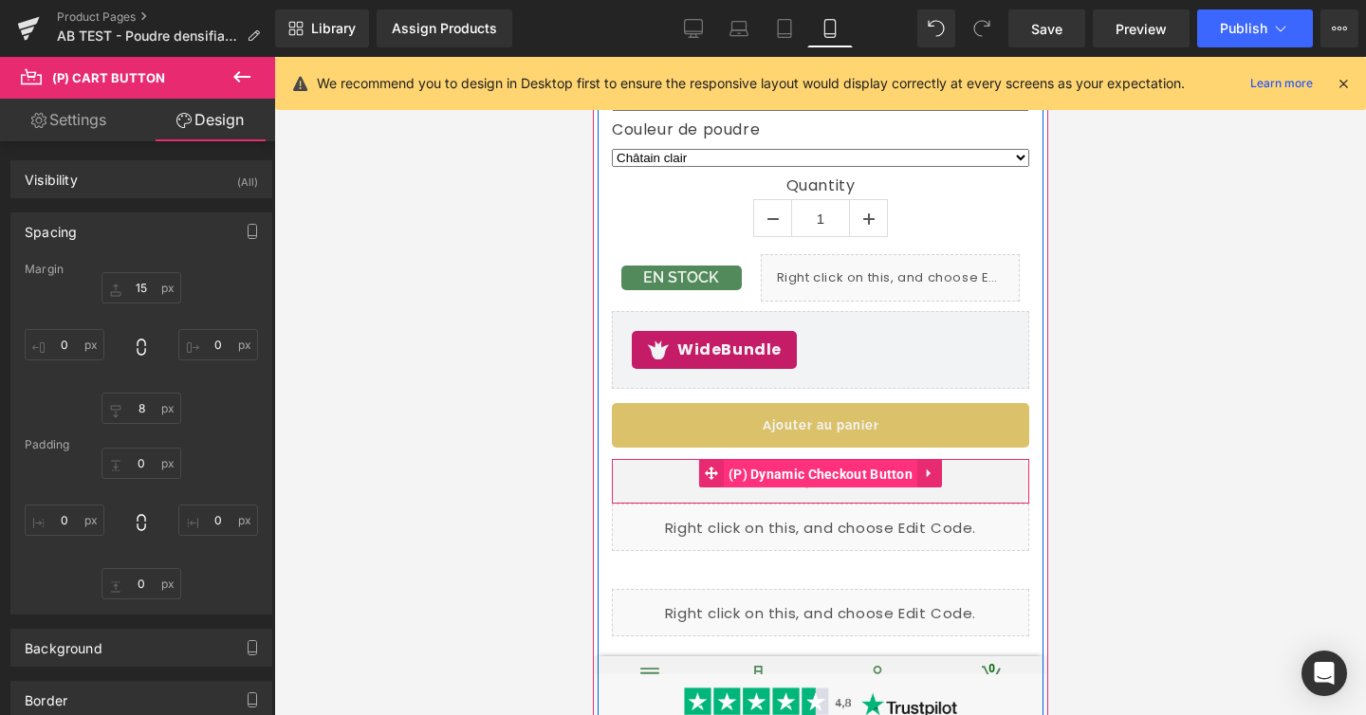
click at [844, 478] on span "(P) Dynamic Checkout Button" at bounding box center [820, 474] width 194 height 28
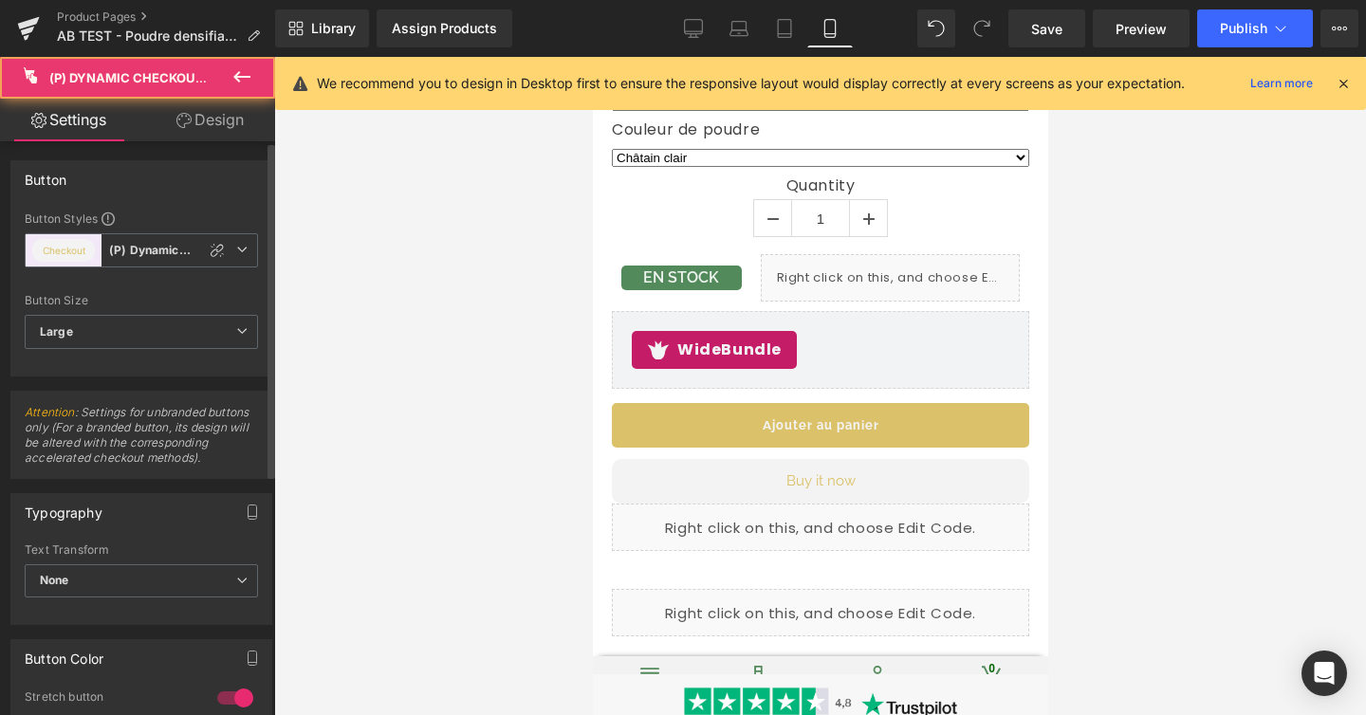
click at [233, 147] on div "Button Button Styles Custom (P) Dynamic Checkout Checkout (P) Dynamic Checkout …" at bounding box center [142, 261] width 284 height 231
click at [202, 130] on link "Design" at bounding box center [210, 120] width 138 height 43
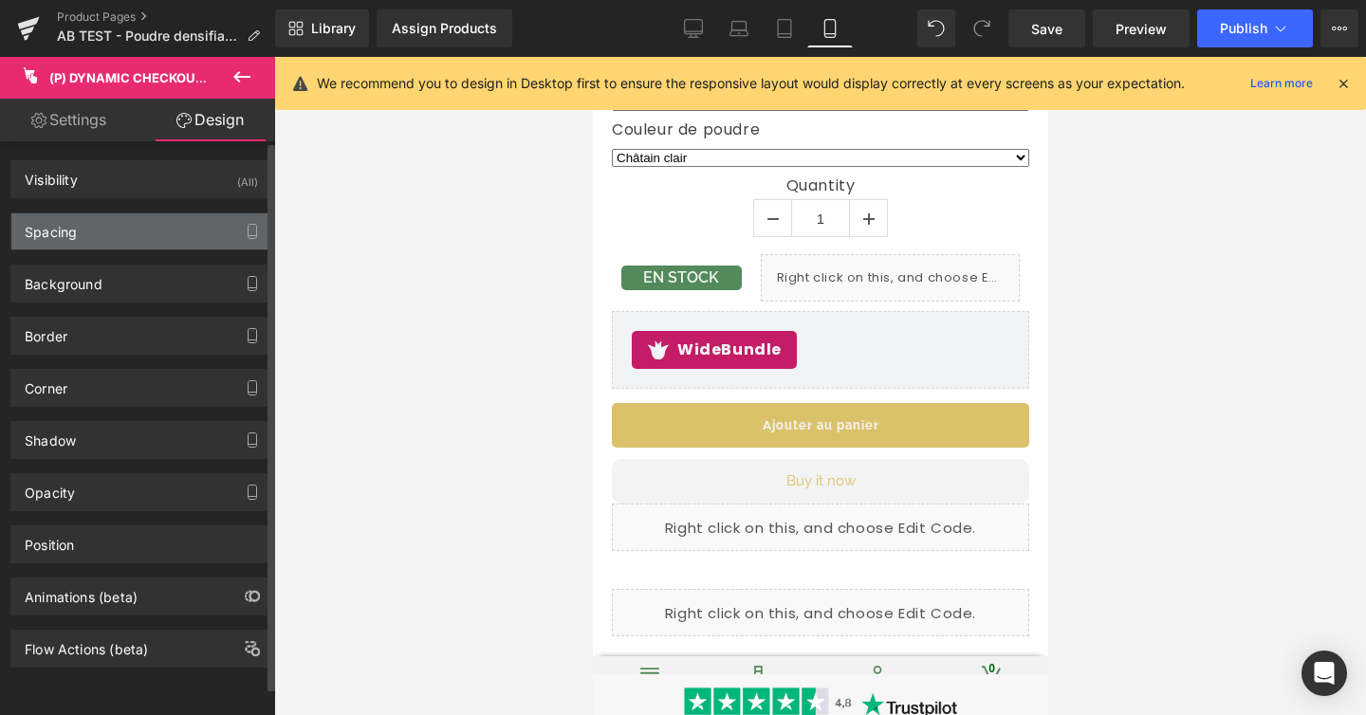
click at [164, 228] on div "Spacing" at bounding box center [141, 231] width 260 height 36
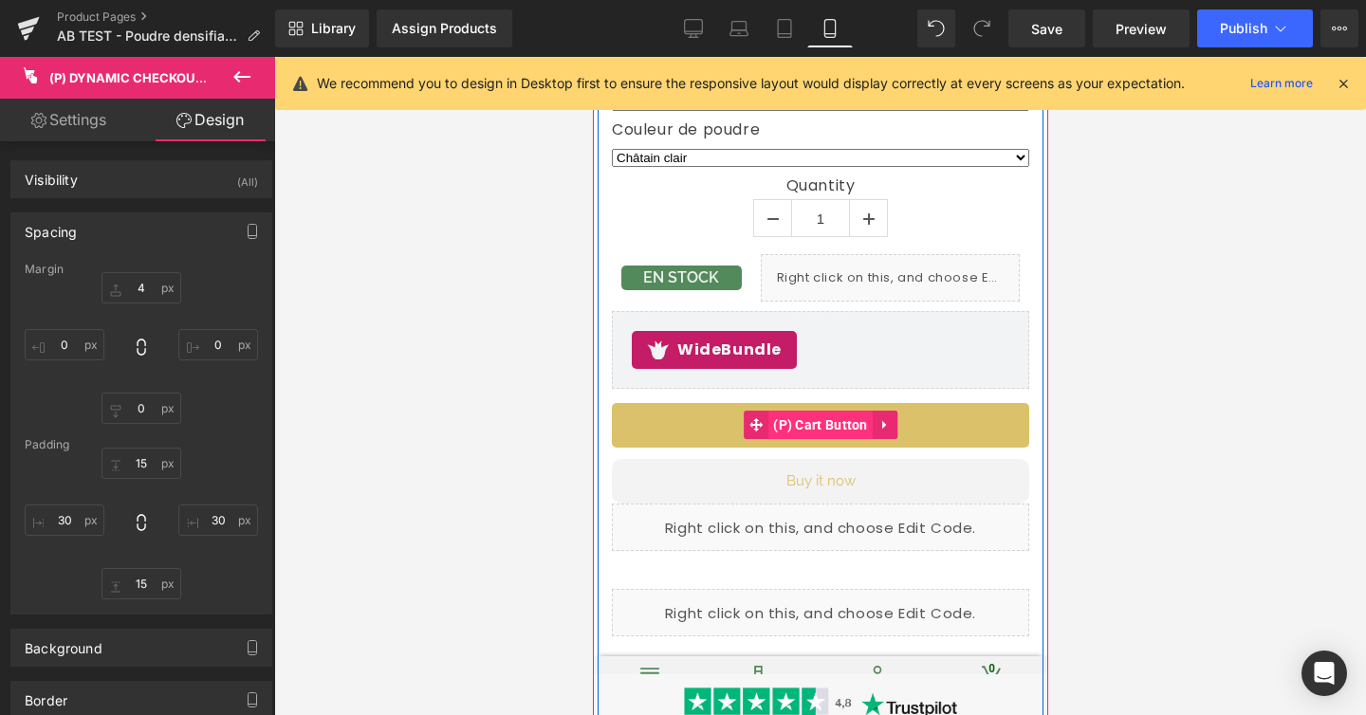
click at [806, 427] on span "(P) Cart Button" at bounding box center [819, 425] width 104 height 28
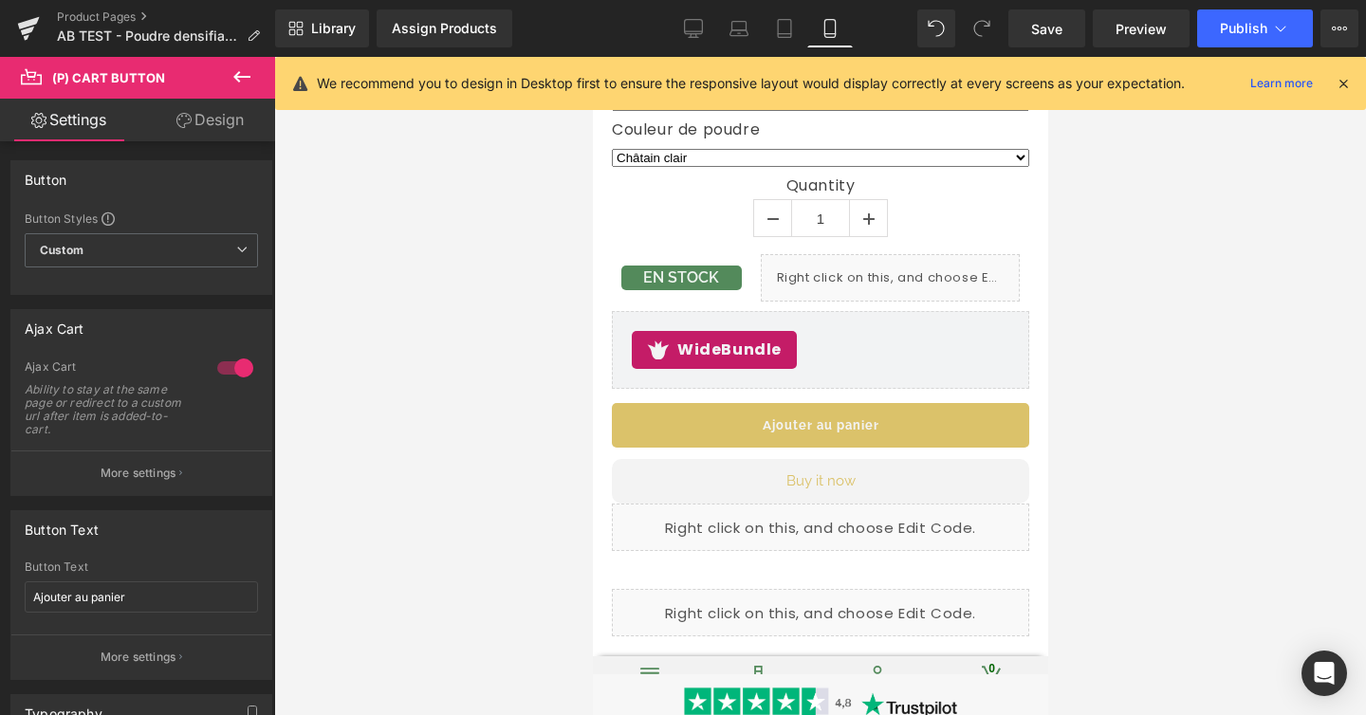
click at [214, 129] on link "Design" at bounding box center [210, 120] width 138 height 43
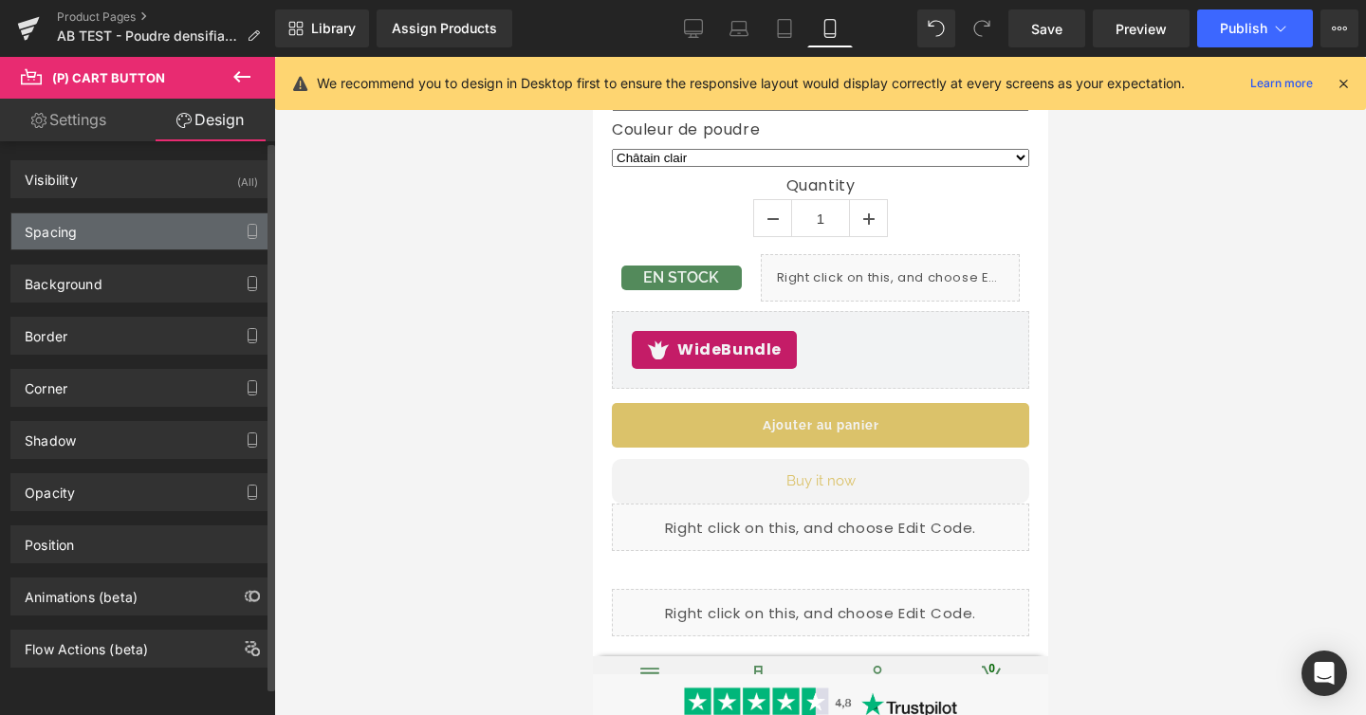
click at [142, 226] on div "Spacing" at bounding box center [141, 231] width 260 height 36
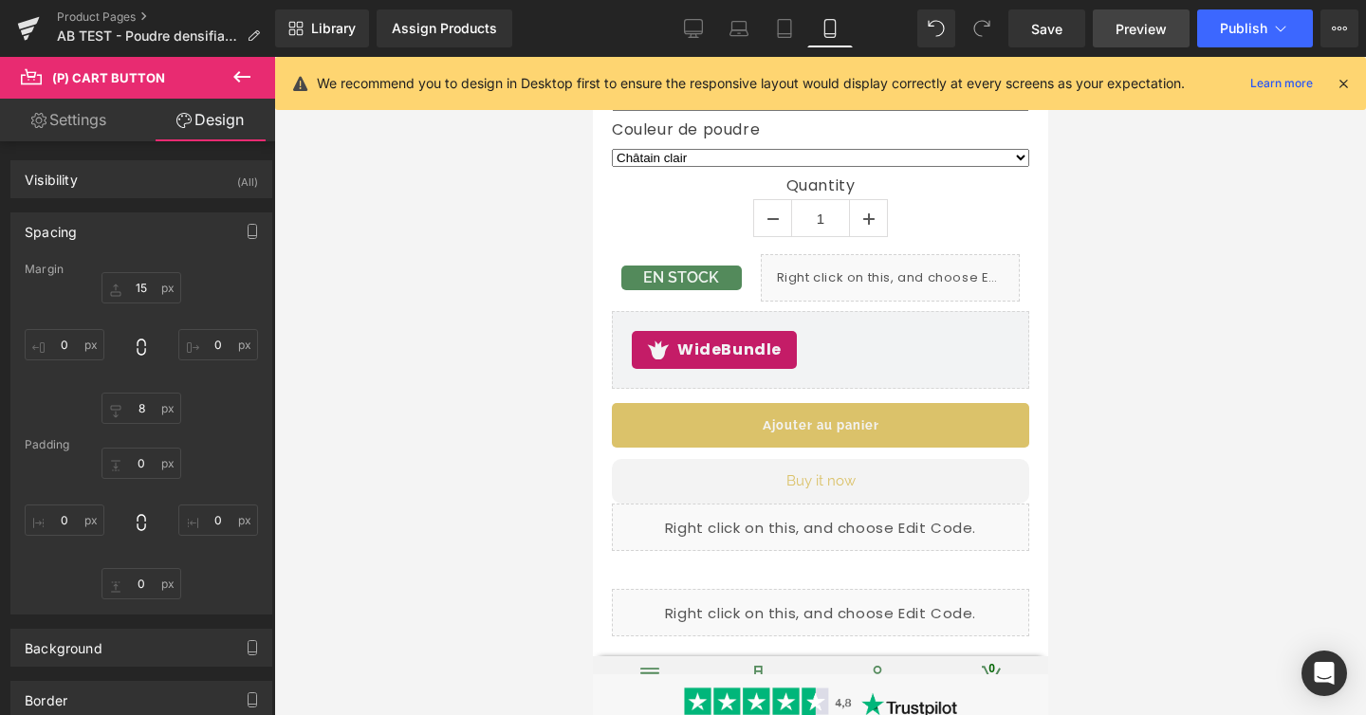
click at [1118, 45] on link "Preview" at bounding box center [1141, 28] width 97 height 38
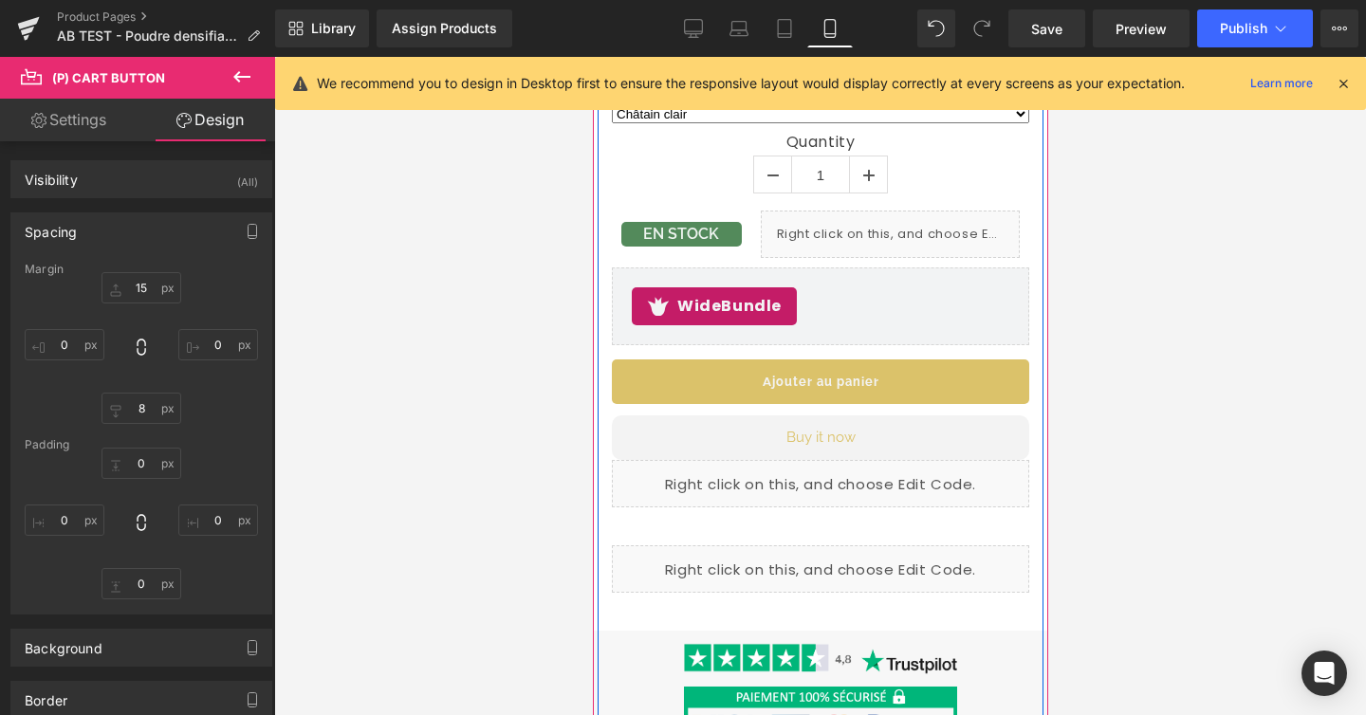
scroll to position [1293, 0]
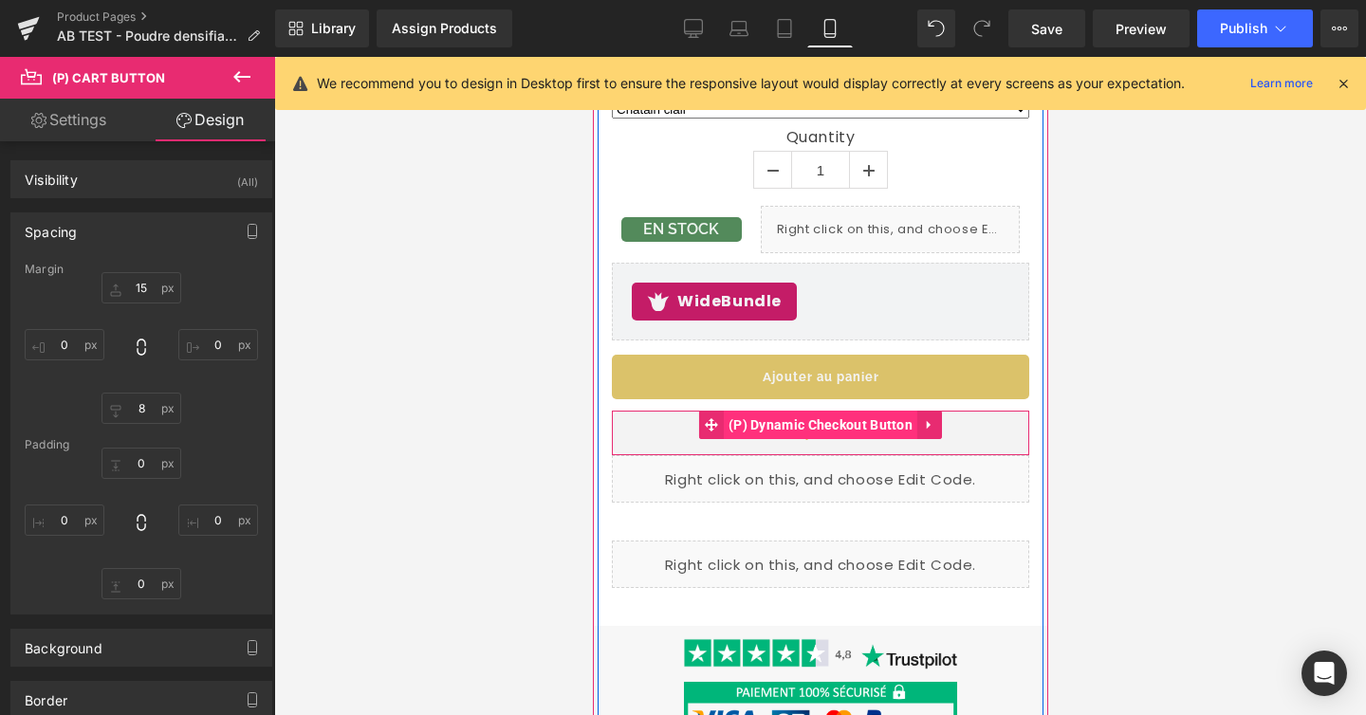
click at [797, 429] on span "(P) Dynamic Checkout Button" at bounding box center [820, 425] width 194 height 28
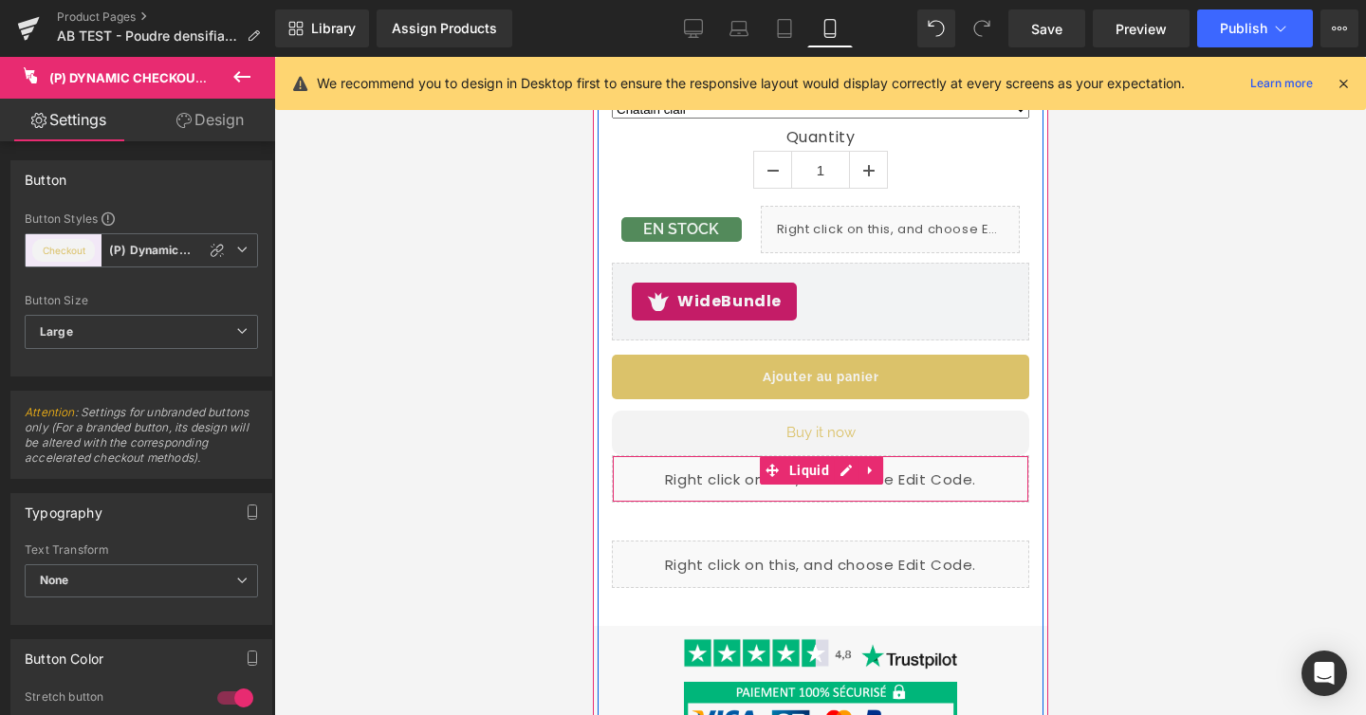
click at [706, 487] on div "Liquid" at bounding box center [819, 478] width 417 height 47
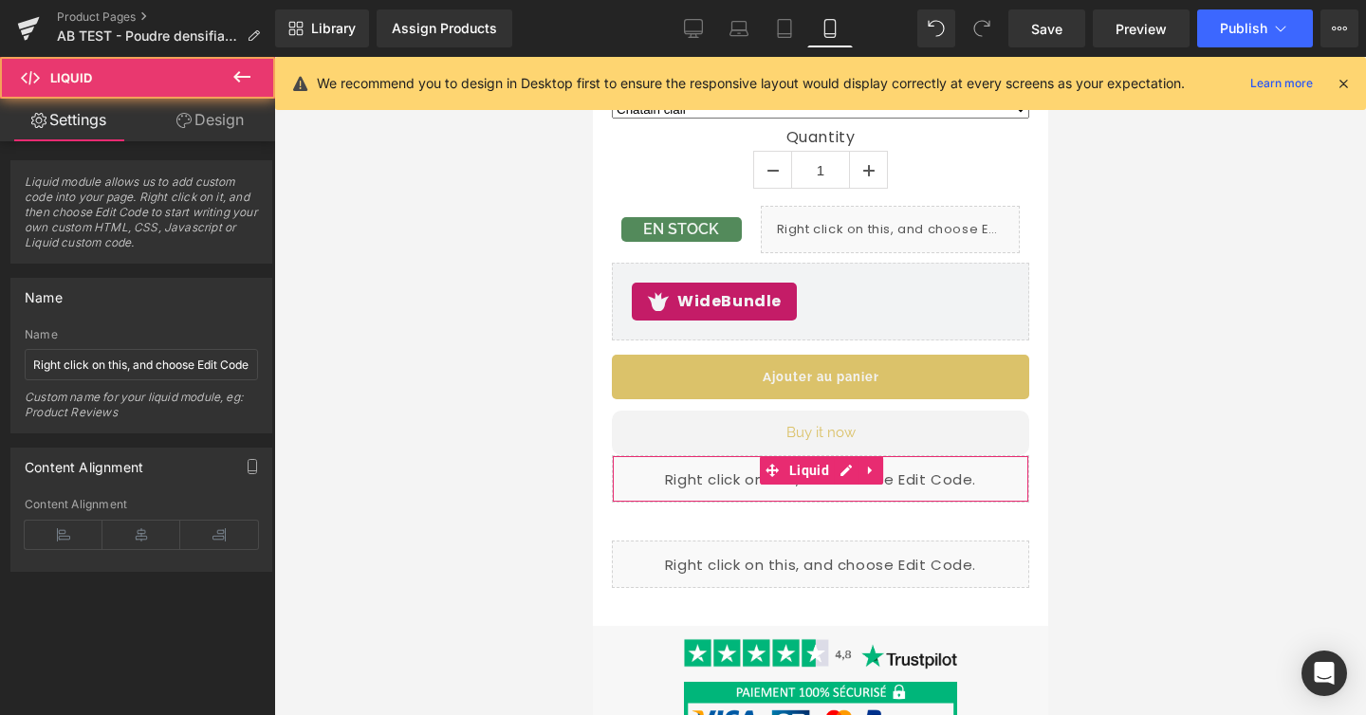
click at [214, 130] on link "Design" at bounding box center [210, 120] width 138 height 43
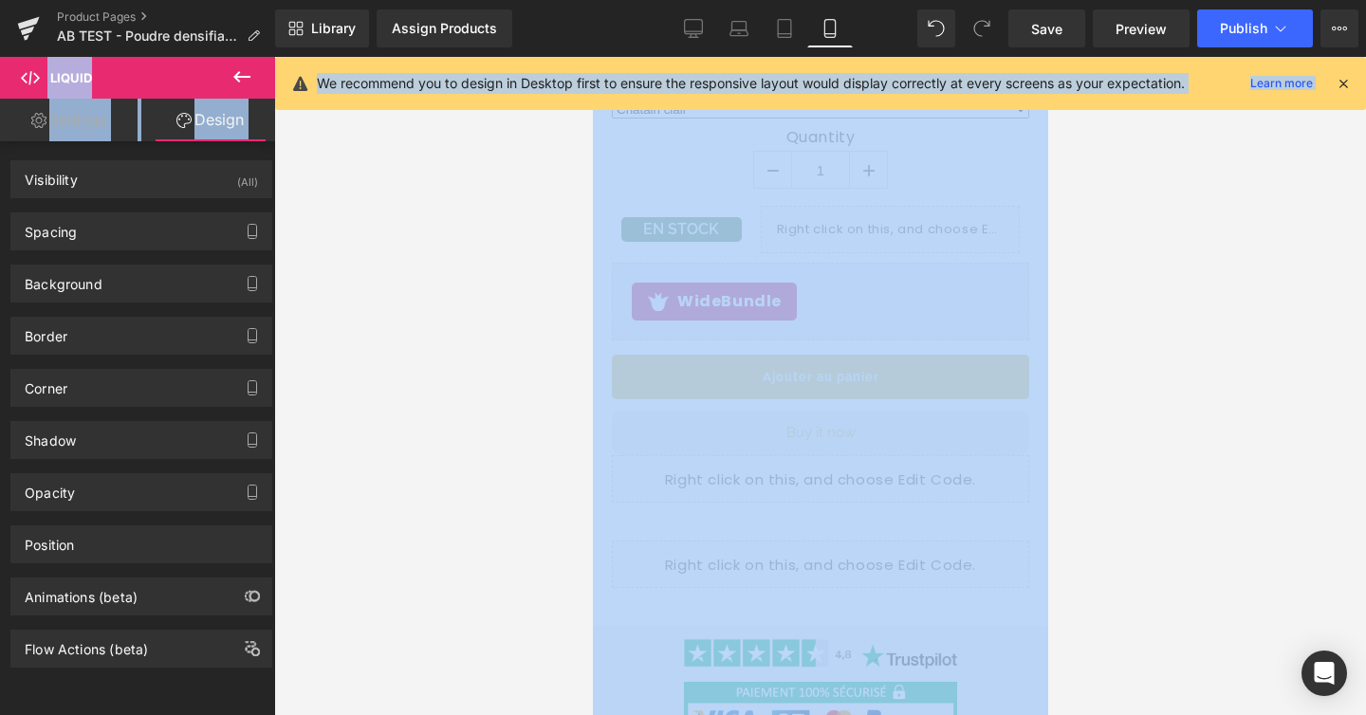
drag, startPoint x: 692, startPoint y: 36, endPoint x: 739, endPoint y: -101, distance: 144.6
click at [739, 0] on html "(P) Dynamic Checkout Button You are previewing how the will restyle your page. …" at bounding box center [683, 357] width 1366 height 715
click at [1218, 319] on div at bounding box center [820, 386] width 1092 height 658
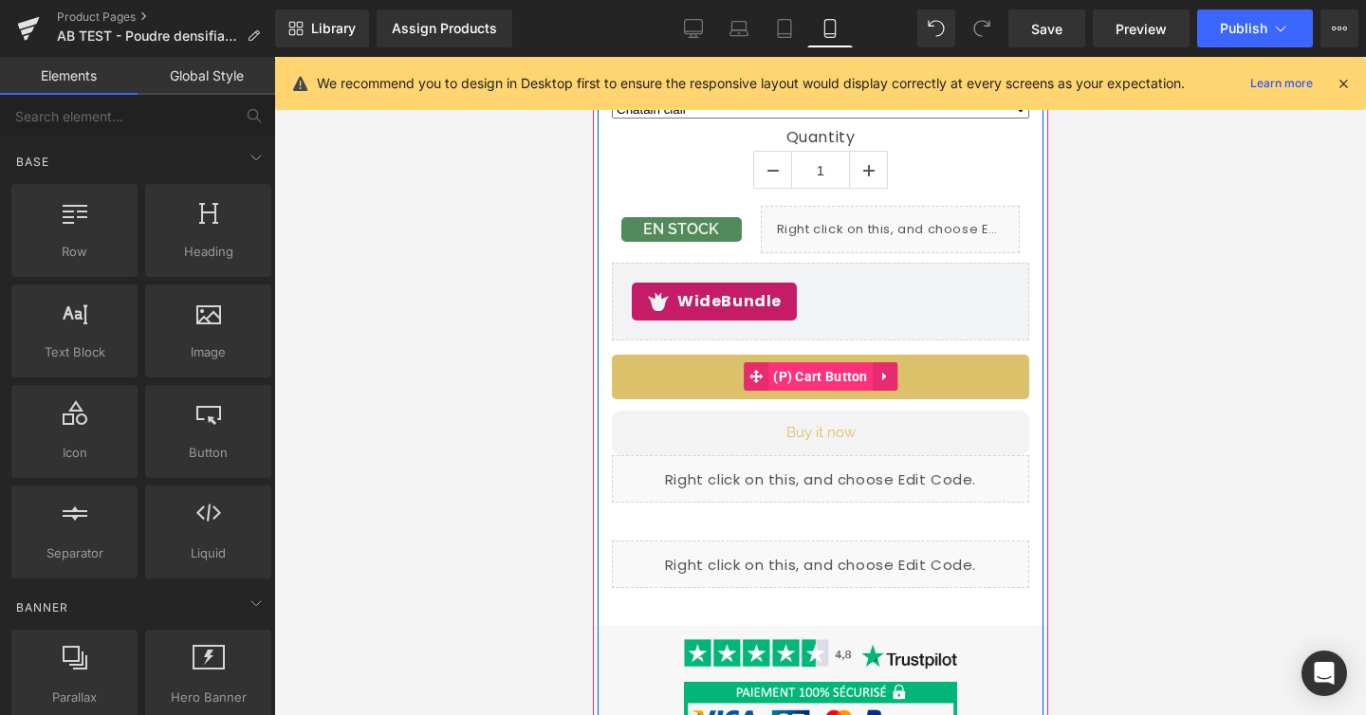
click at [822, 376] on span "(P) Cart Button" at bounding box center [819, 376] width 104 height 28
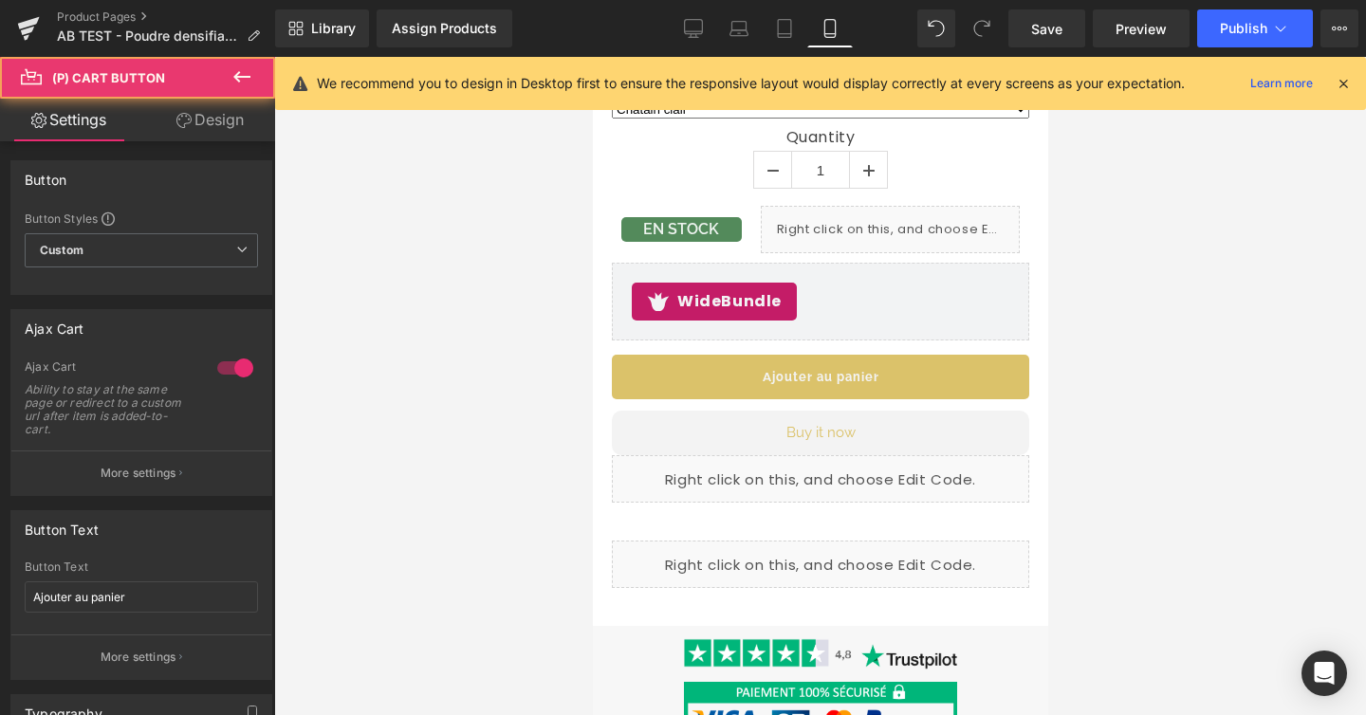
click at [211, 118] on link "Design" at bounding box center [210, 120] width 138 height 43
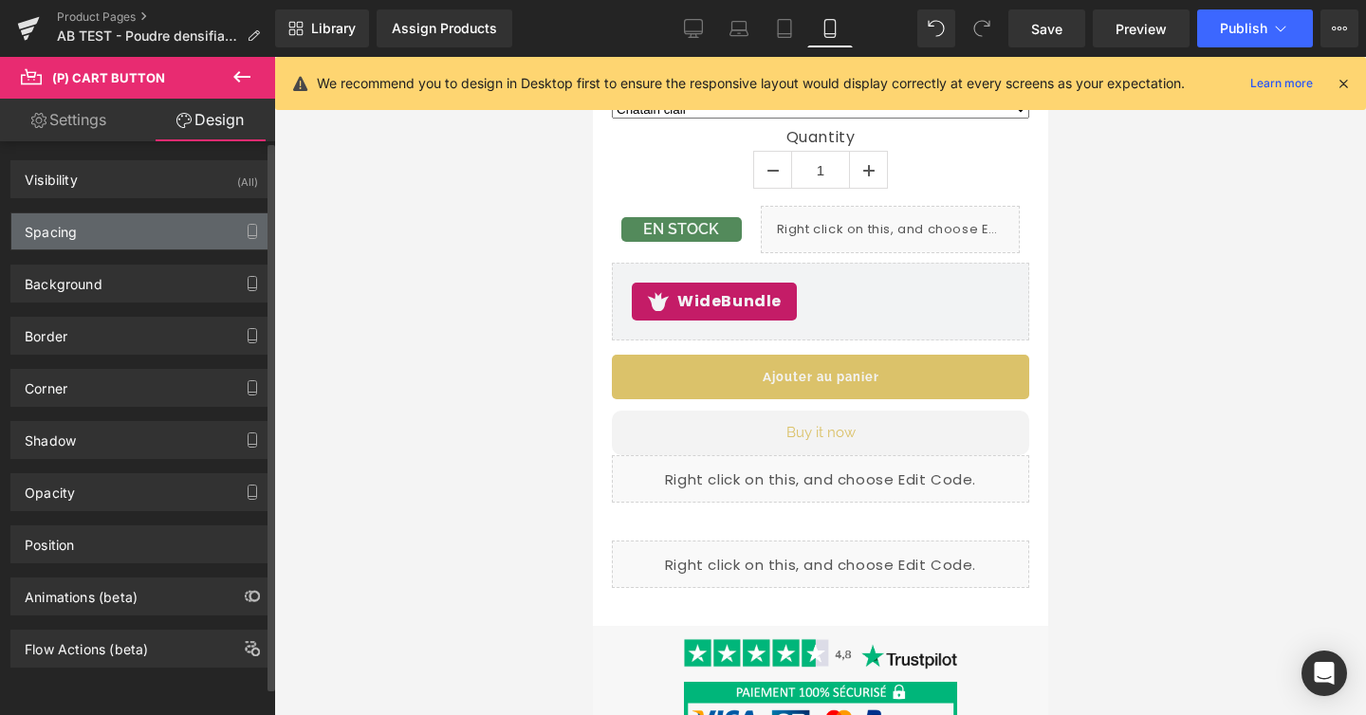
click at [172, 229] on div "Spacing" at bounding box center [141, 231] width 260 height 36
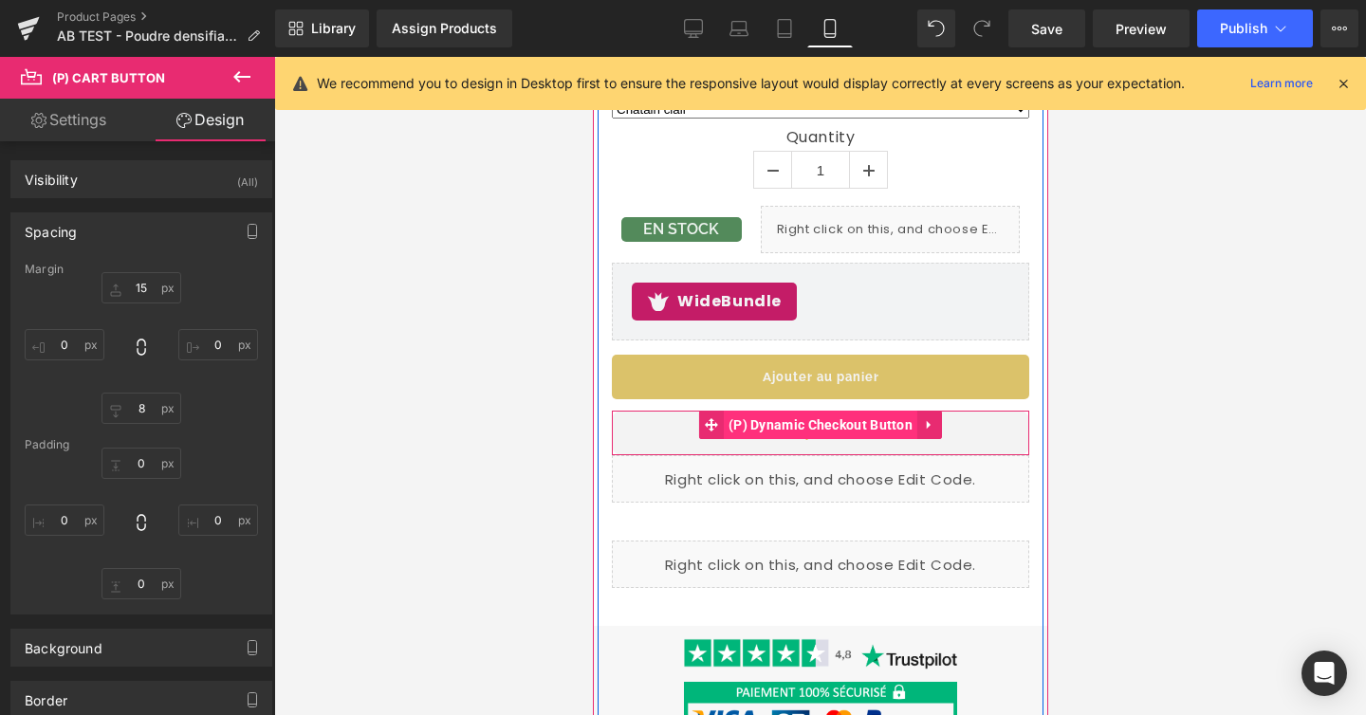
click at [826, 429] on span "(P) Dynamic Checkout Button" at bounding box center [820, 425] width 194 height 28
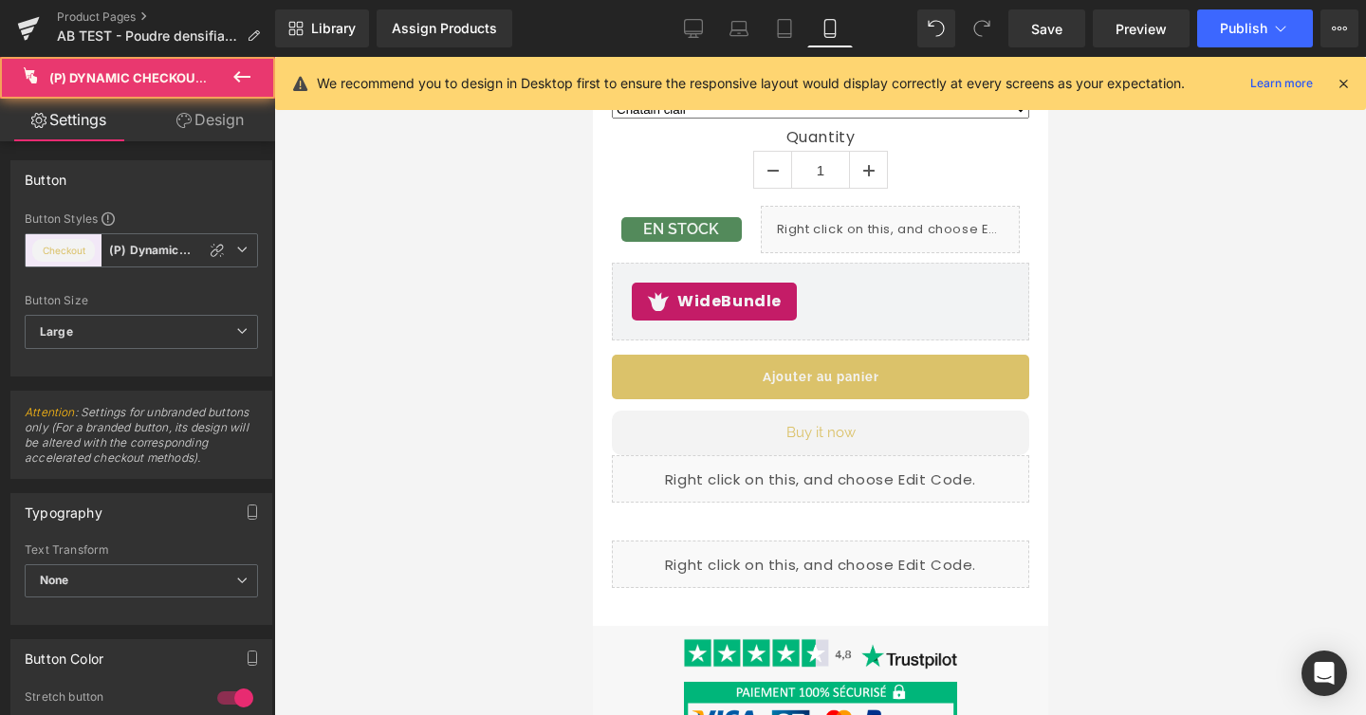
drag, startPoint x: 222, startPoint y: 119, endPoint x: 175, endPoint y: 205, distance: 98.5
click at [222, 119] on link "Design" at bounding box center [210, 120] width 138 height 43
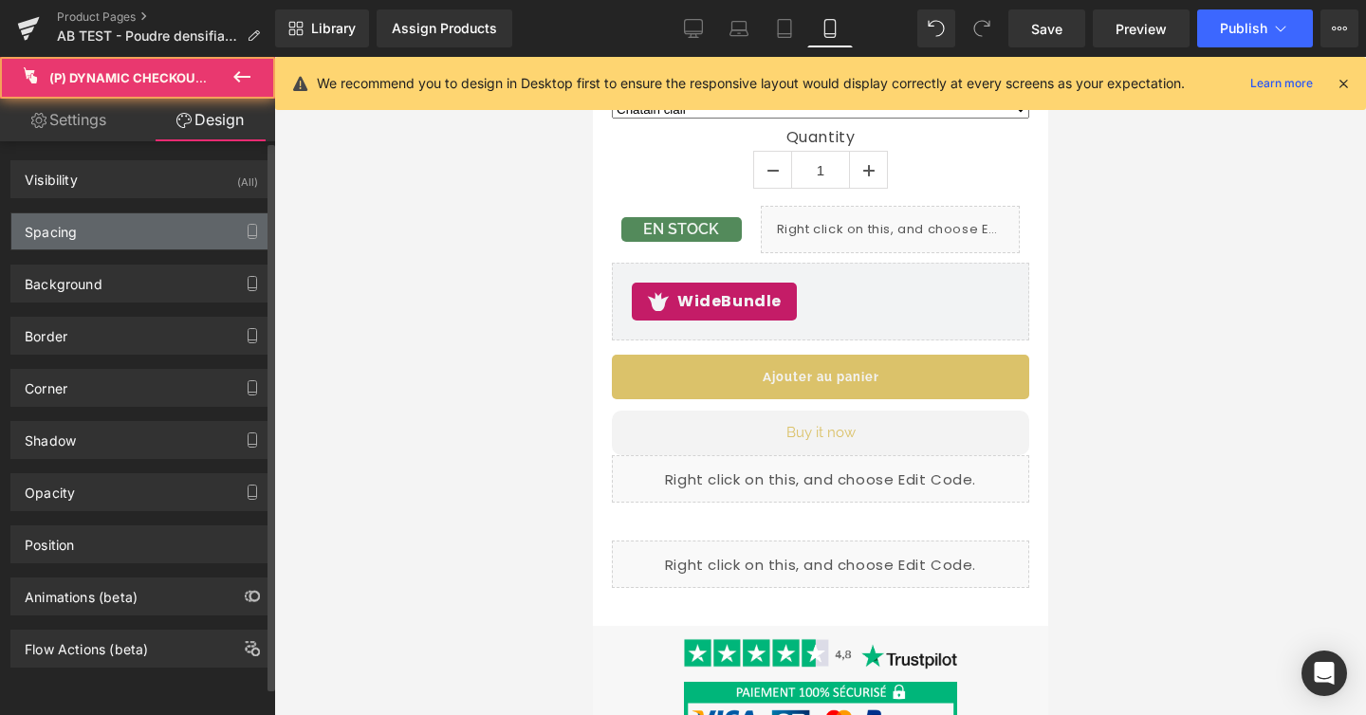
click at [173, 214] on div "Spacing" at bounding box center [141, 231] width 260 height 36
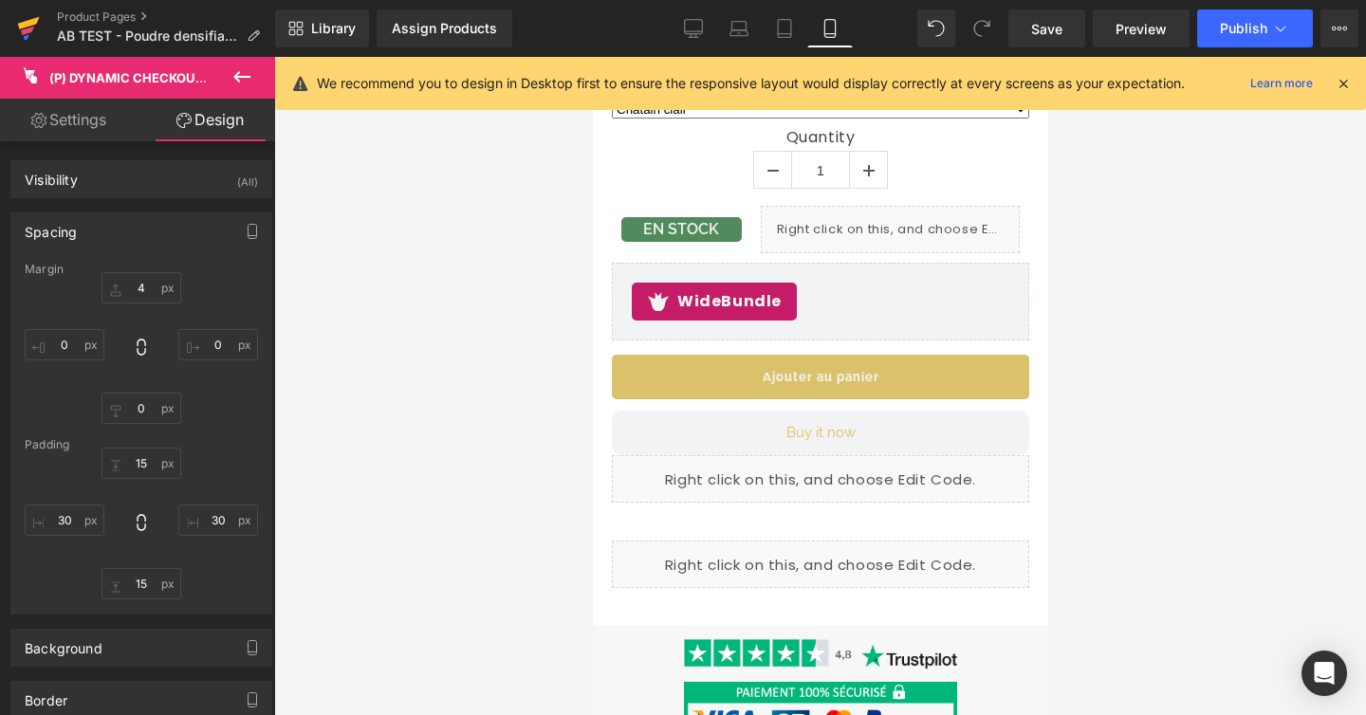
click at [30, 32] on icon at bounding box center [28, 28] width 23 height 47
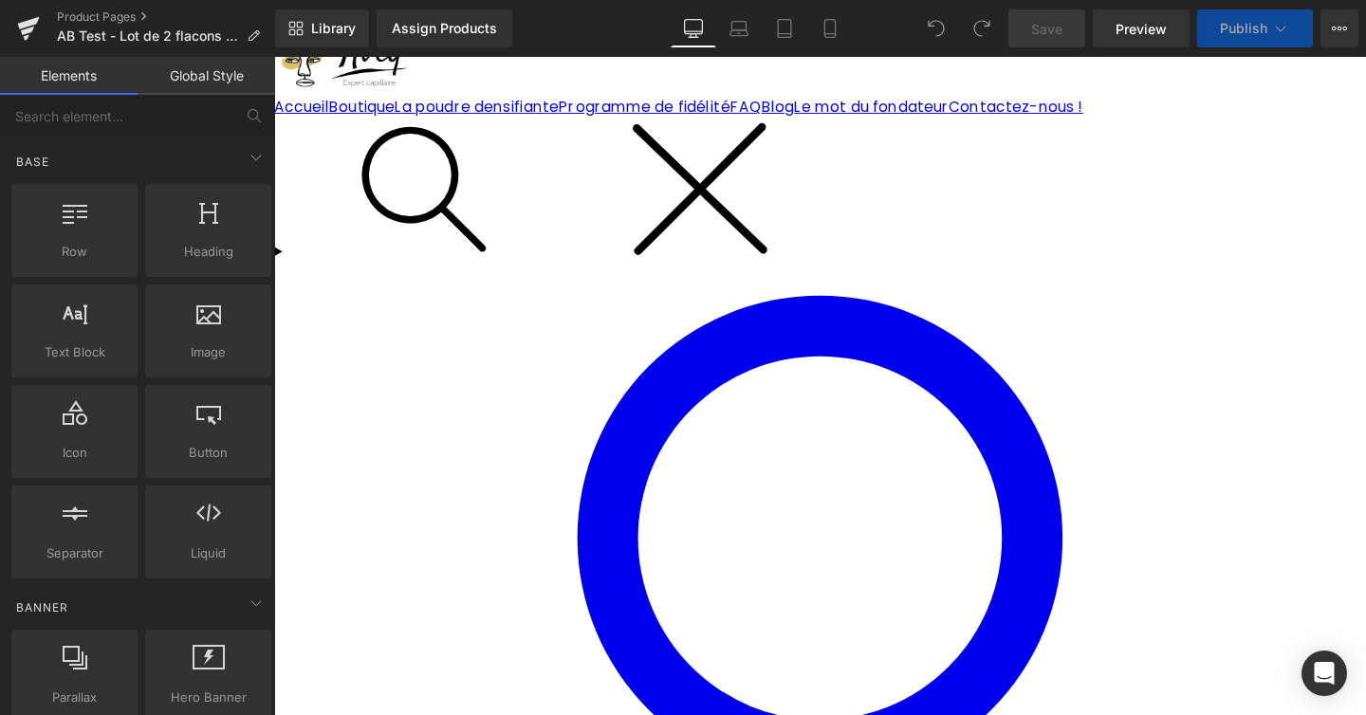
scroll to position [242, 0]
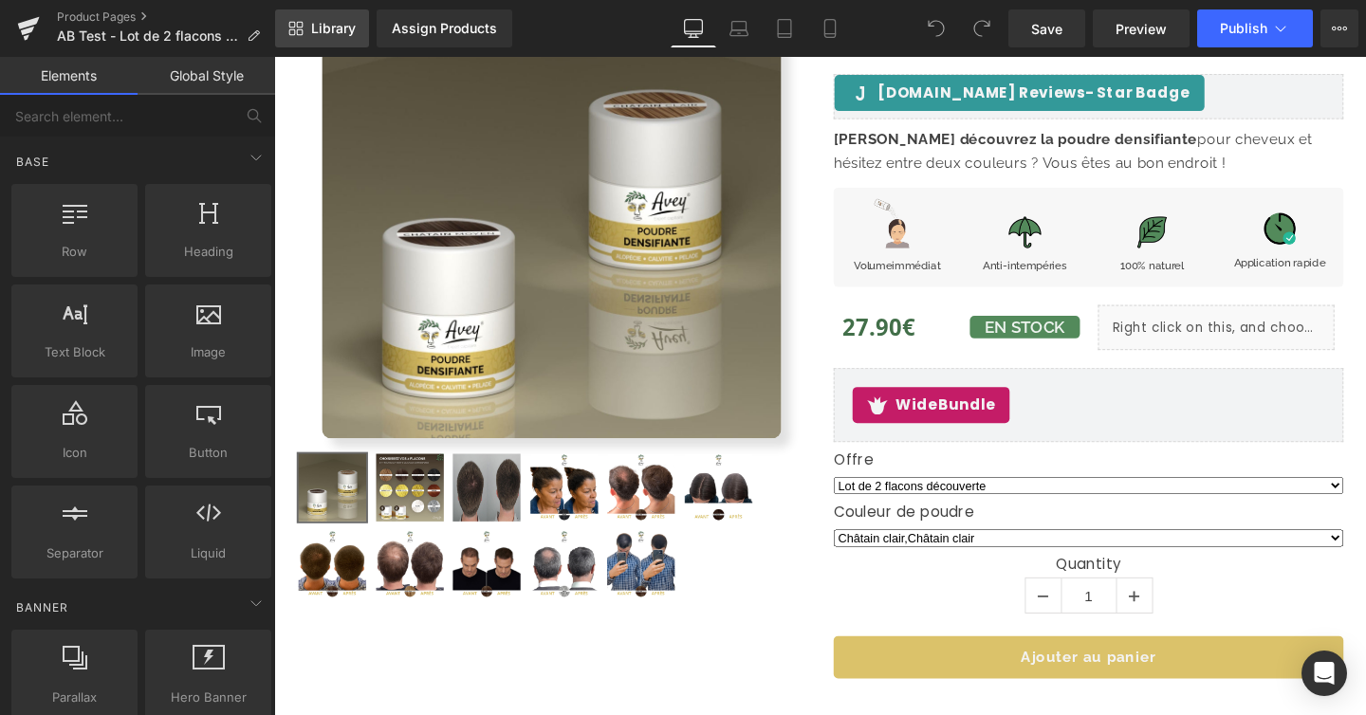
click at [323, 29] on span "Library" at bounding box center [333, 28] width 45 height 17
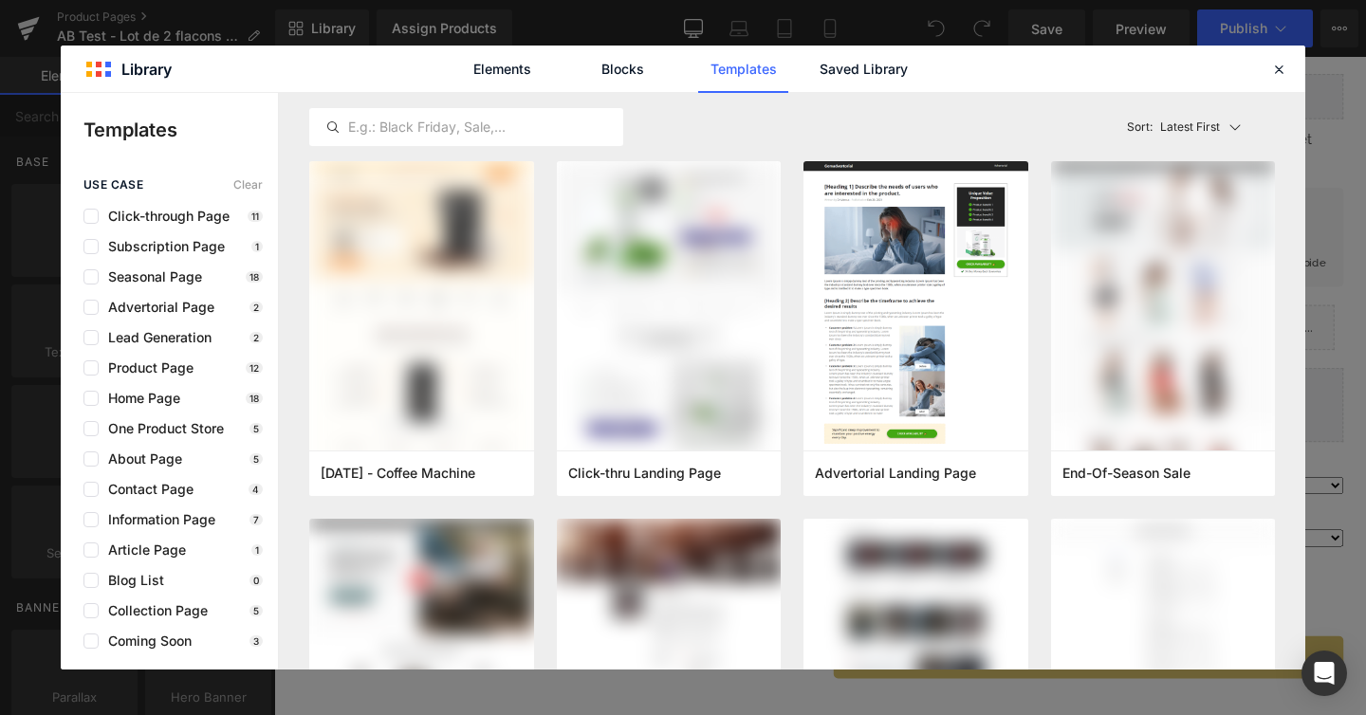
click at [815, 75] on div "Elements Blocks Templates Saved Library" at bounding box center [683, 69] width 482 height 47
click at [825, 73] on link "Saved Library" at bounding box center [864, 69] width 90 height 47
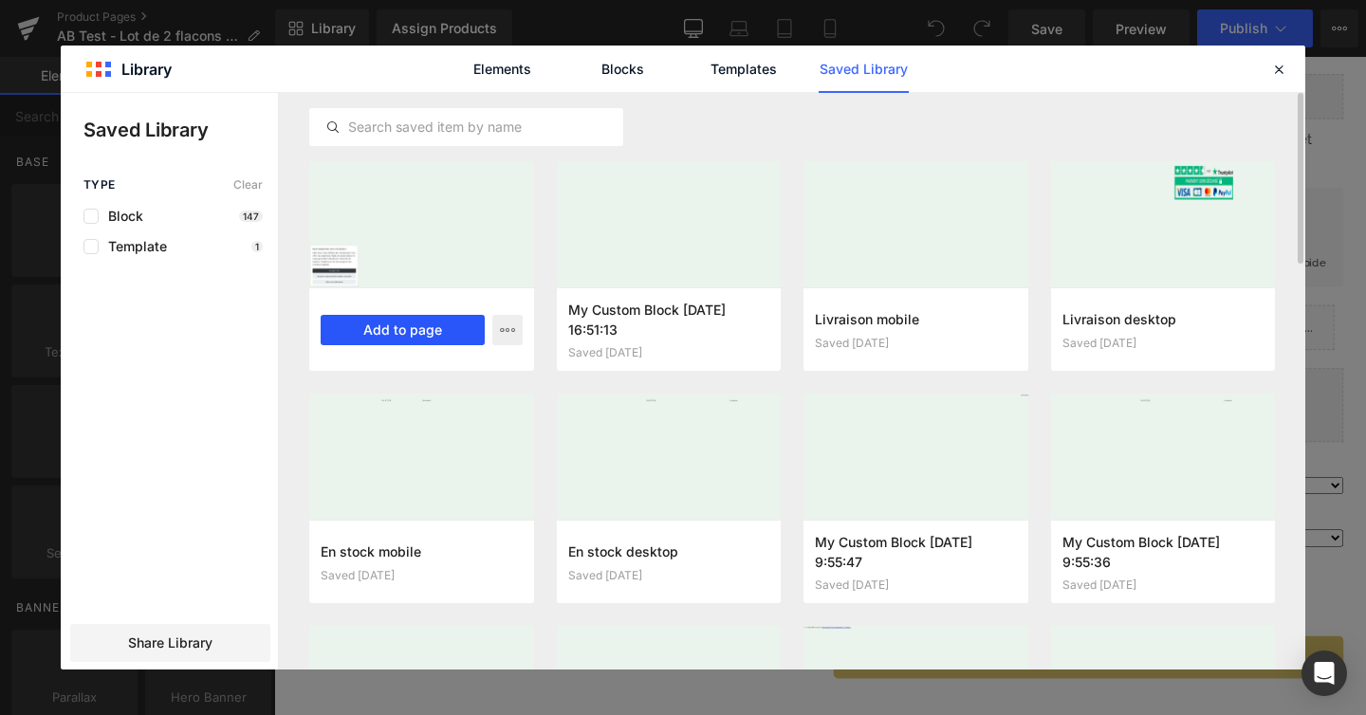
drag, startPoint x: 438, startPoint y: 332, endPoint x: 172, endPoint y: 289, distance: 269.9
click at [438, 332] on button "Add to page" at bounding box center [403, 330] width 164 height 30
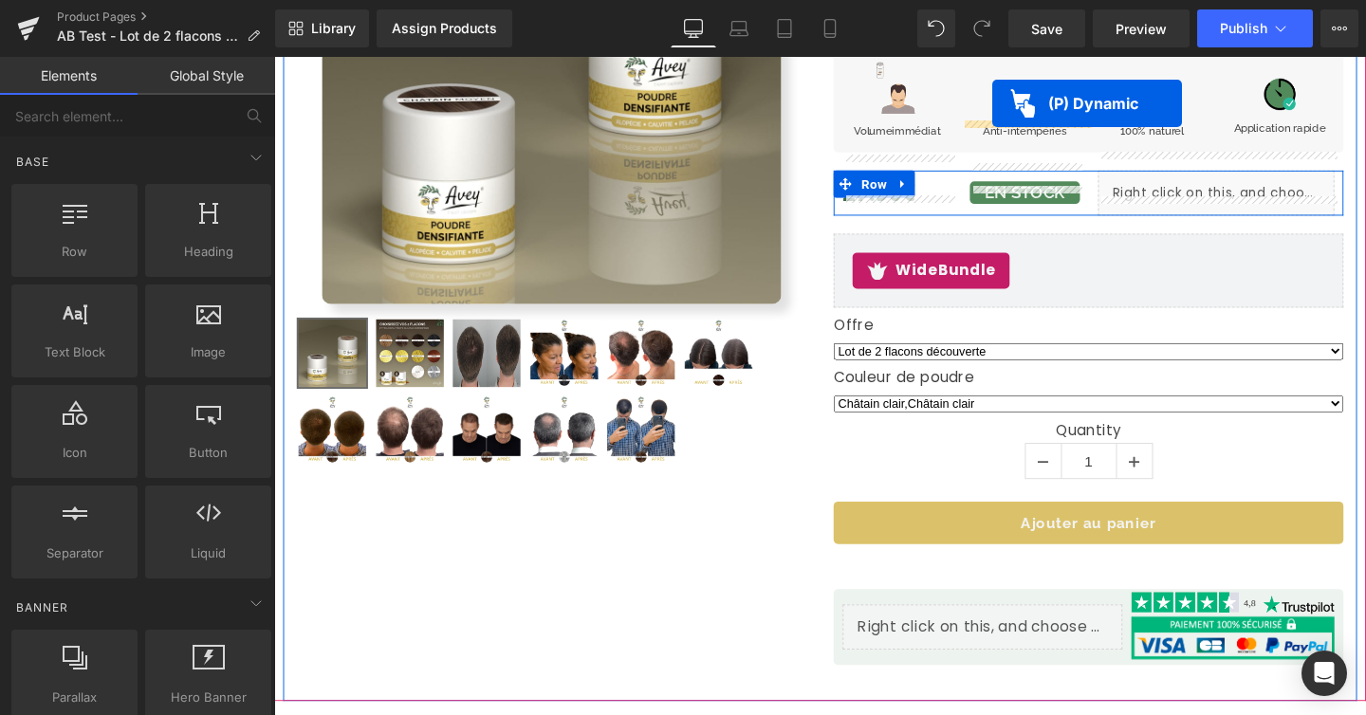
scroll to position [364, 0]
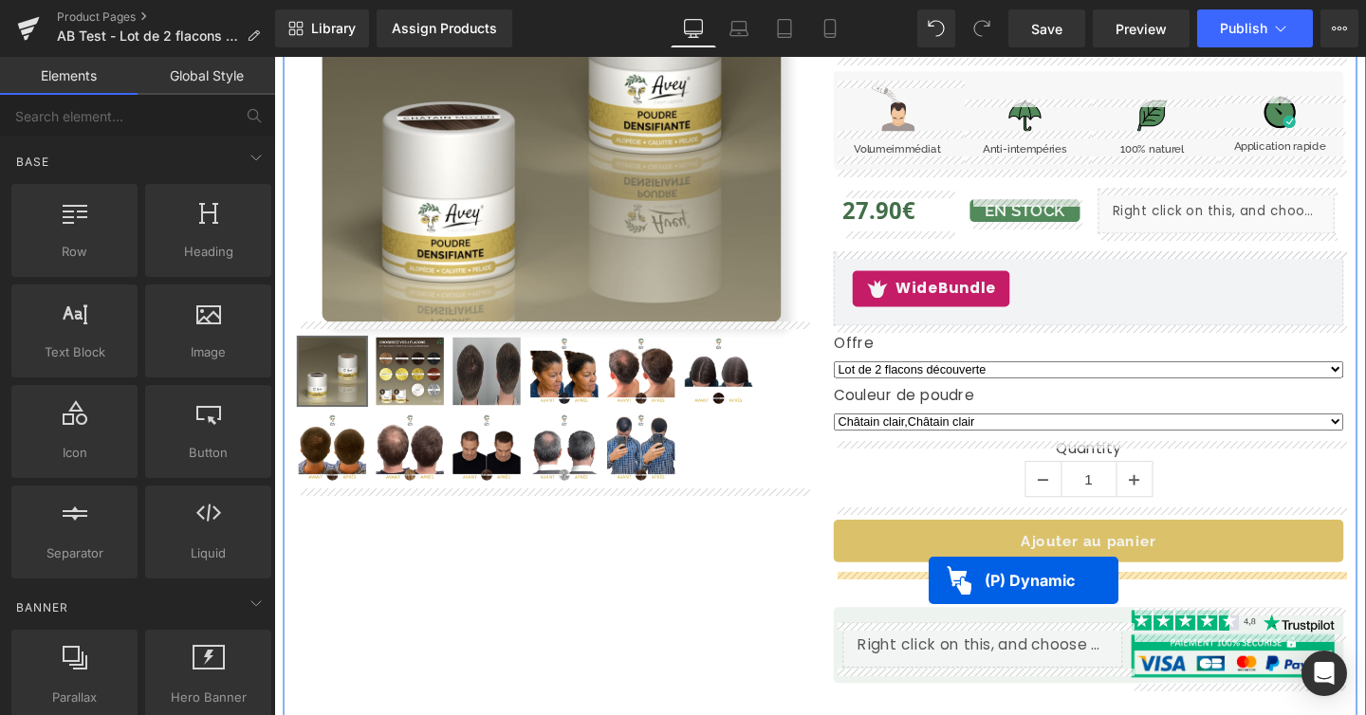
drag, startPoint x: 744, startPoint y: 177, endPoint x: 962, endPoint y: 607, distance: 481.9
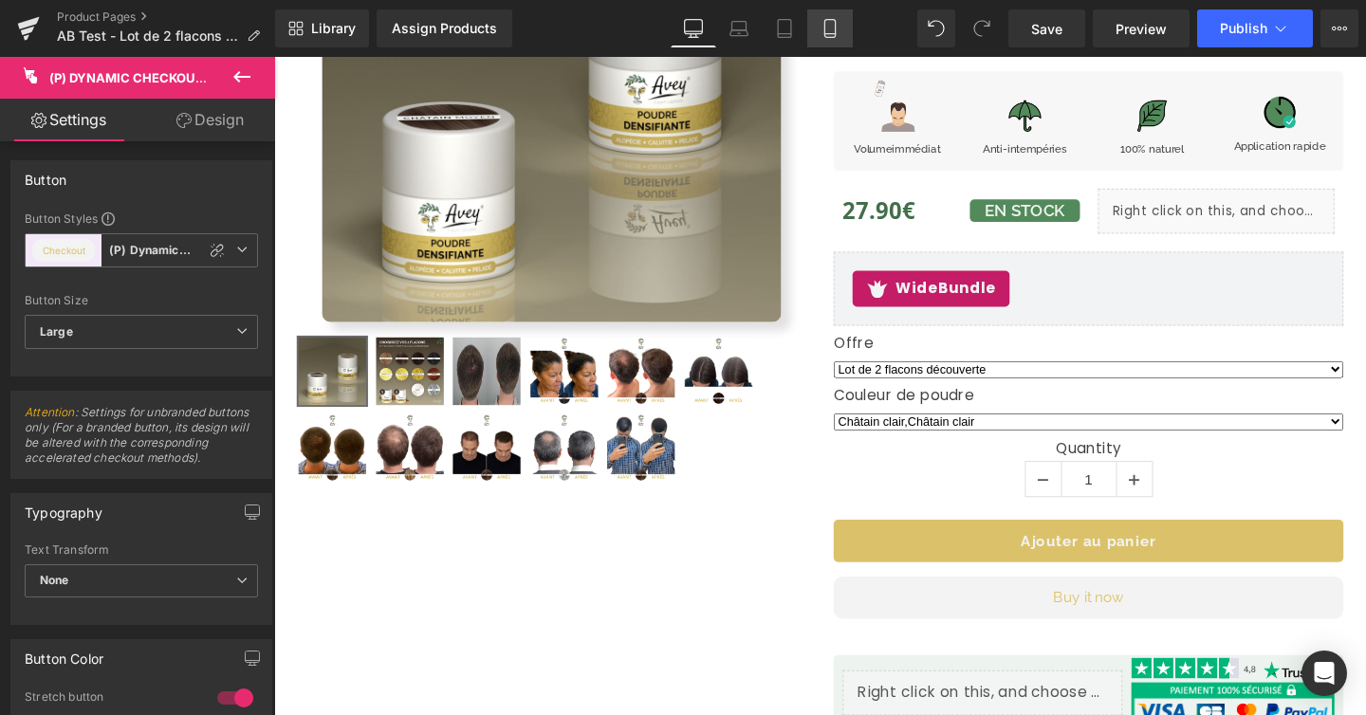
click at [841, 23] on link "Mobile" at bounding box center [830, 28] width 46 height 38
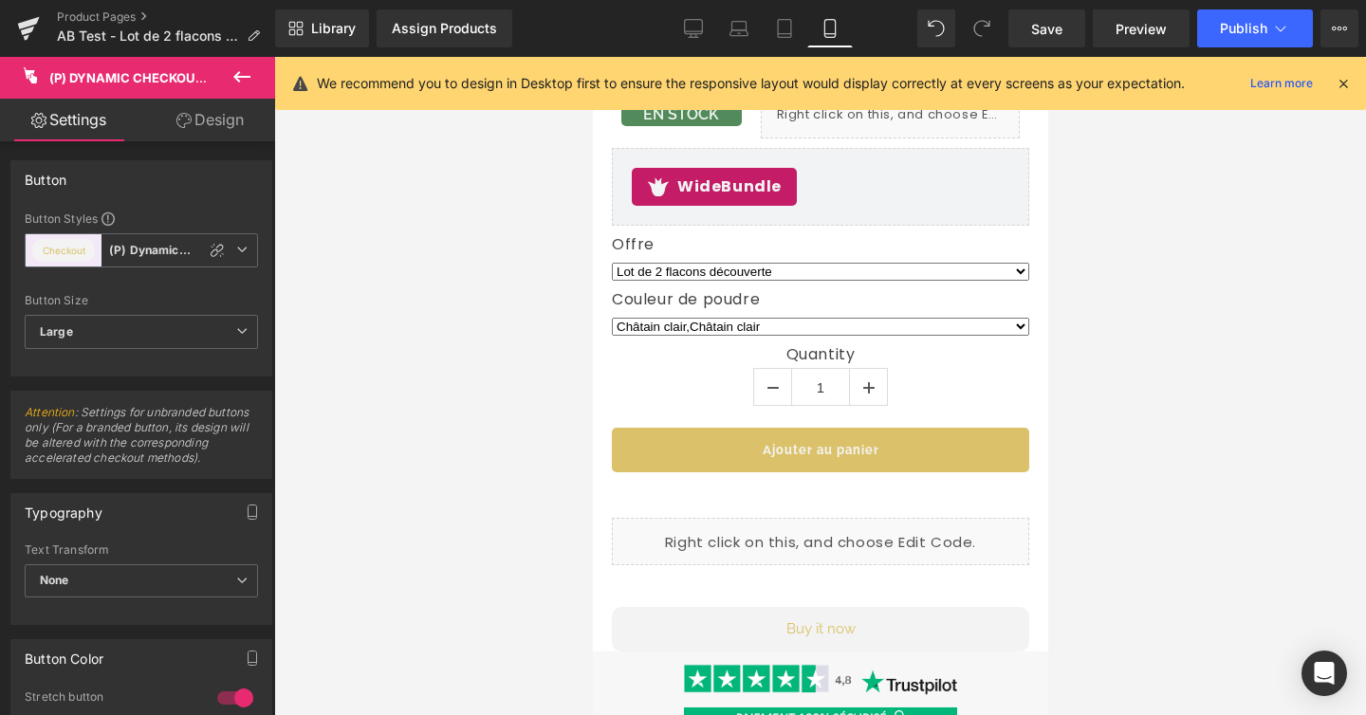
scroll to position [1196, 0]
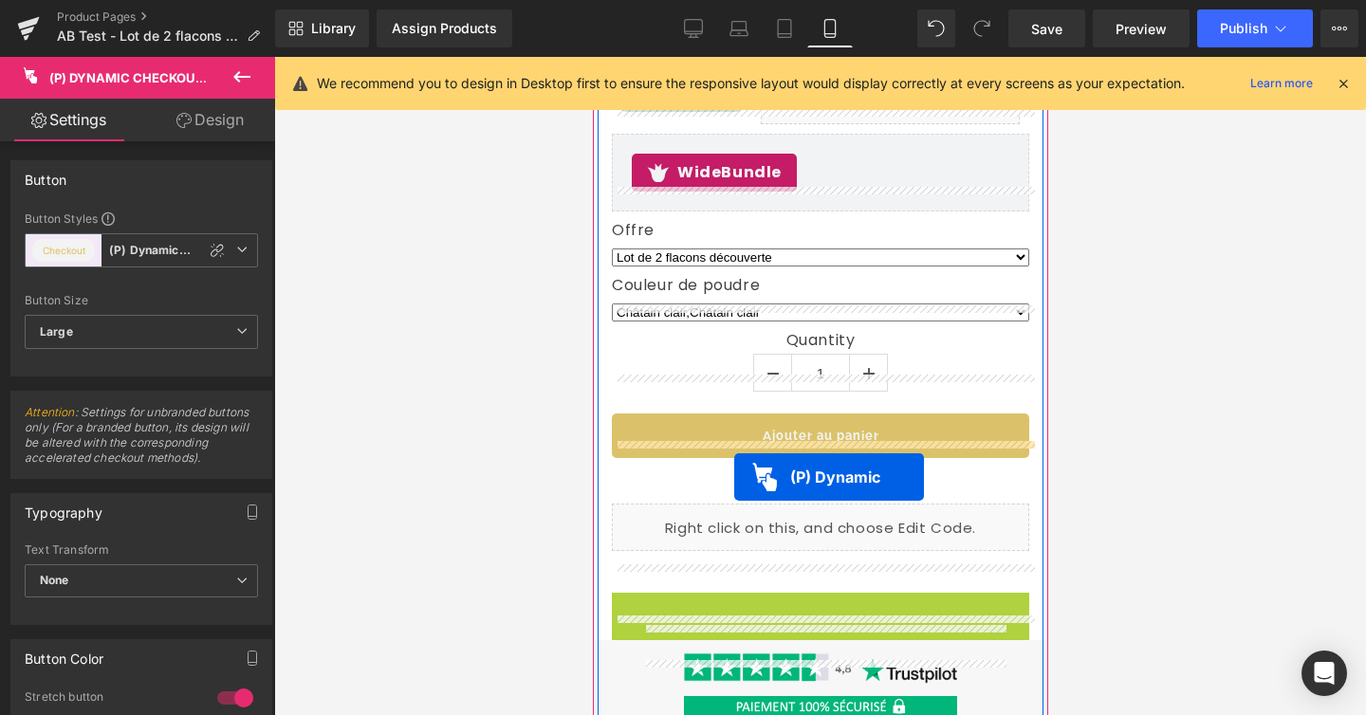
drag, startPoint x: 703, startPoint y: 592, endPoint x: 733, endPoint y: 477, distance: 118.7
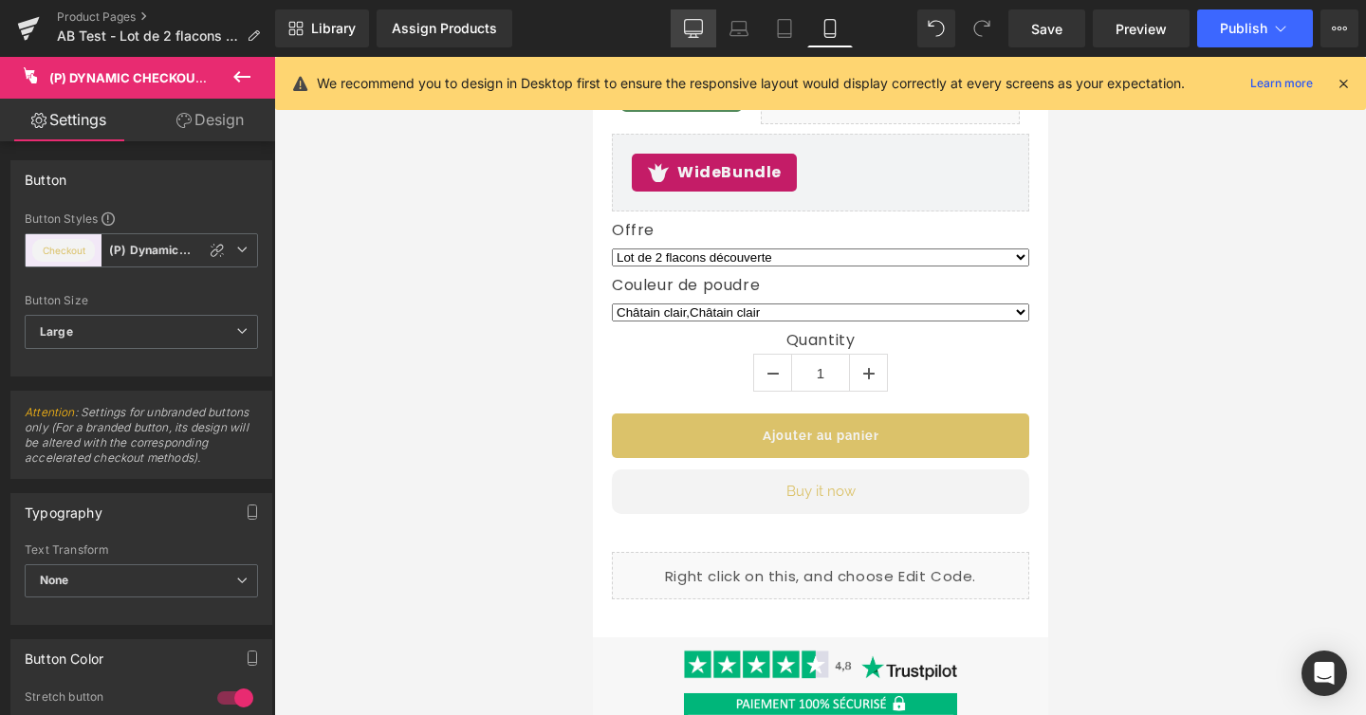
click at [693, 22] on icon at bounding box center [693, 28] width 19 height 19
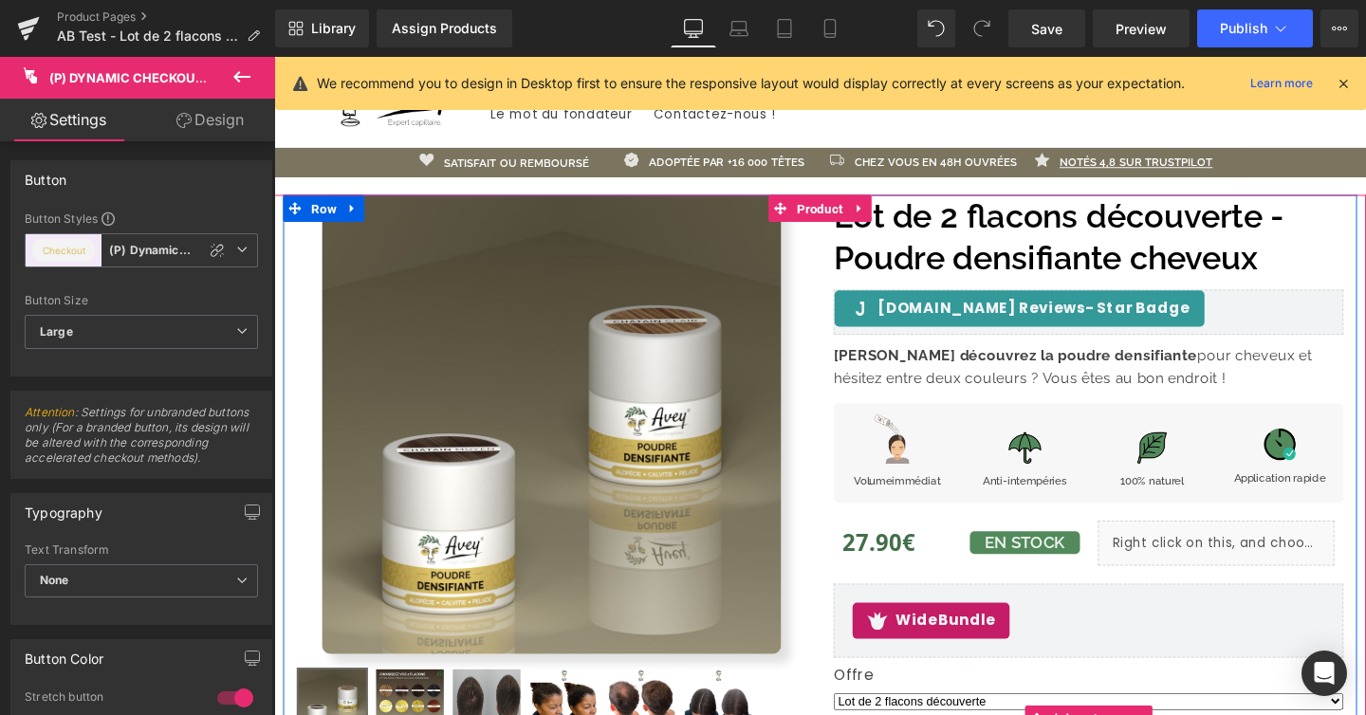
scroll to position [0, 0]
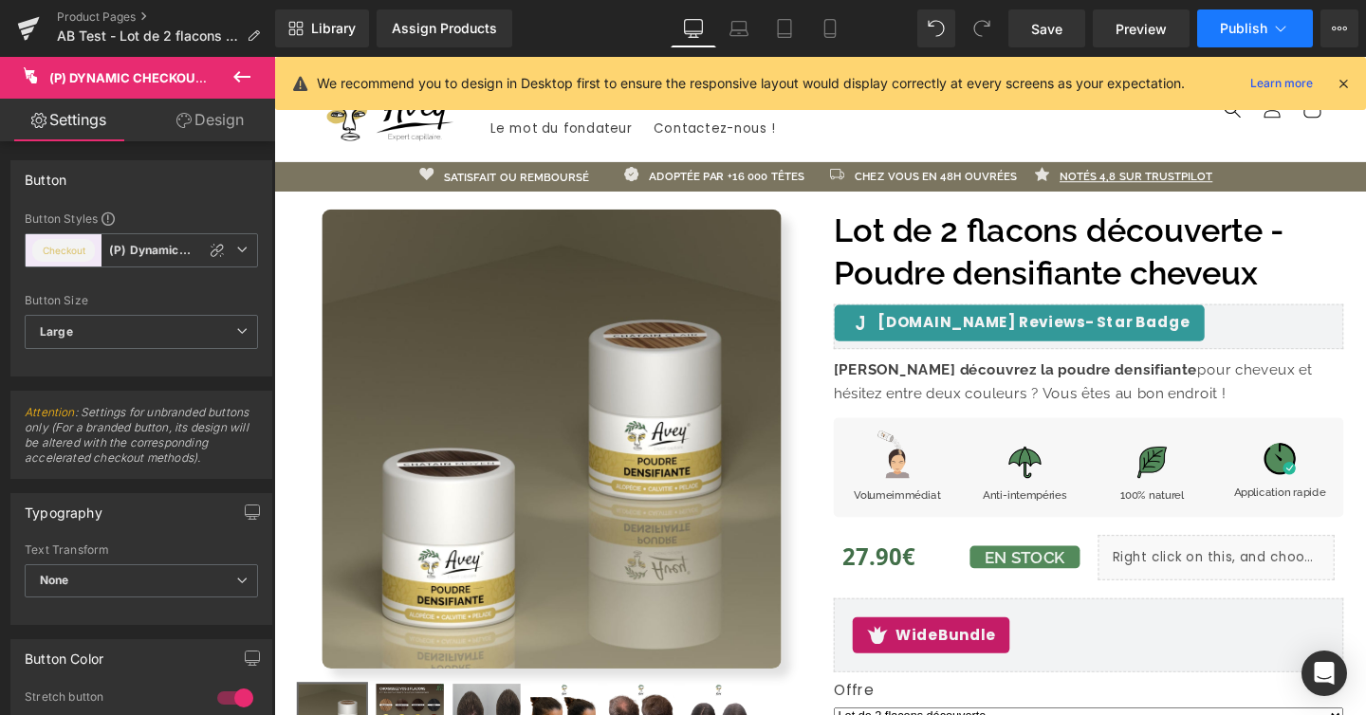
click at [1235, 28] on span "Publish" at bounding box center [1243, 28] width 47 height 15
click at [491, 43] on link "Assign Products" at bounding box center [445, 28] width 136 height 38
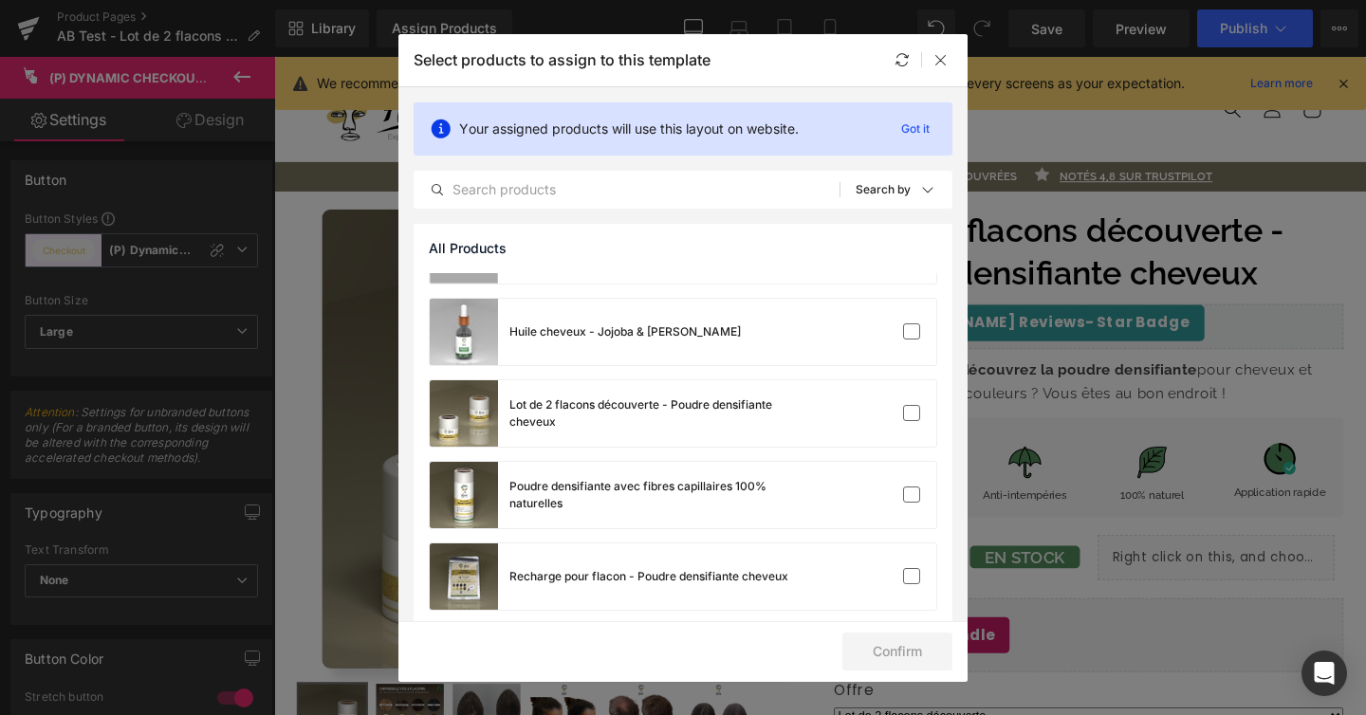
scroll to position [726, 0]
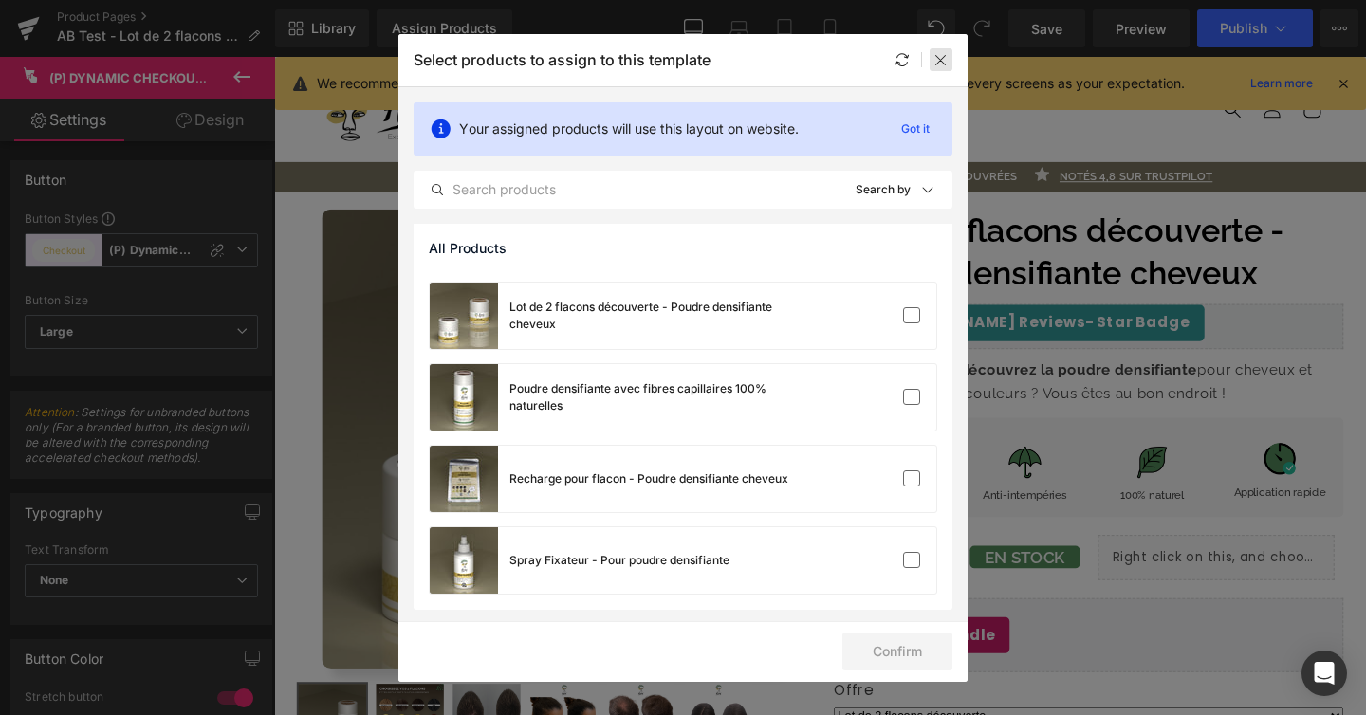
click at [942, 55] on icon at bounding box center [940, 59] width 15 height 15
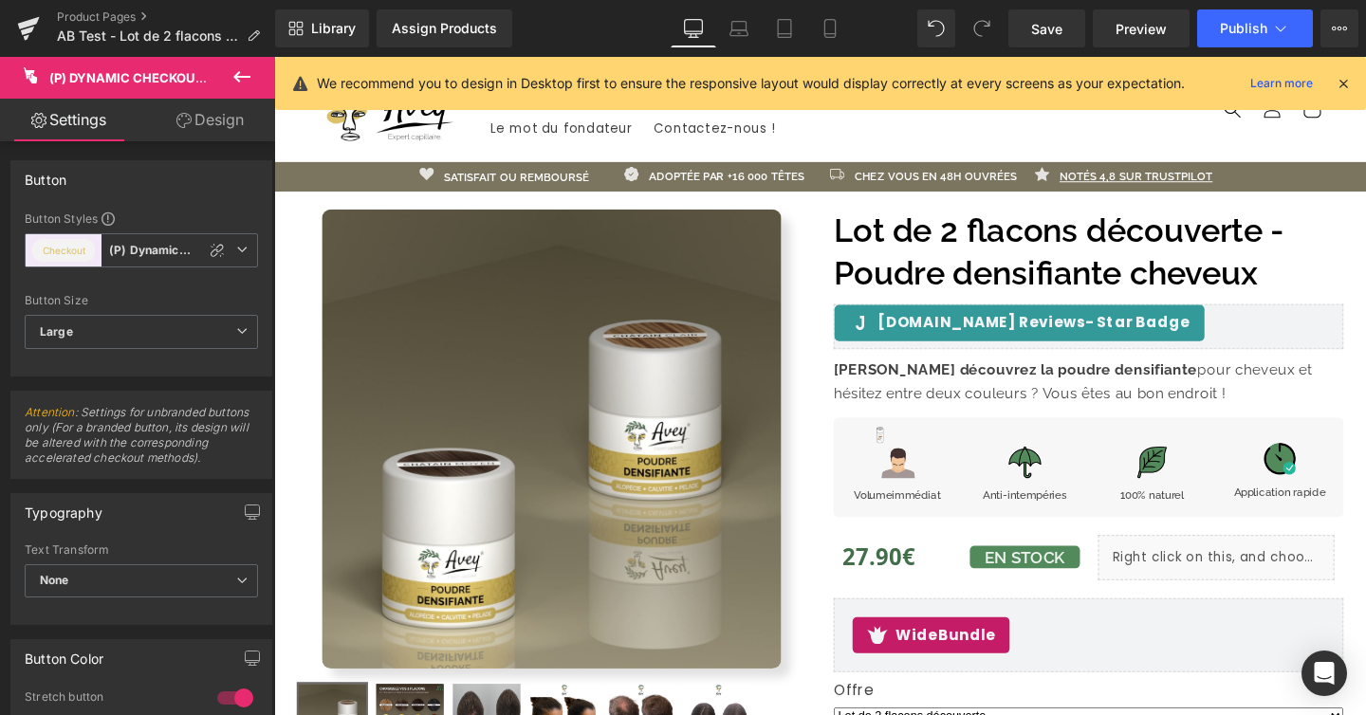
click at [1241, 47] on div "Library Assign Products Product Preview No product match your search. Please tr…" at bounding box center [820, 28] width 1091 height 57
click at [1245, 37] on button "Publish" at bounding box center [1255, 28] width 116 height 38
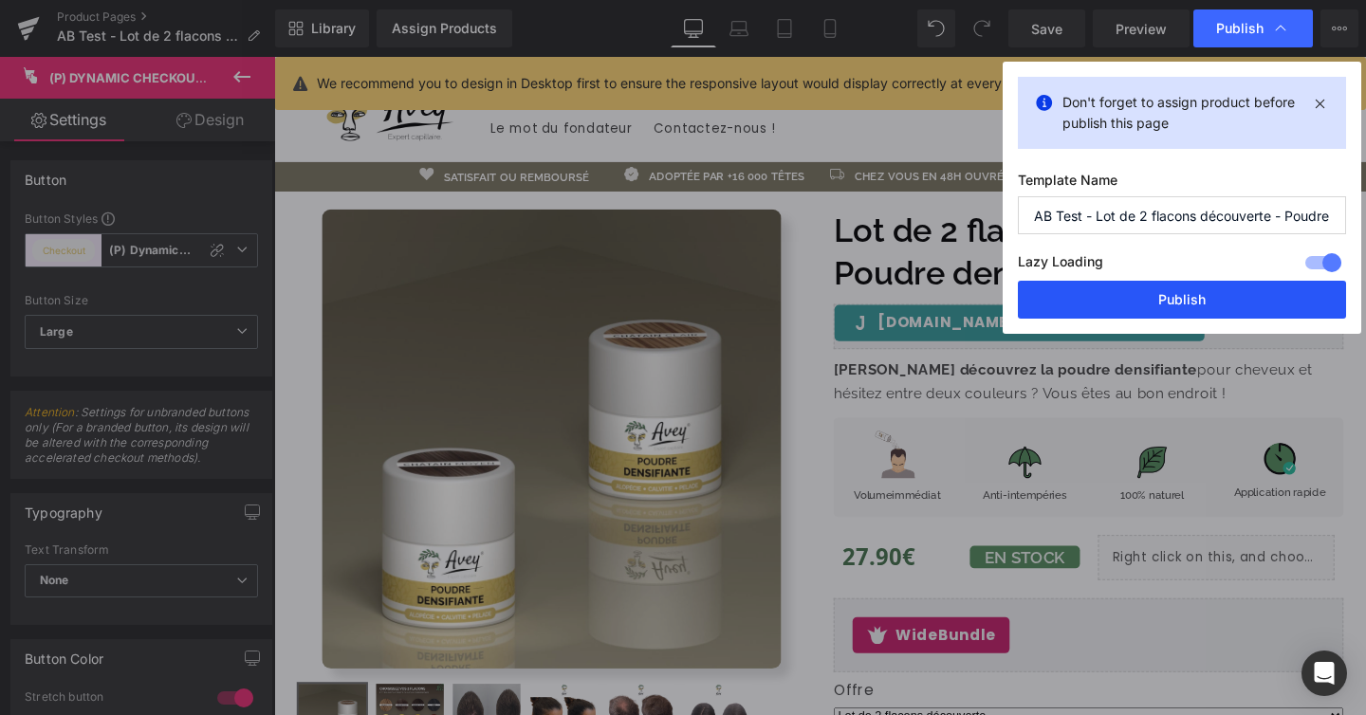
click at [1200, 304] on button "Publish" at bounding box center [1182, 300] width 328 height 38
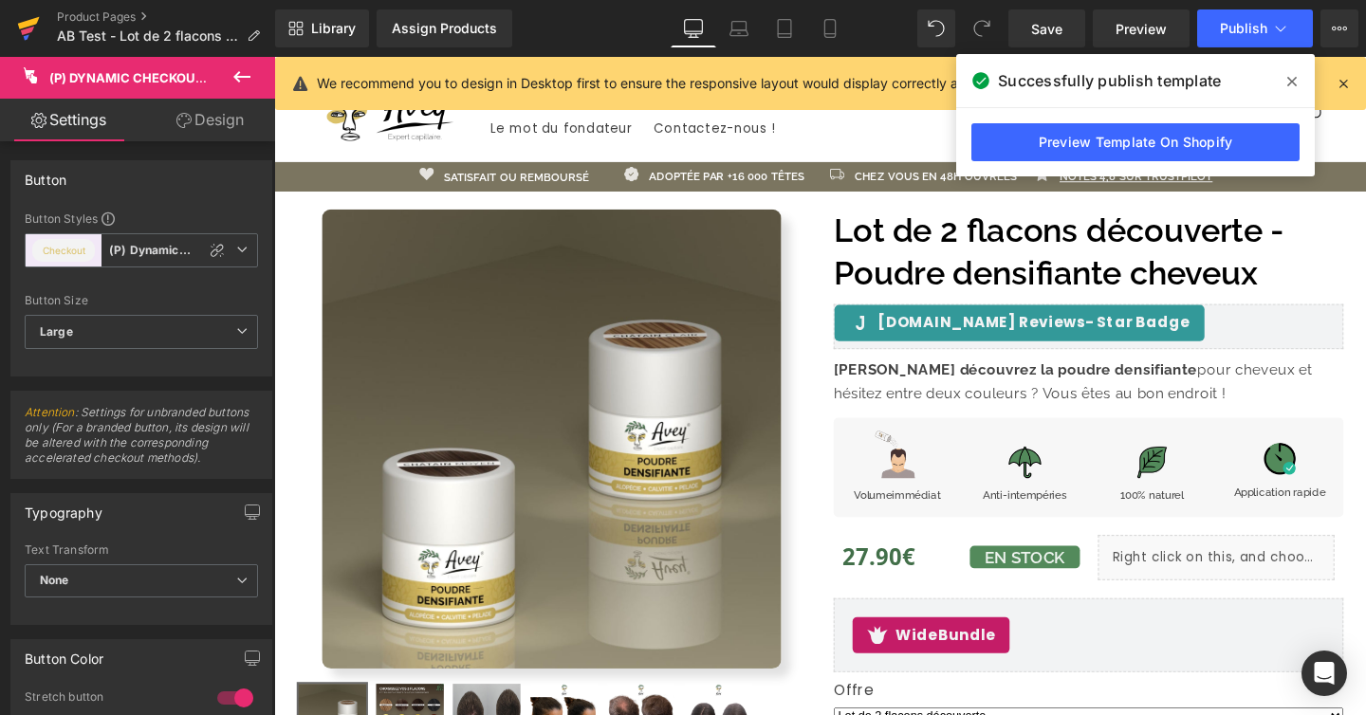
click at [28, 33] on icon at bounding box center [28, 28] width 23 height 47
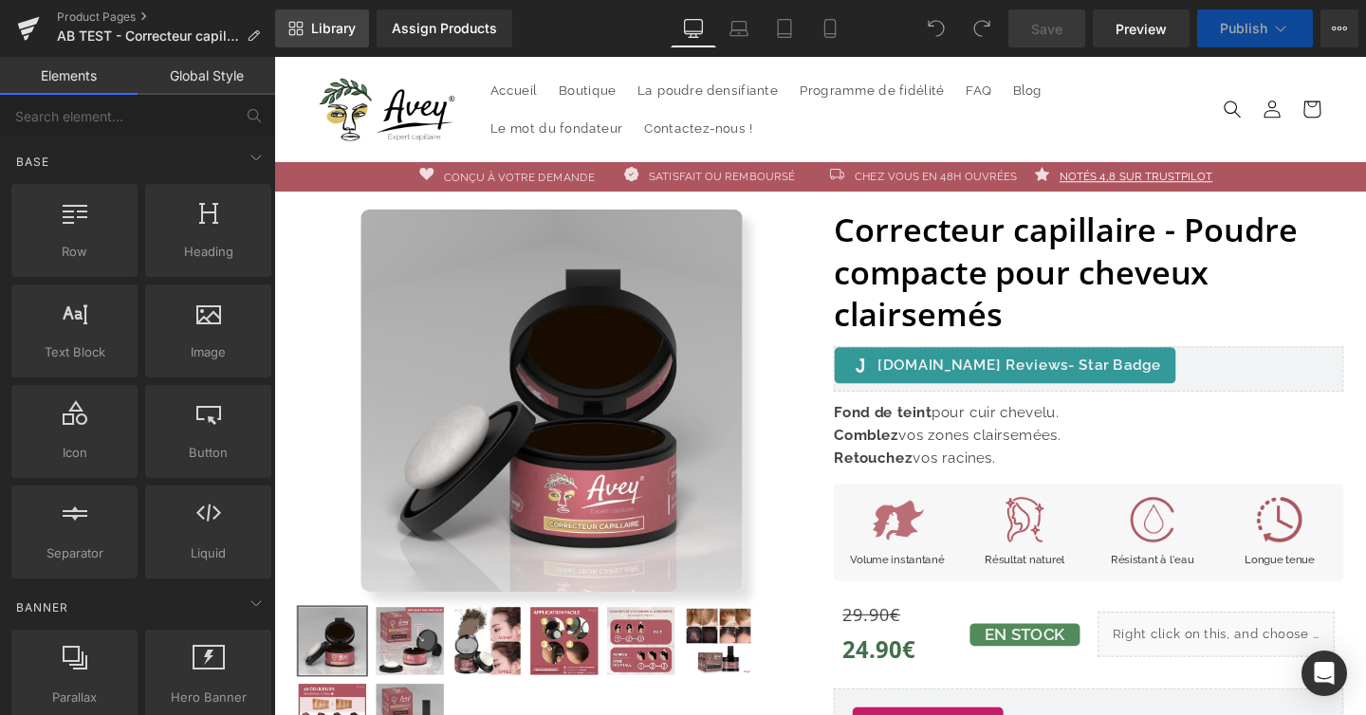
click at [340, 27] on span "Library" at bounding box center [333, 28] width 45 height 17
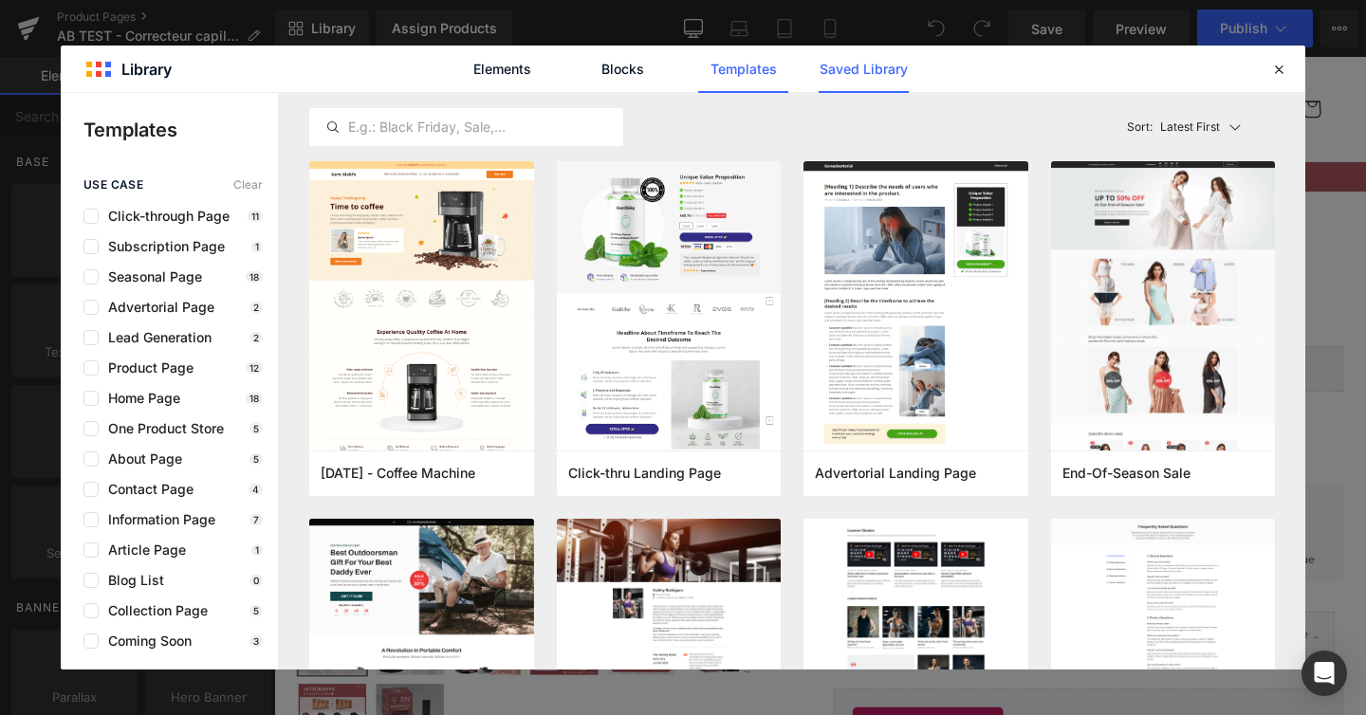
click at [888, 75] on link "Saved Library" at bounding box center [864, 69] width 90 height 47
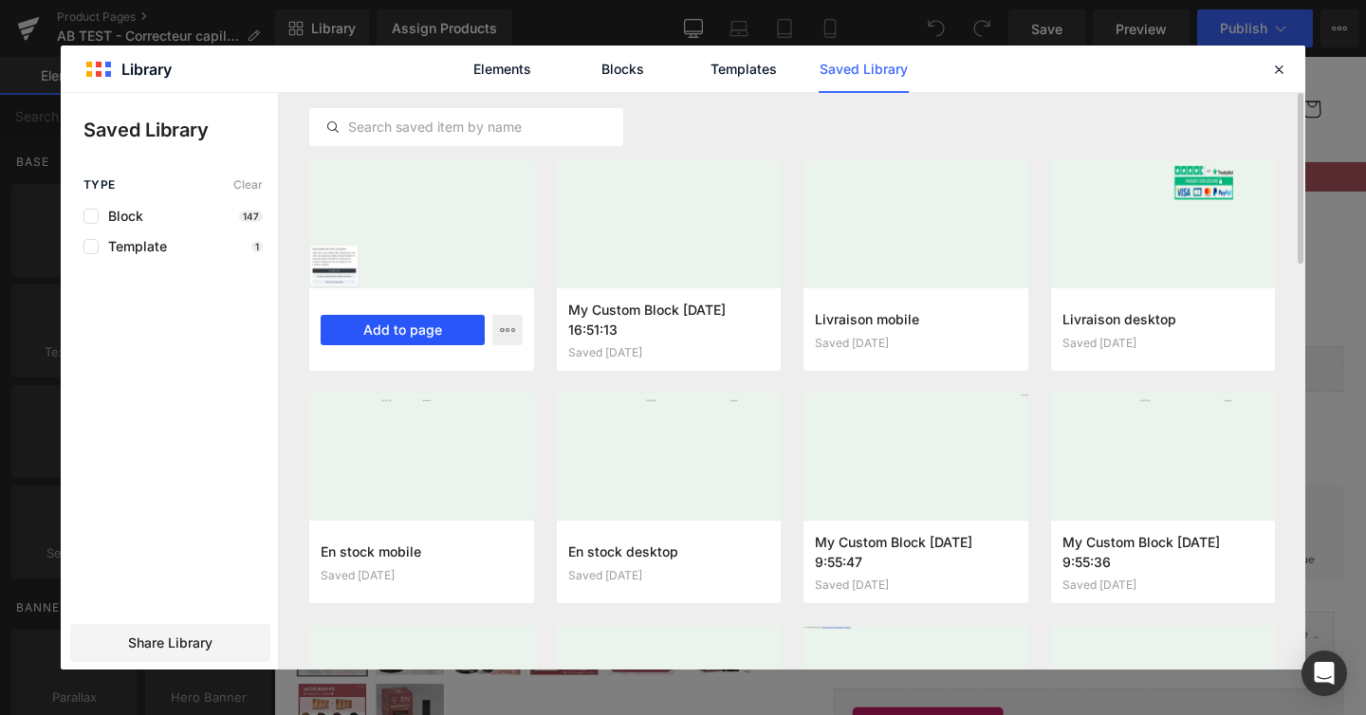
click at [445, 329] on button "Add to page" at bounding box center [403, 330] width 164 height 30
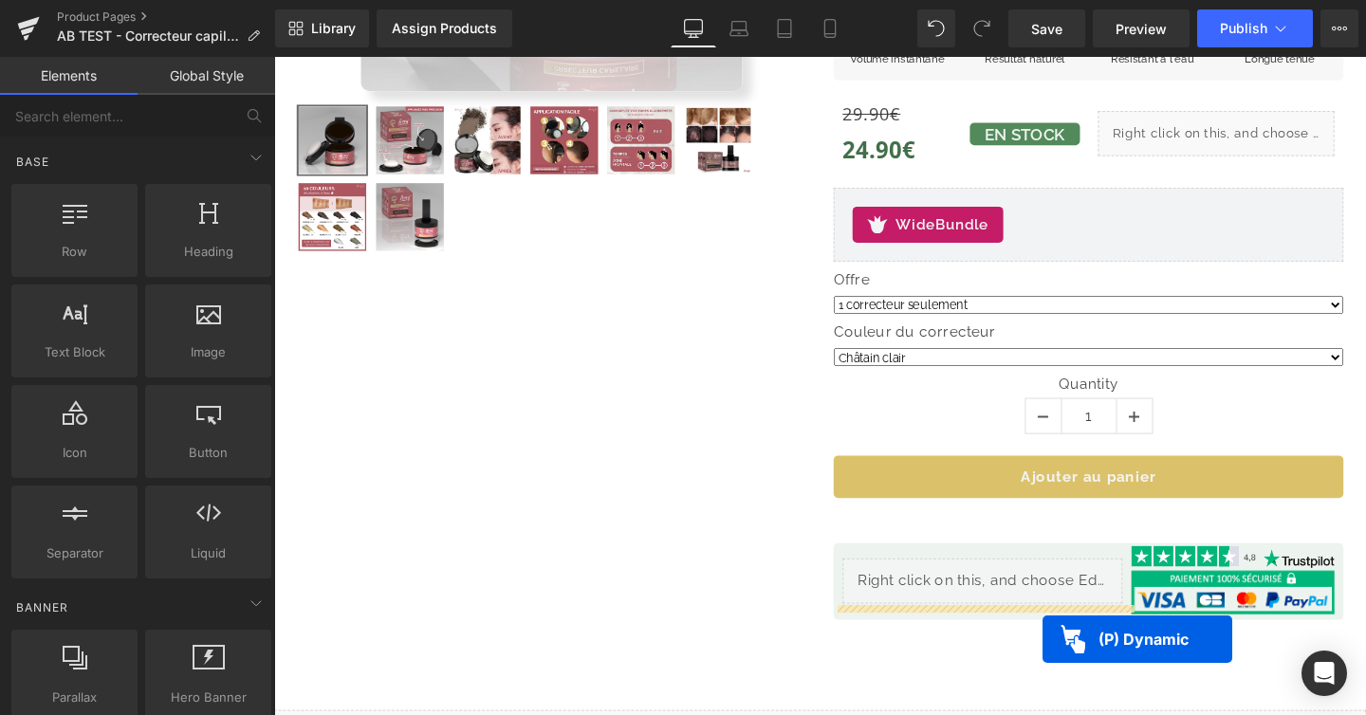
scroll to position [583, 0]
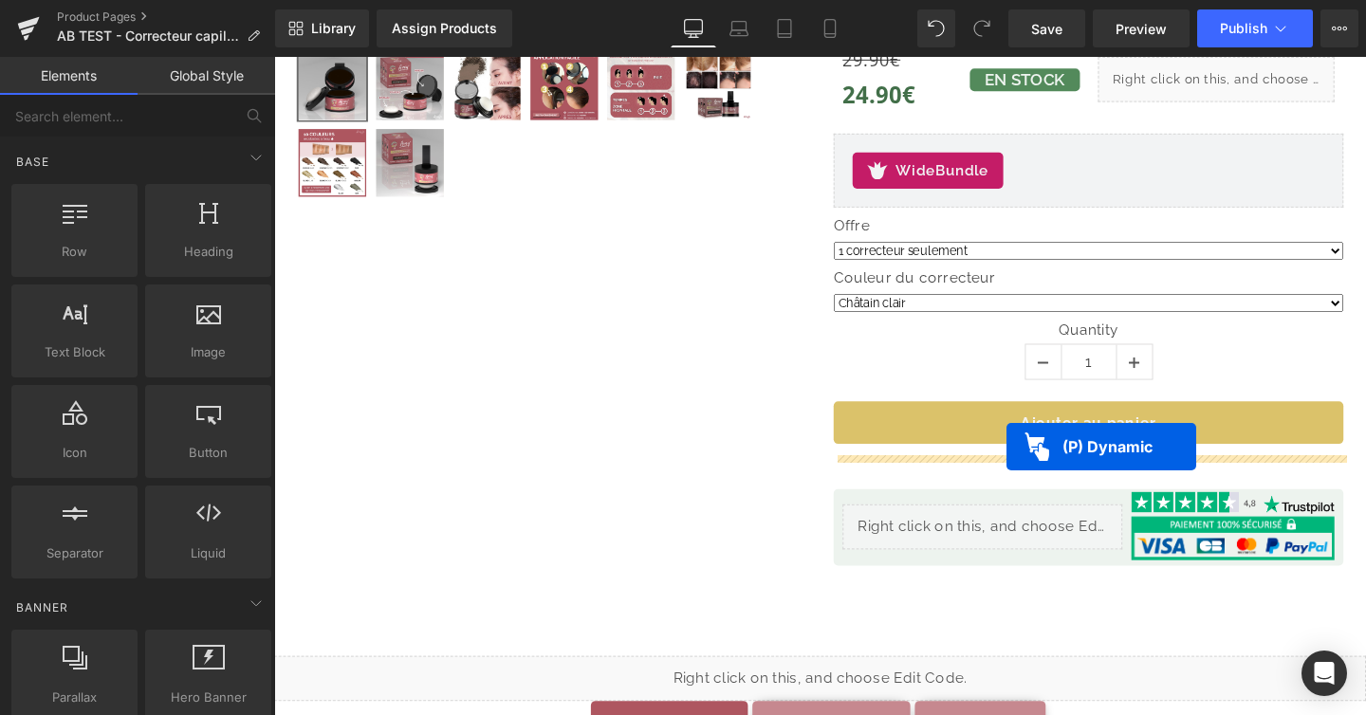
drag, startPoint x: 727, startPoint y: 170, endPoint x: 1044, endPoint y: 467, distance: 434.9
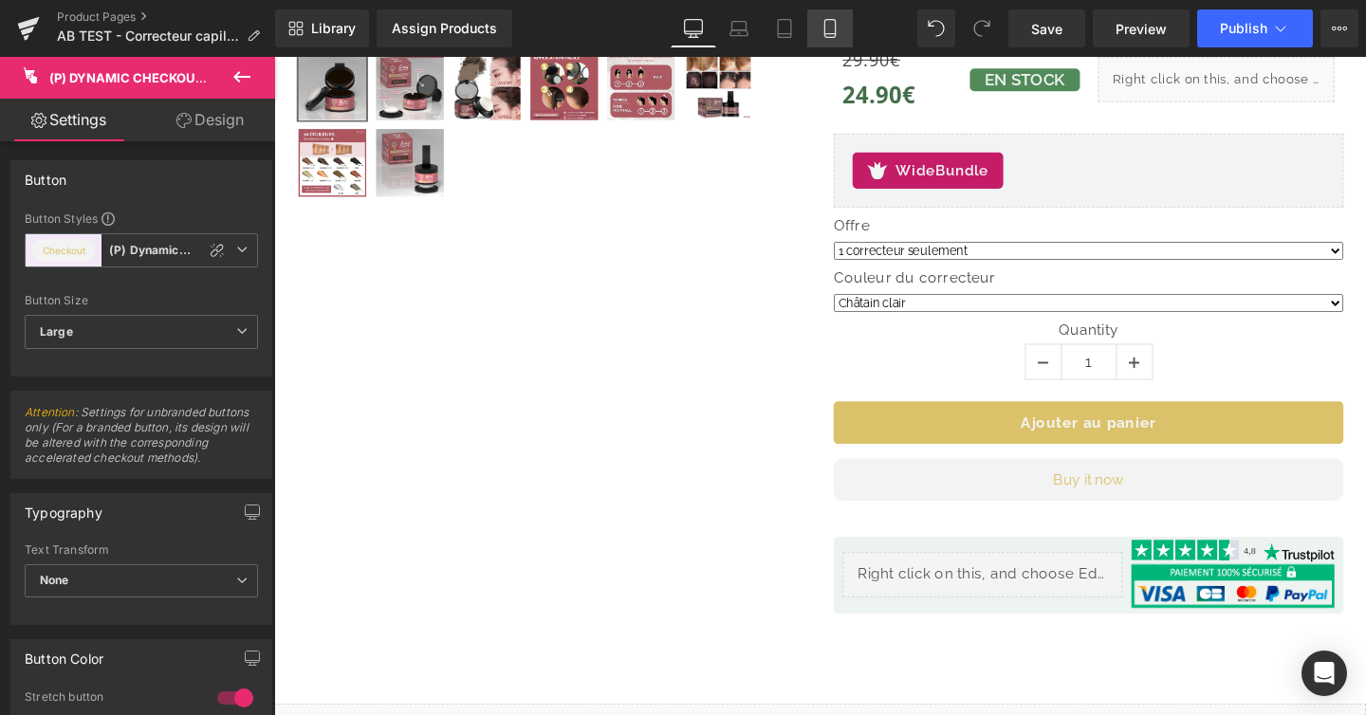
click at [815, 37] on link "Mobile" at bounding box center [830, 28] width 46 height 38
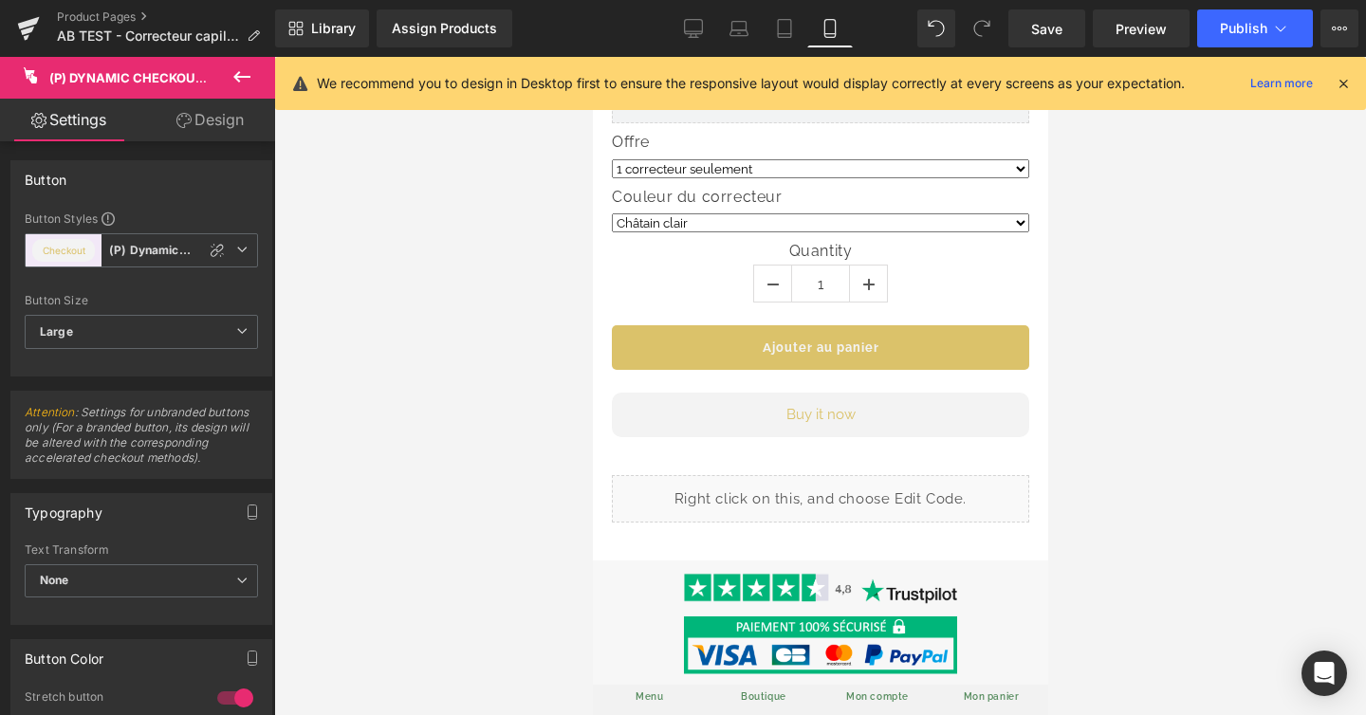
scroll to position [1283, 0]
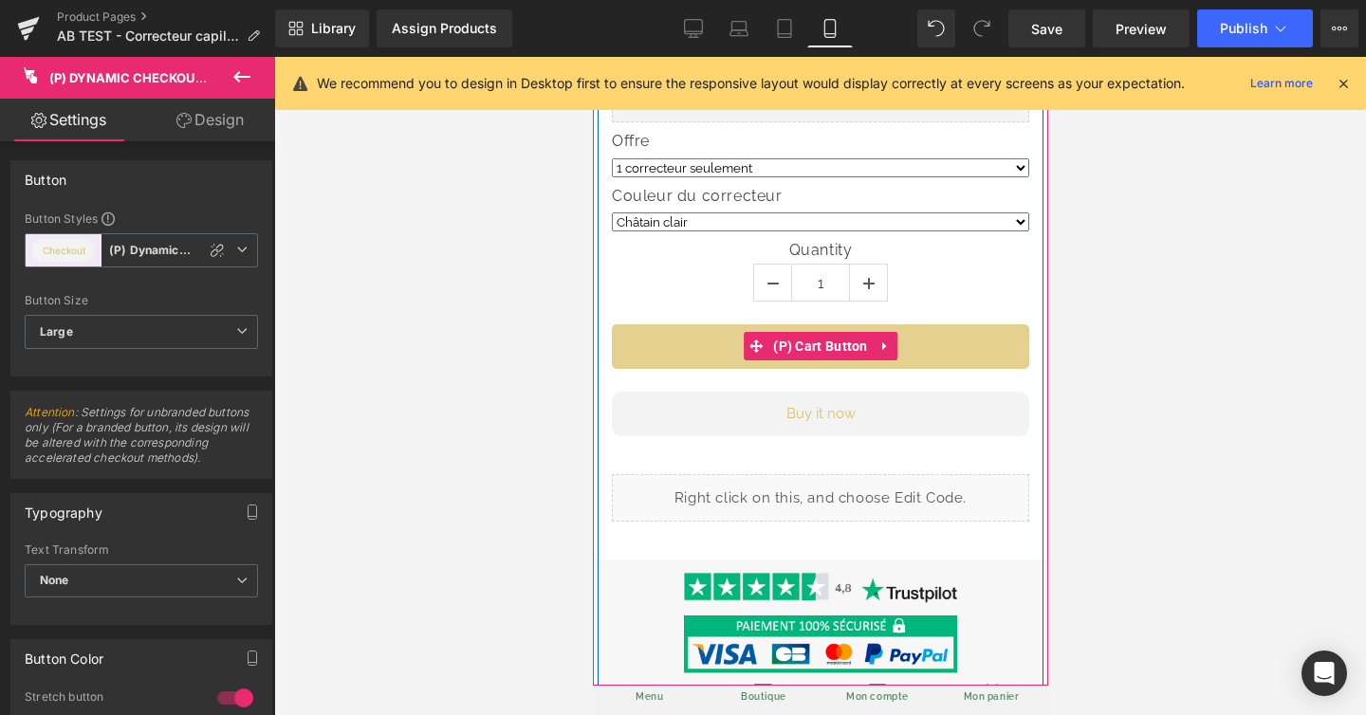
click at [814, 335] on span "(P) Cart Button" at bounding box center [819, 346] width 104 height 28
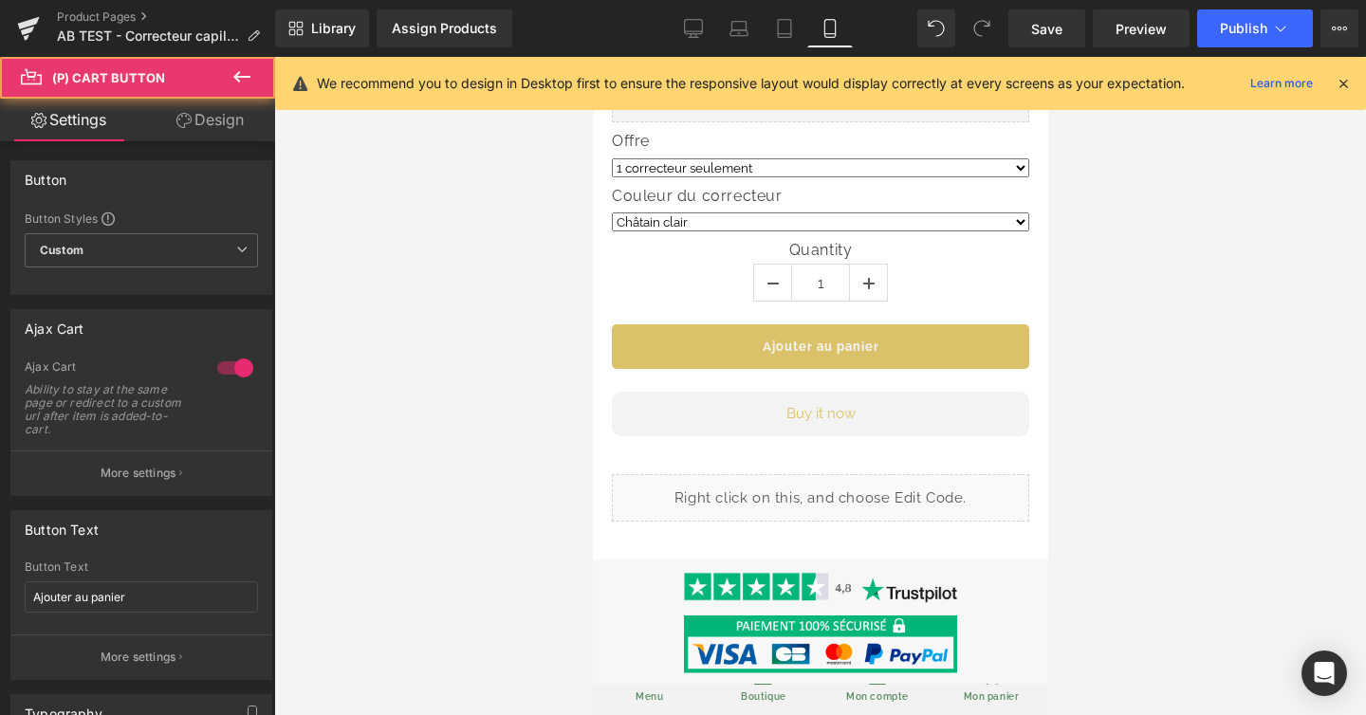
click at [205, 116] on link "Design" at bounding box center [210, 120] width 138 height 43
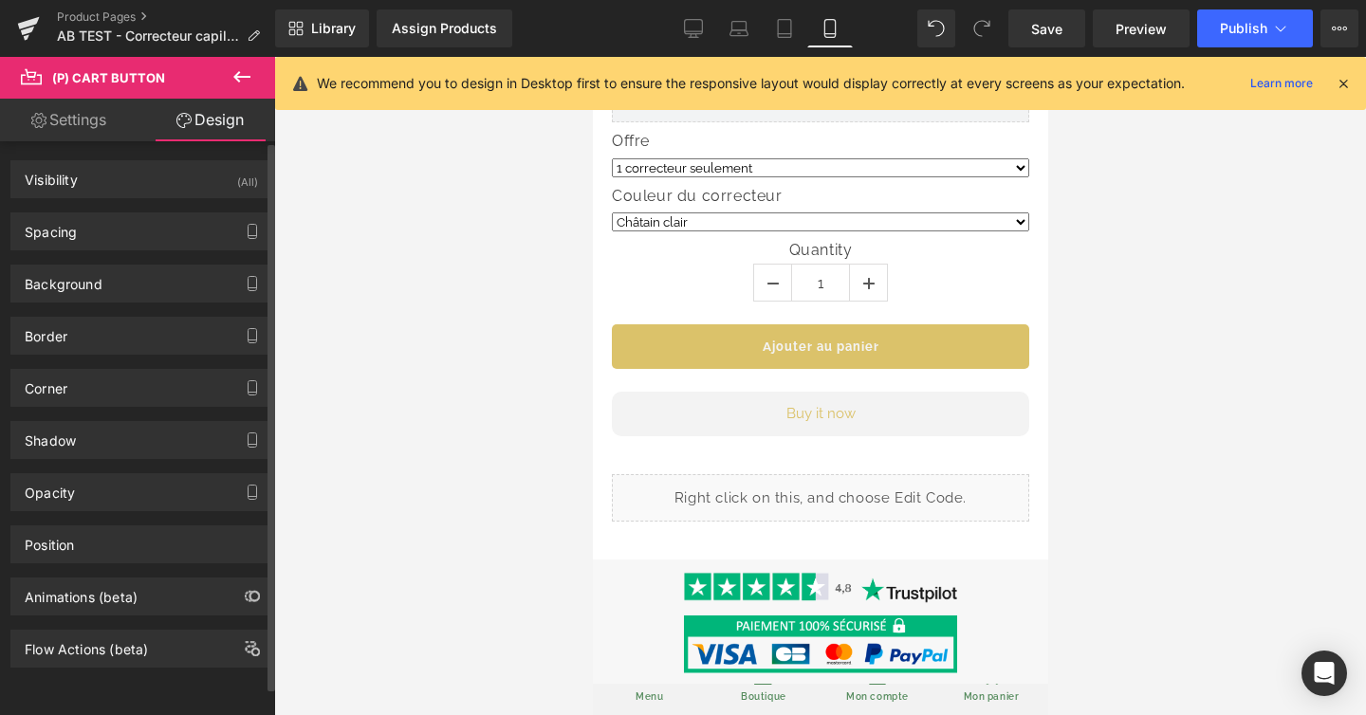
click at [160, 212] on div "Spacing [GEOGRAPHIC_DATA] 15px 15 0px 0 20px 20 0px 0 [GEOGRAPHIC_DATA] 0px 0 0…" at bounding box center [142, 224] width 284 height 52
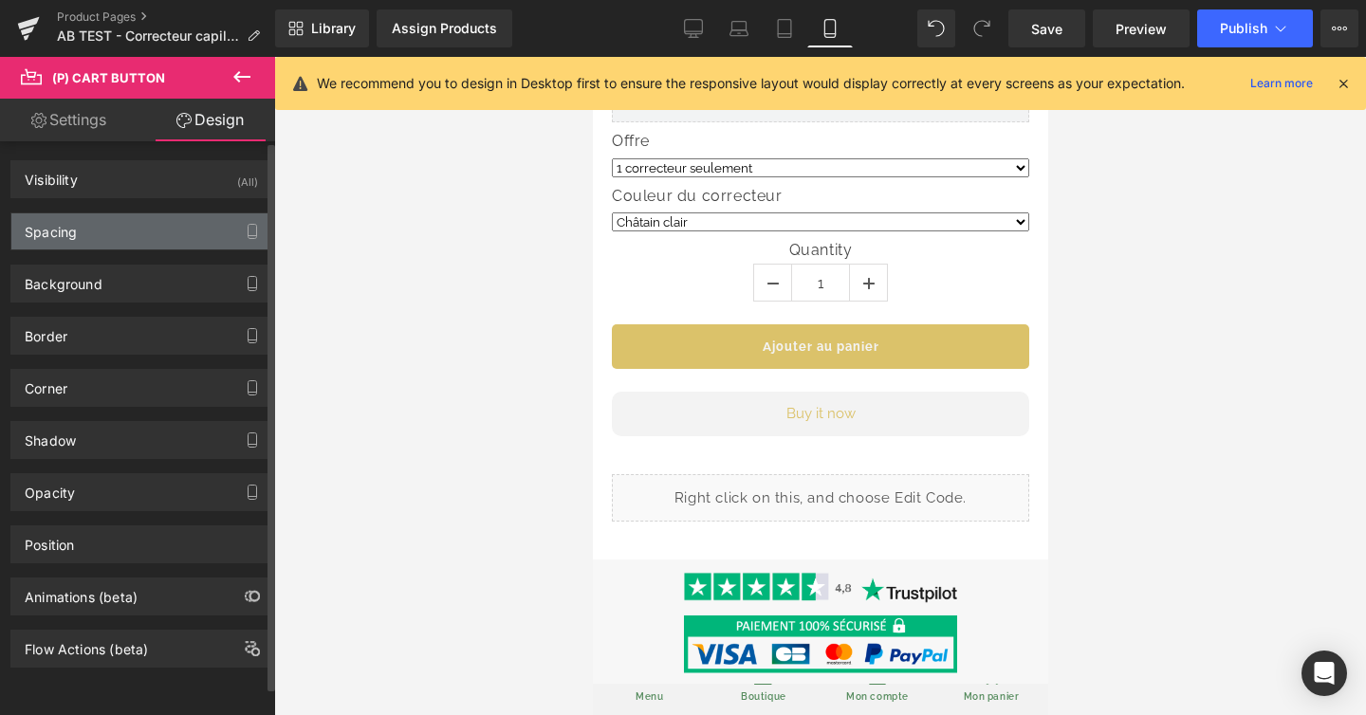
click at [160, 215] on div "Spacing" at bounding box center [141, 231] width 260 height 36
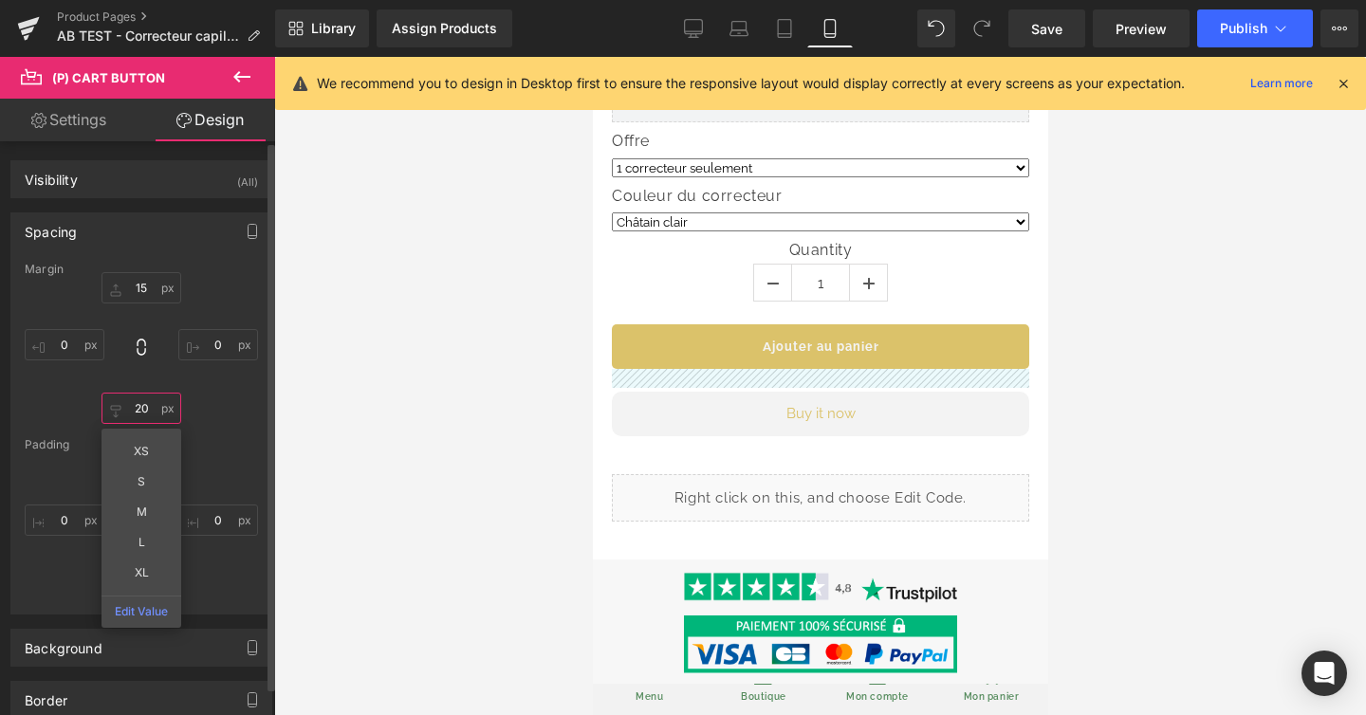
click at [150, 409] on input "20" at bounding box center [141, 408] width 80 height 31
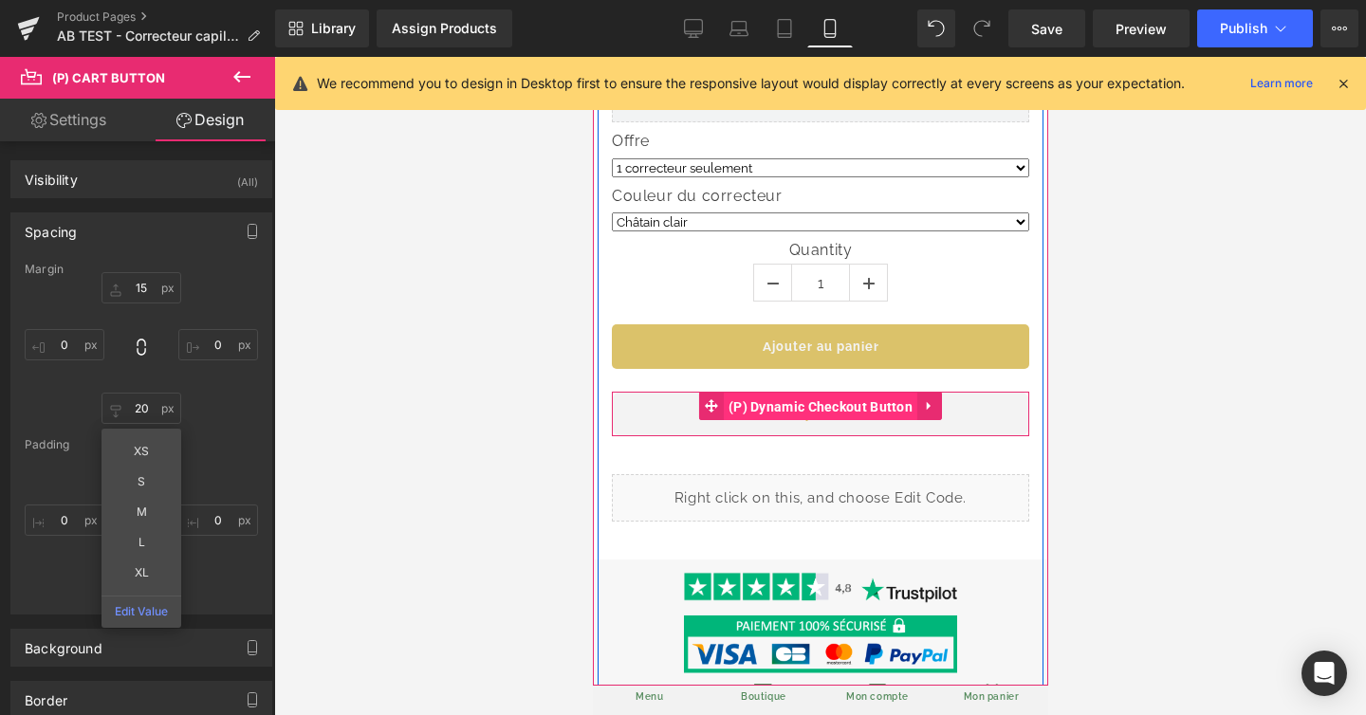
click at [812, 408] on span "(P) Dynamic Checkout Button" at bounding box center [820, 407] width 194 height 28
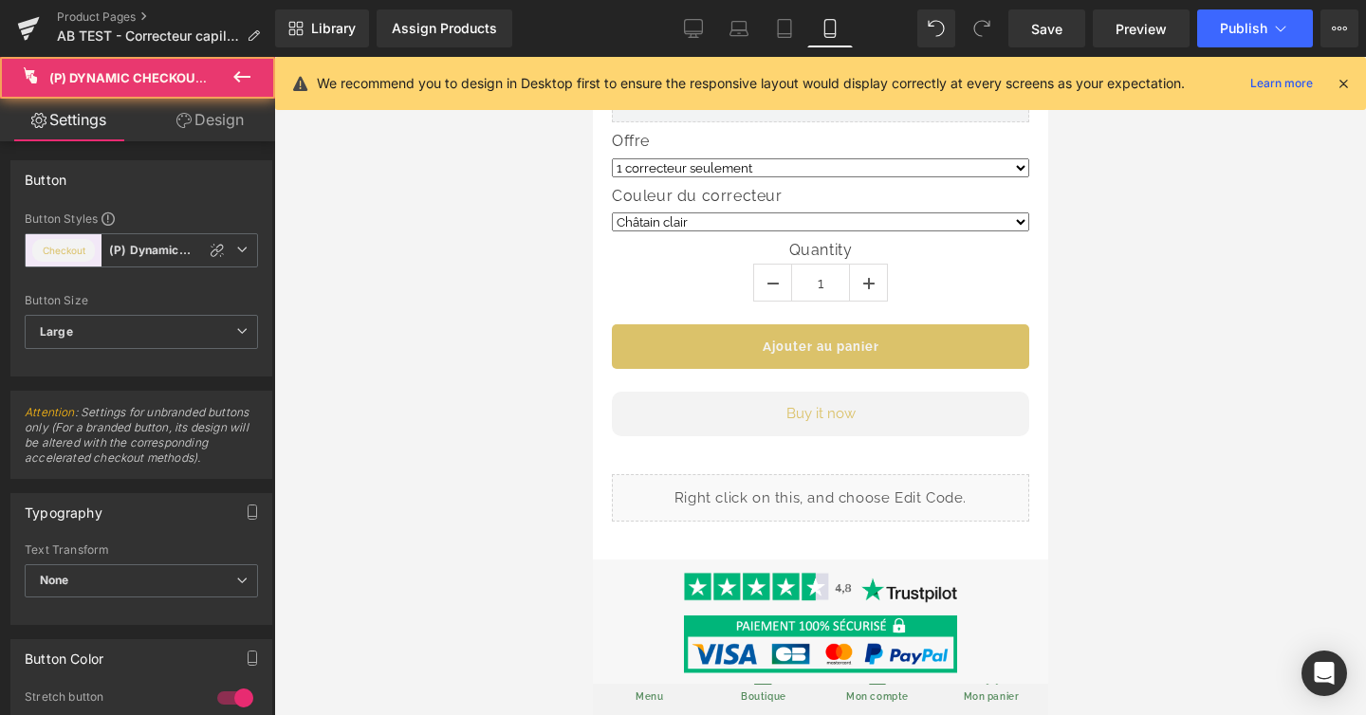
click at [220, 131] on link "Design" at bounding box center [210, 120] width 138 height 43
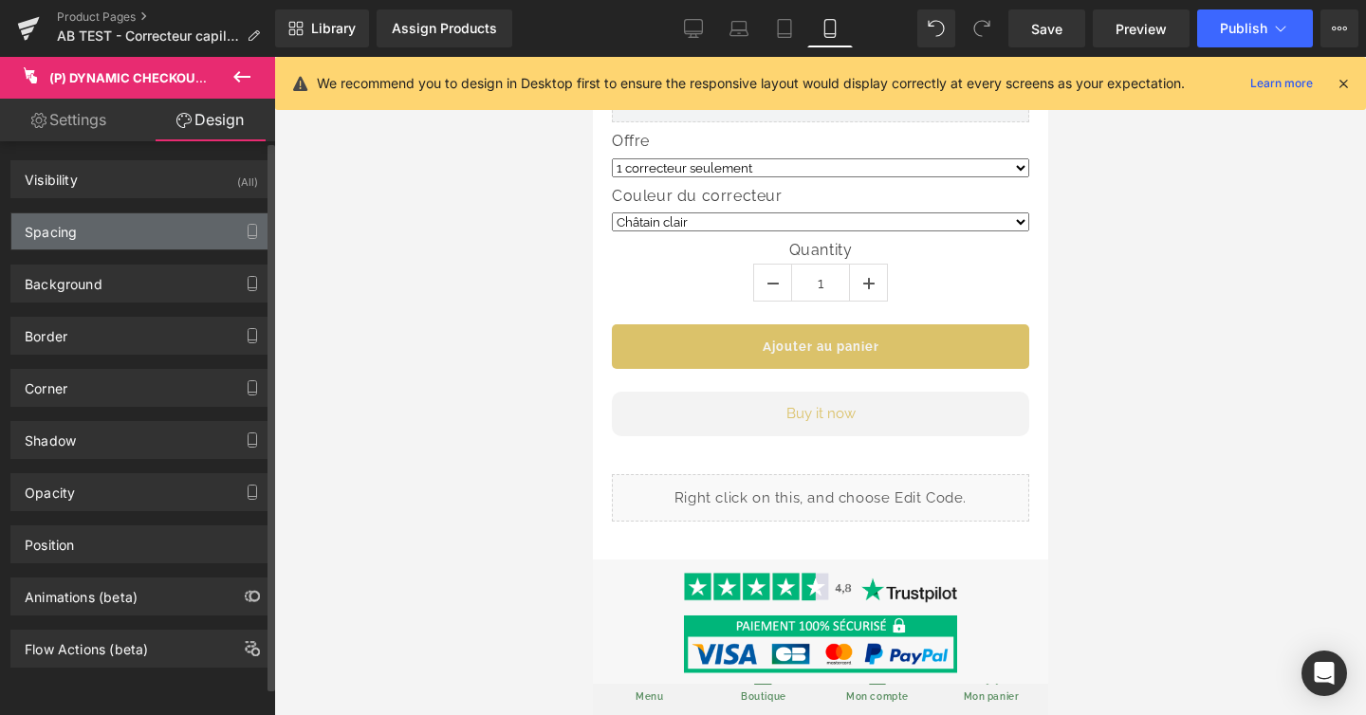
click at [154, 219] on div "Spacing" at bounding box center [141, 231] width 260 height 36
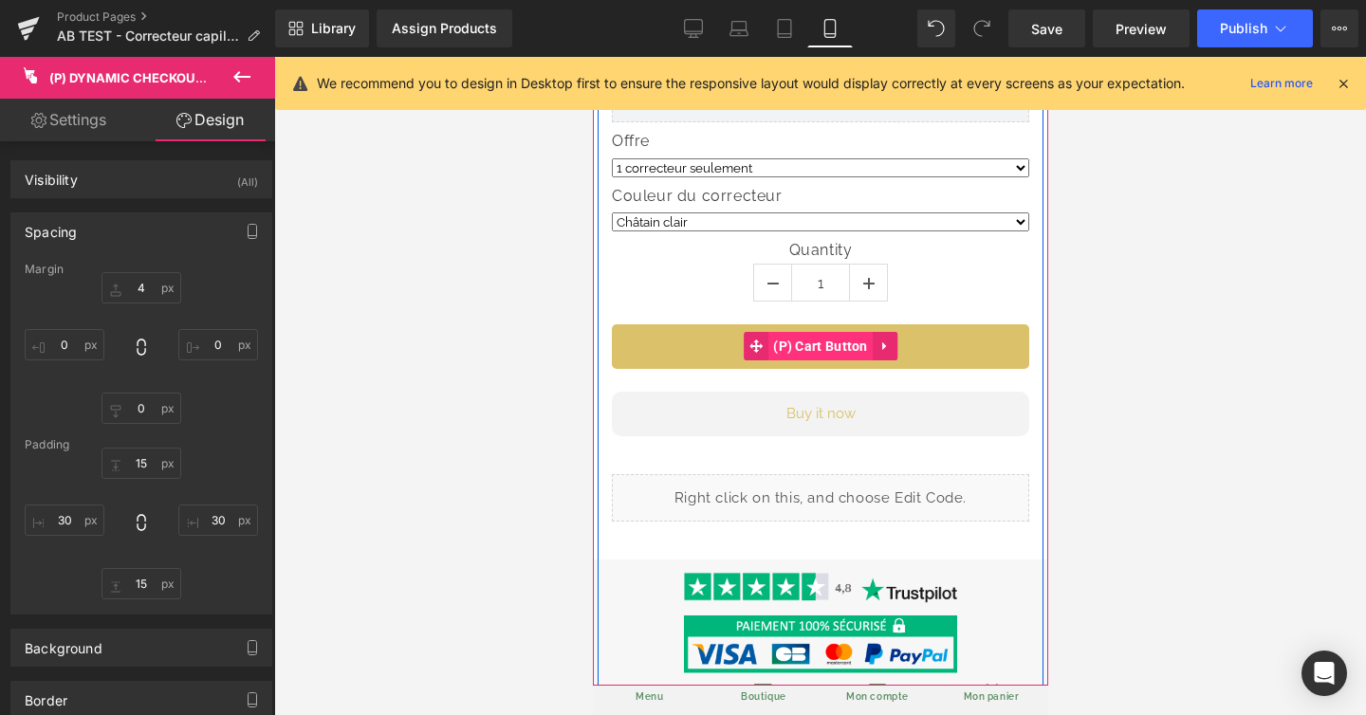
click at [832, 342] on span "(P) Cart Button" at bounding box center [819, 346] width 104 height 28
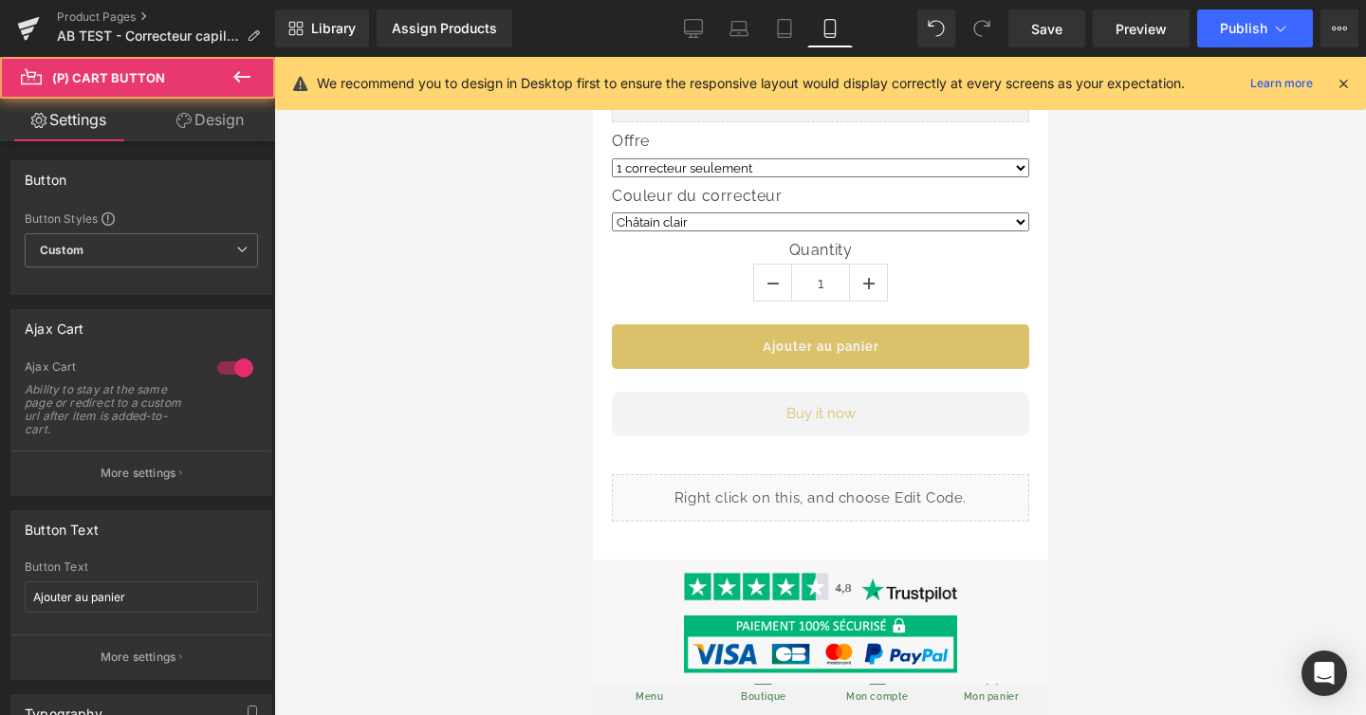
click at [219, 121] on link "Design" at bounding box center [210, 120] width 138 height 43
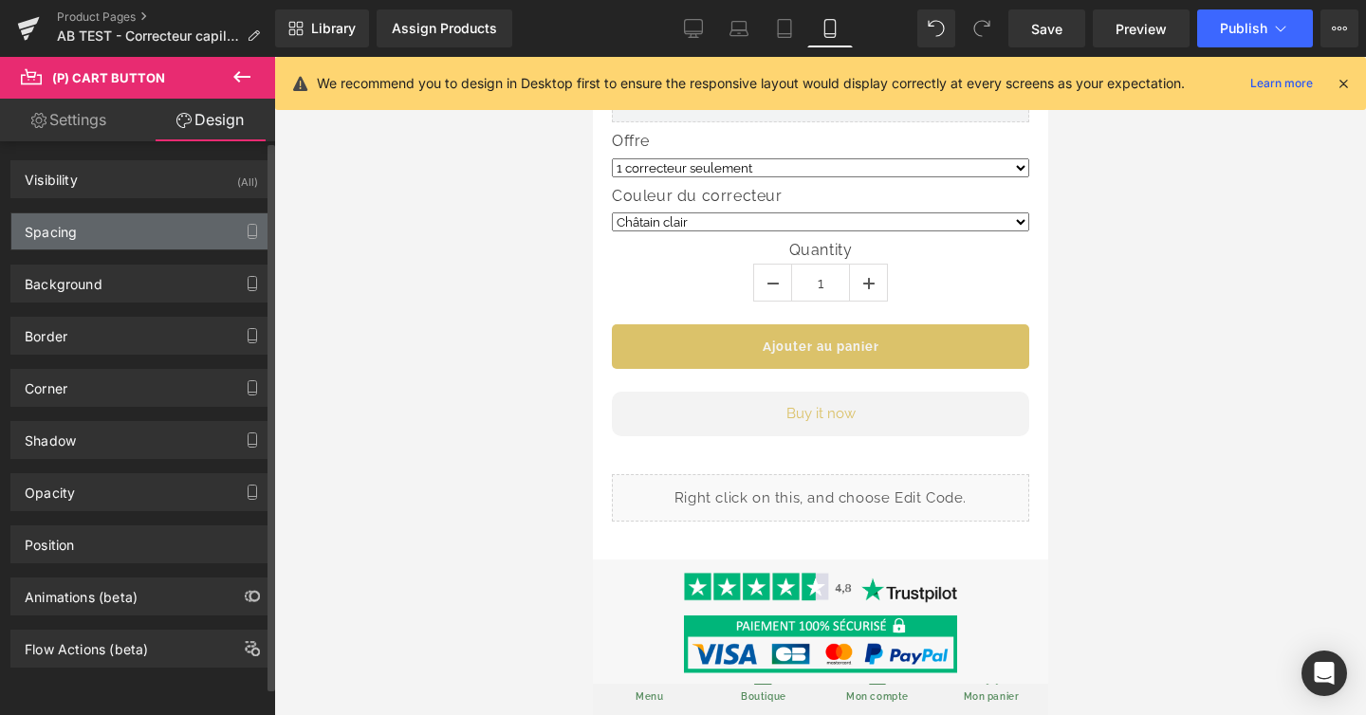
click at [135, 223] on div "Spacing" at bounding box center [141, 231] width 260 height 36
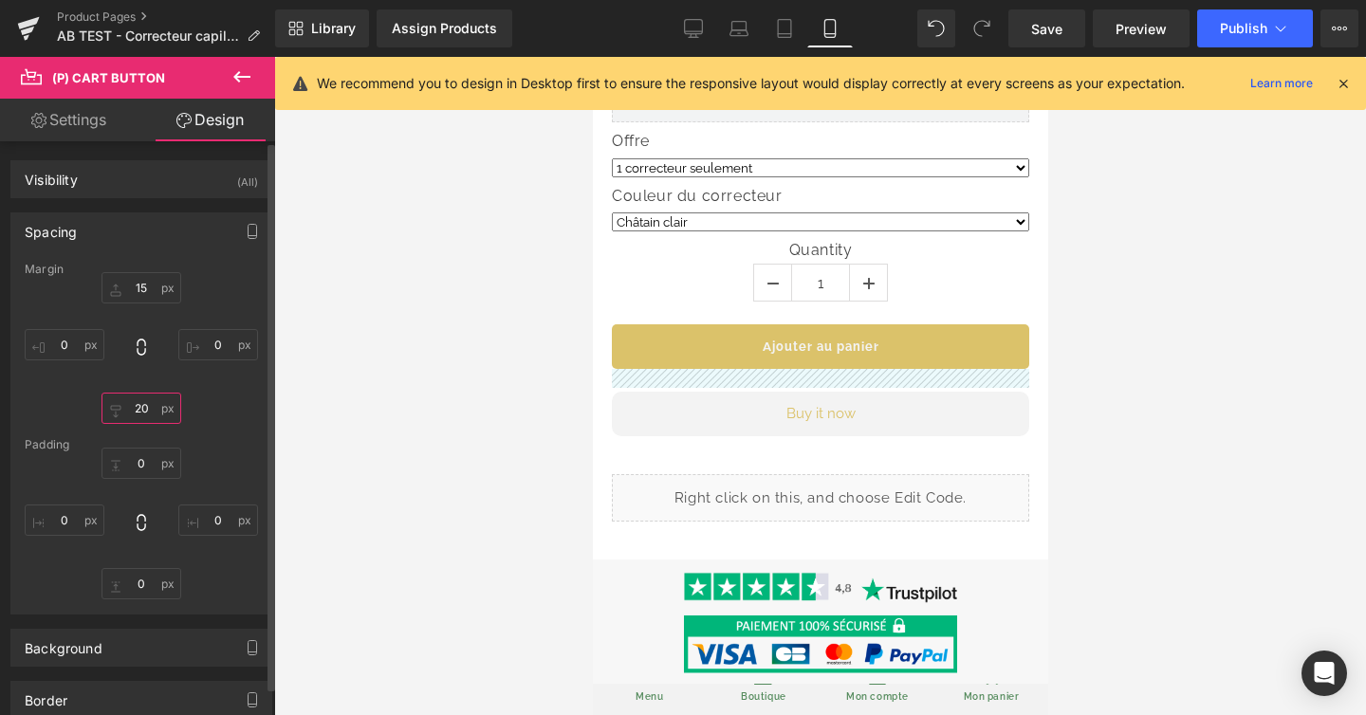
click at [147, 399] on input "20" at bounding box center [141, 408] width 80 height 31
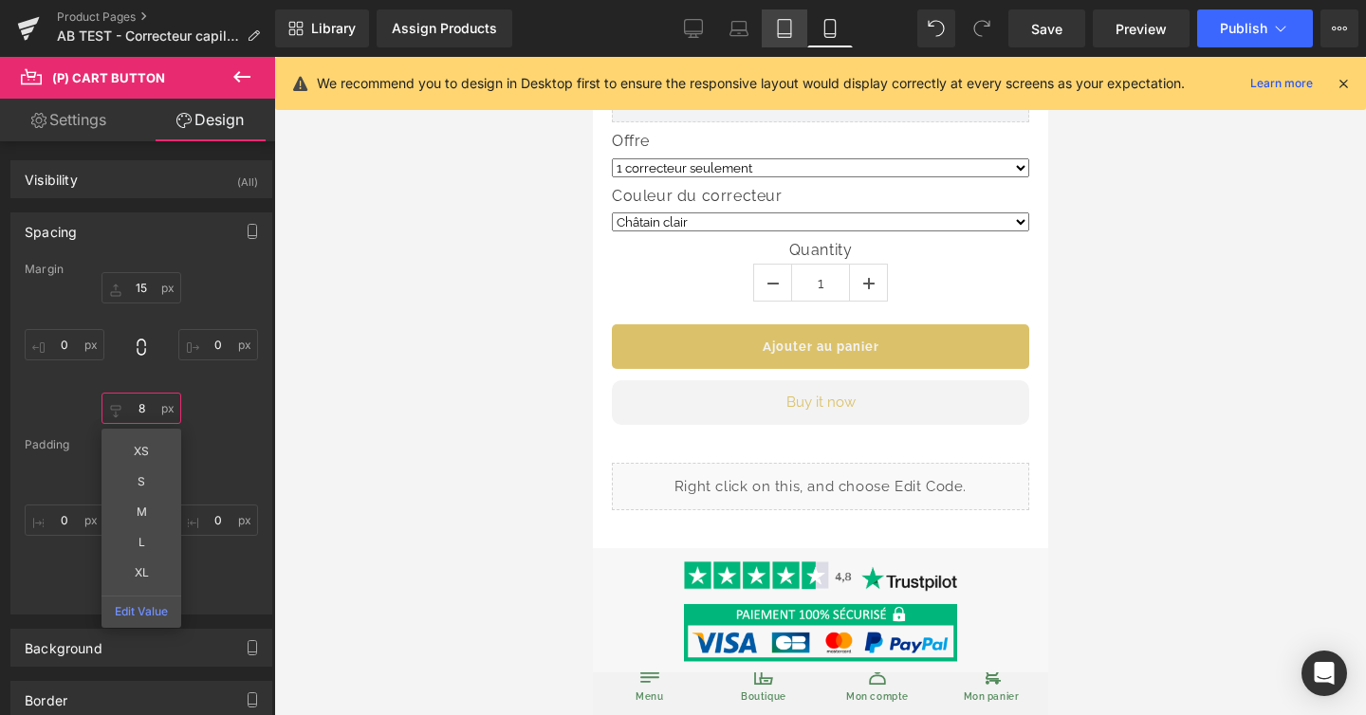
type input "8"
drag, startPoint x: 795, startPoint y: 32, endPoint x: 754, endPoint y: 35, distance: 40.9
click at [795, 33] on link "Tablet" at bounding box center [785, 28] width 46 height 38
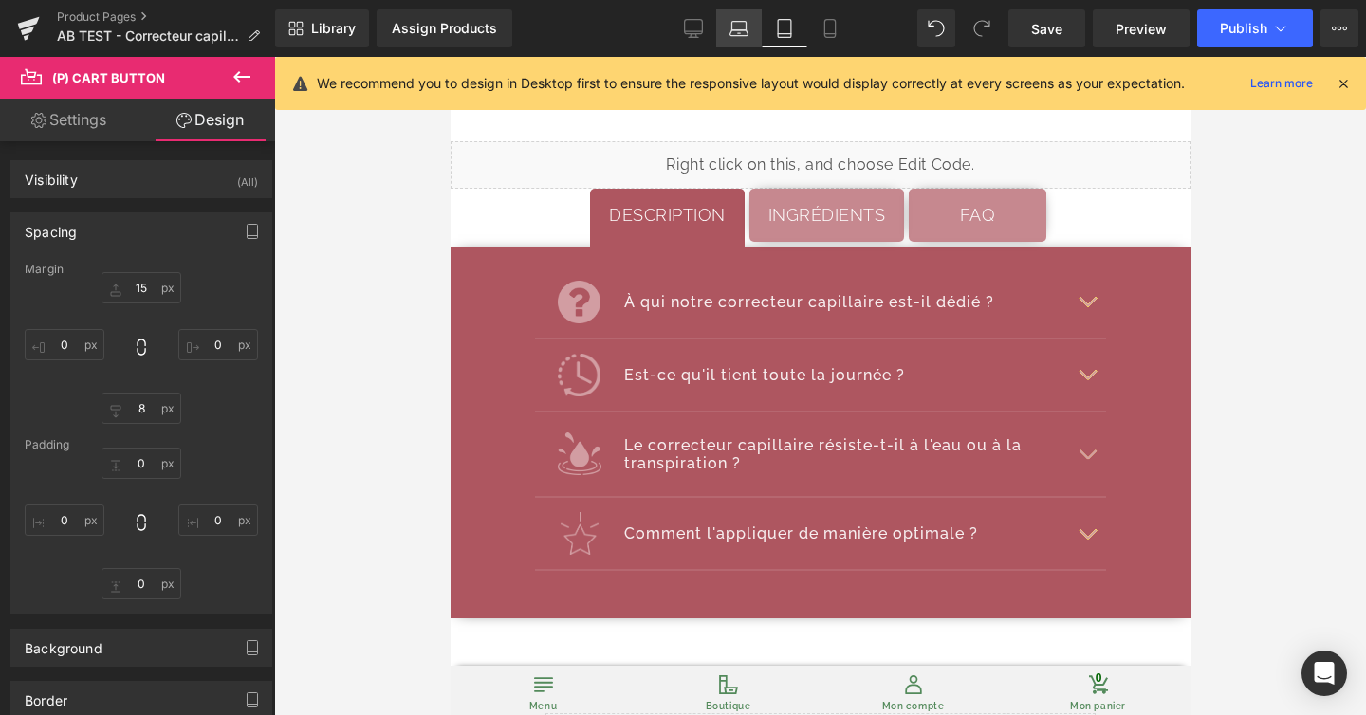
type input "15"
type input "0"
type input "10"
type input "0"
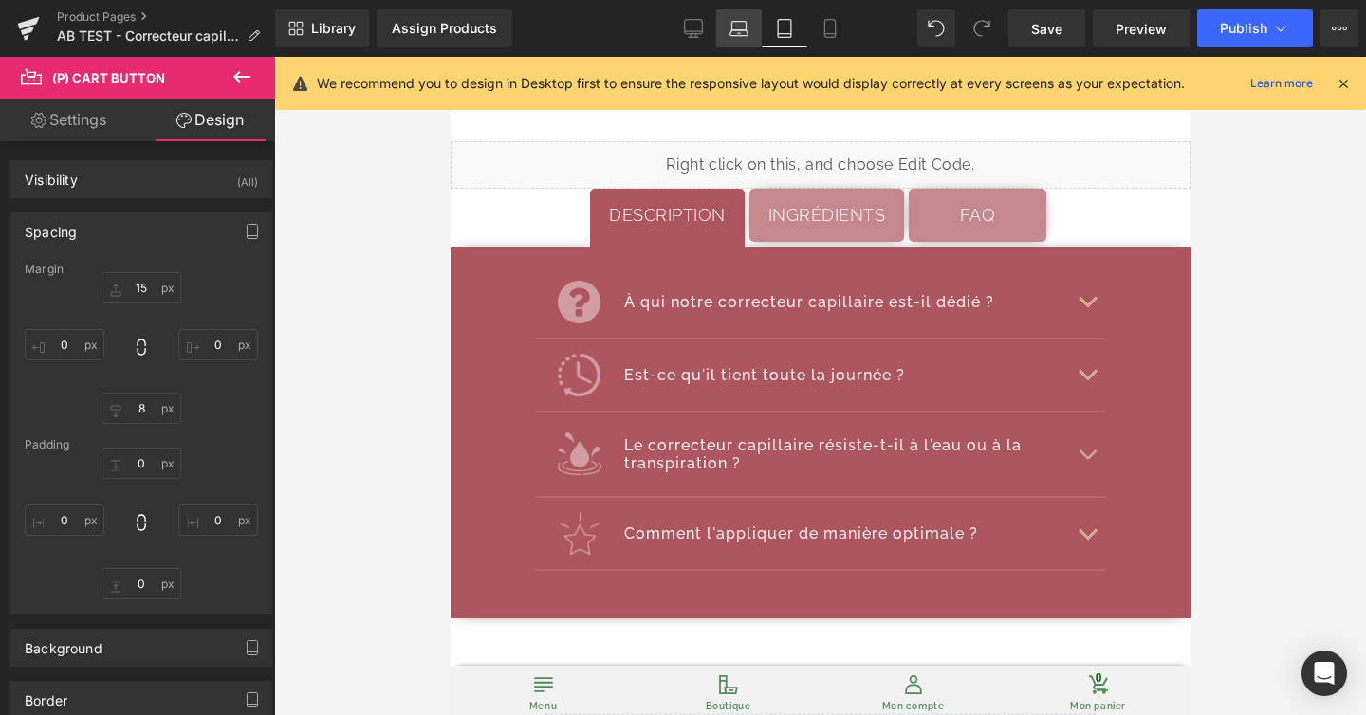
type input "0"
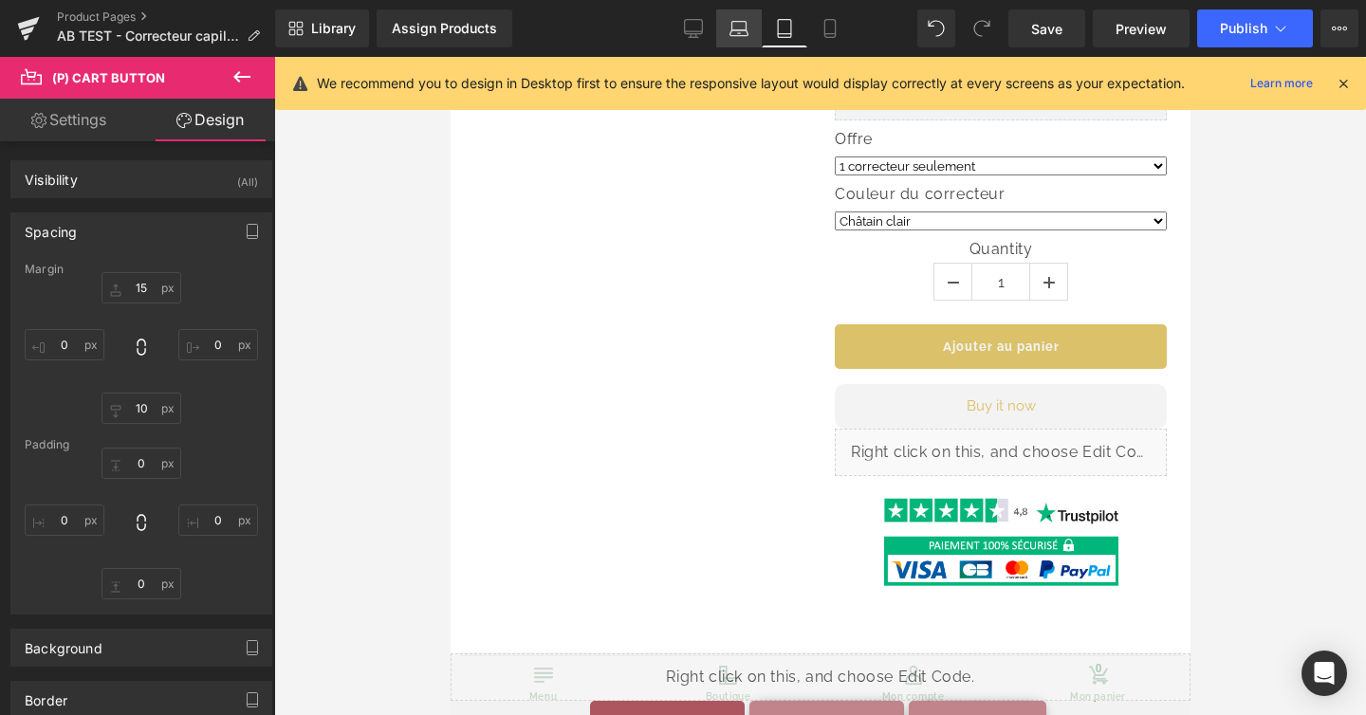
click at [744, 36] on icon at bounding box center [738, 28] width 19 height 19
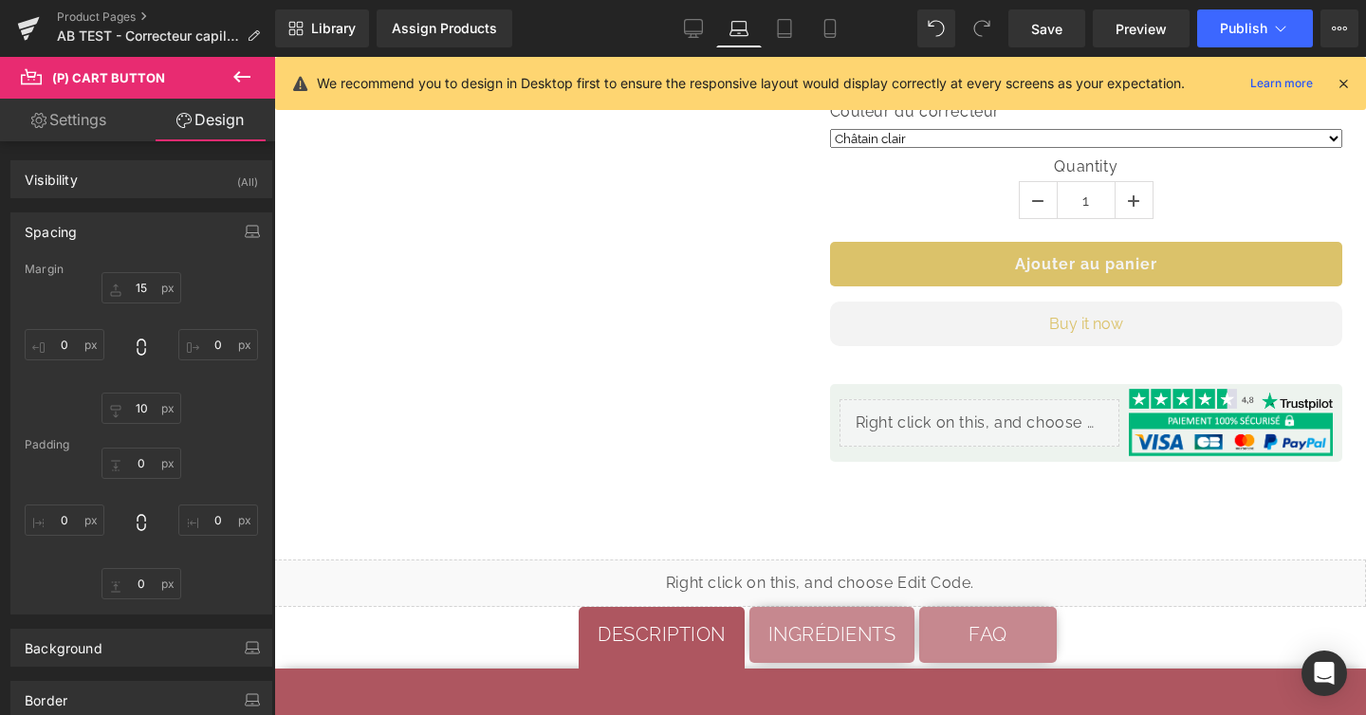
type input "15"
type input "0"
type input "10"
type input "0"
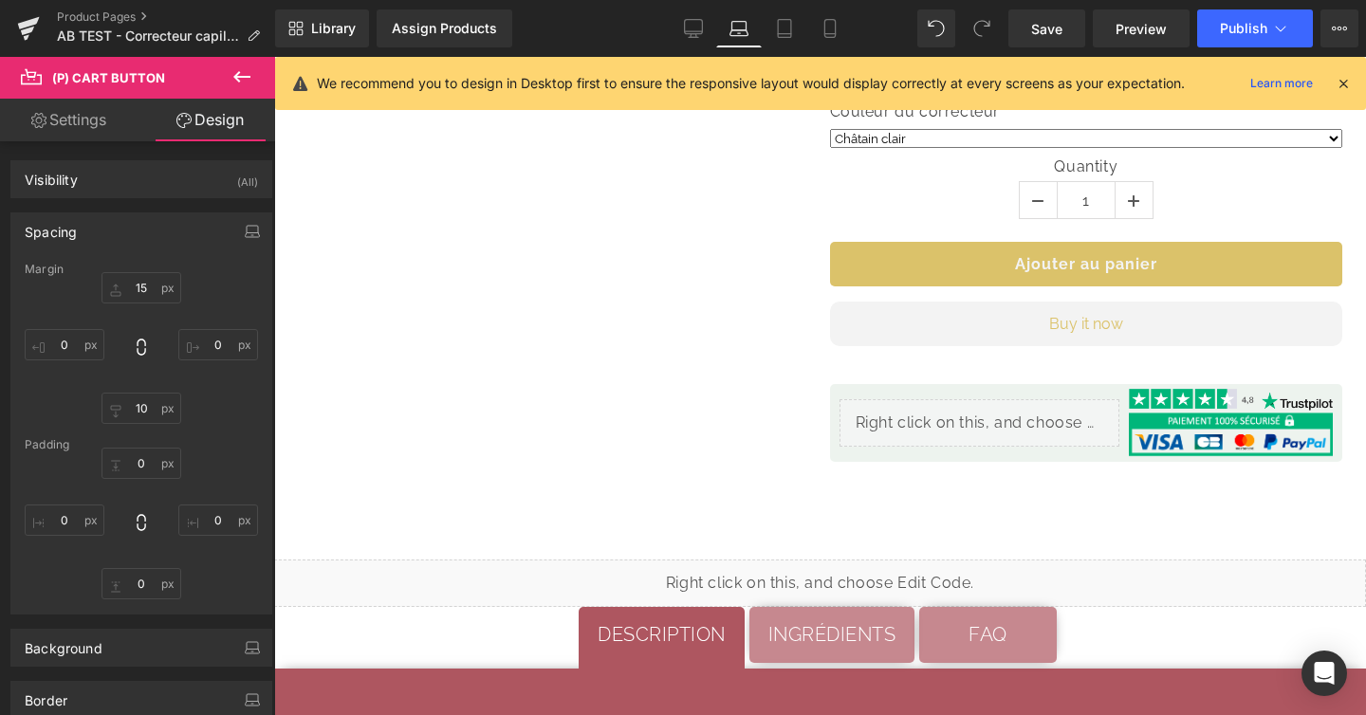
type input "0"
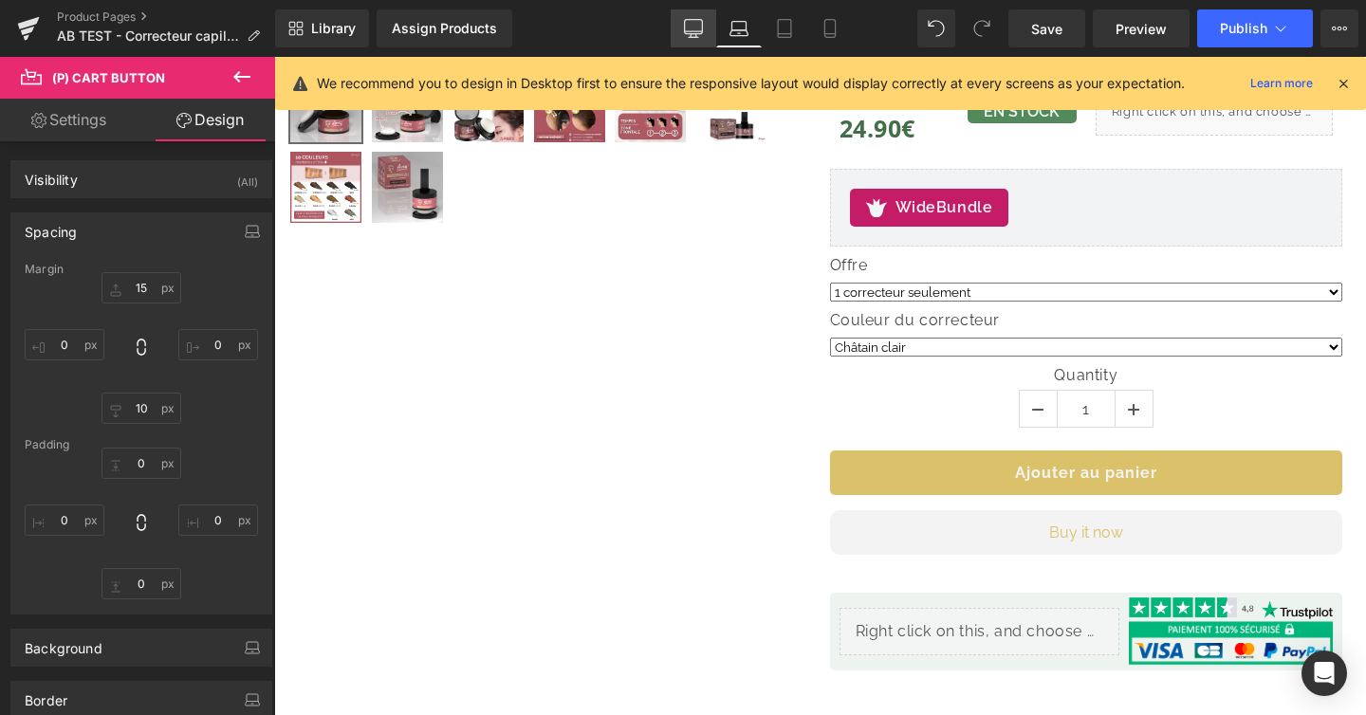
click at [699, 39] on link "Desktop" at bounding box center [694, 28] width 46 height 38
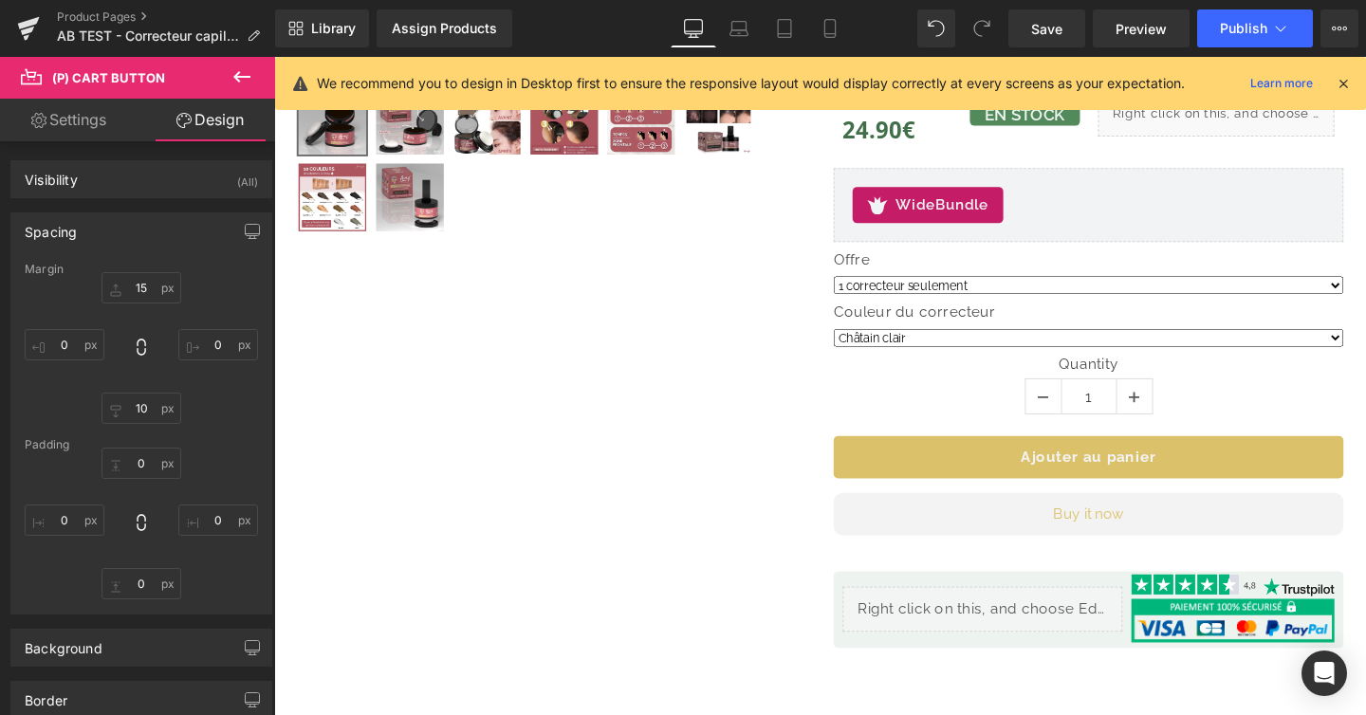
type input "15"
type input "0"
type input "10"
type input "0"
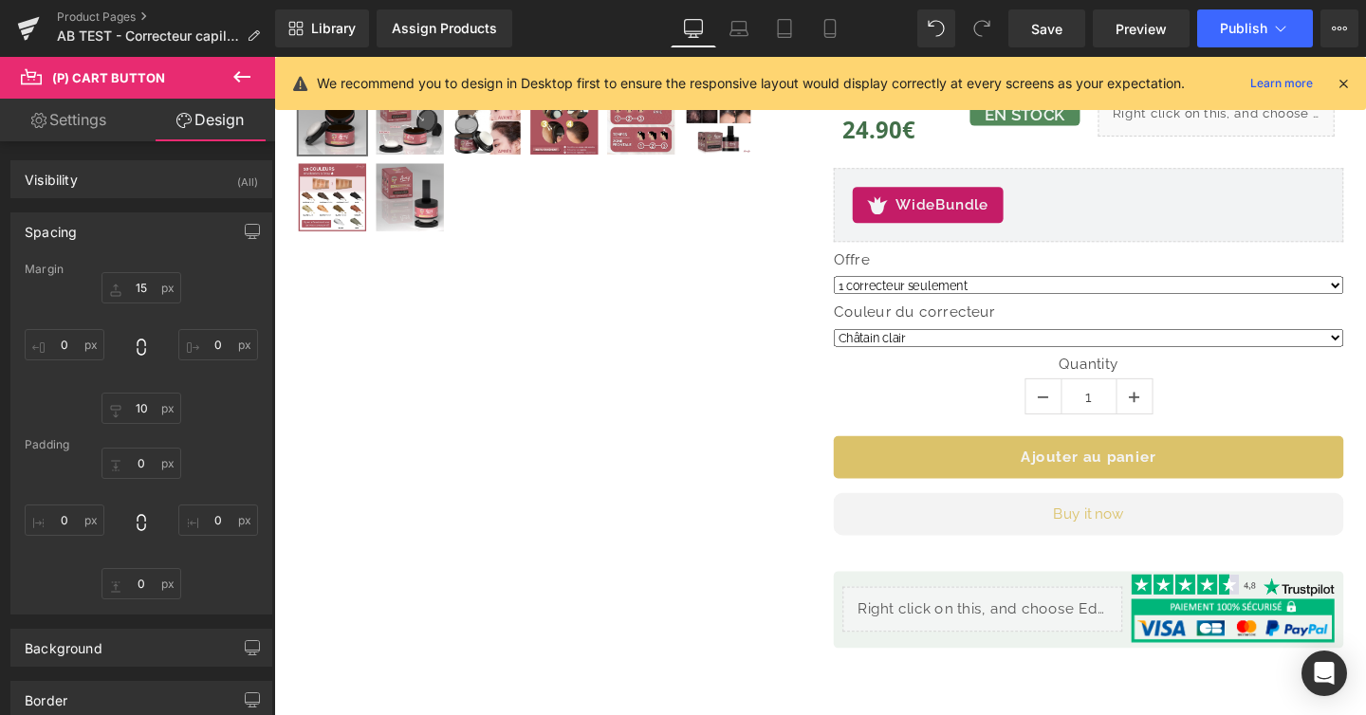
type input "0"
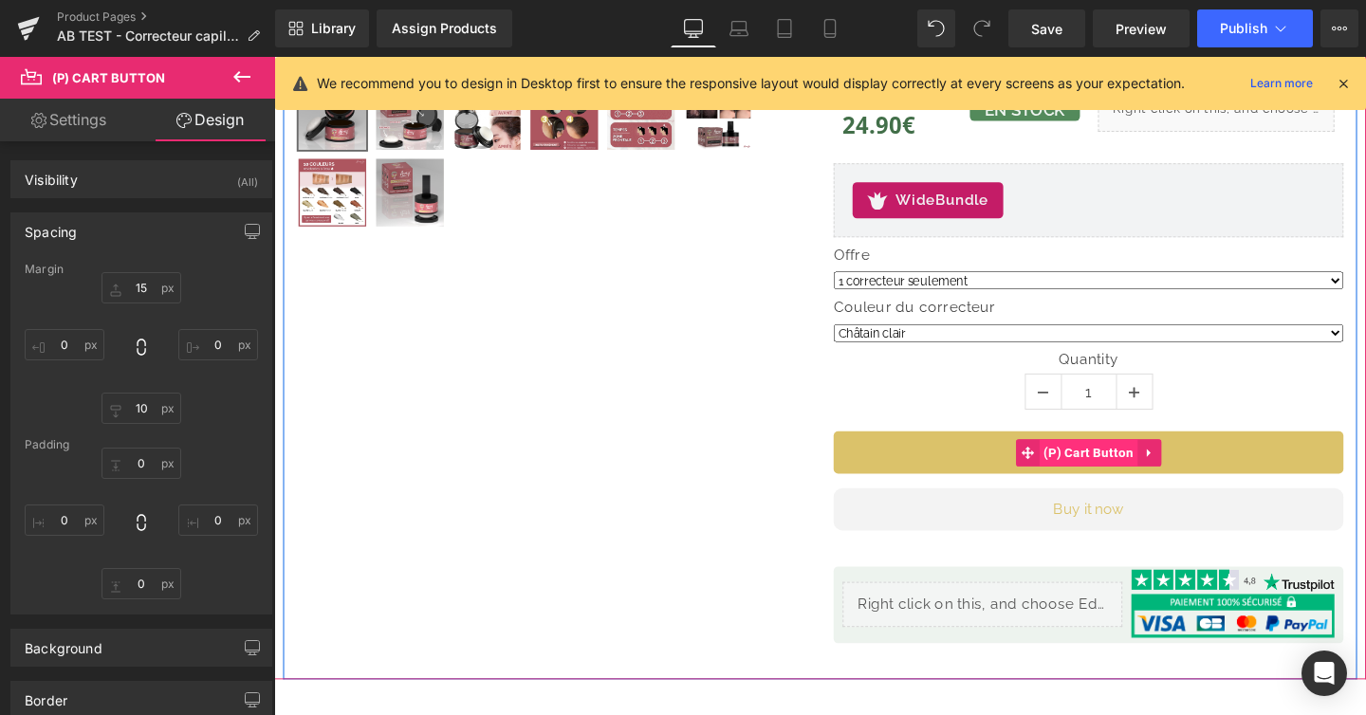
click at [1143, 481] on span "(P) Cart Button" at bounding box center [1131, 473] width 104 height 28
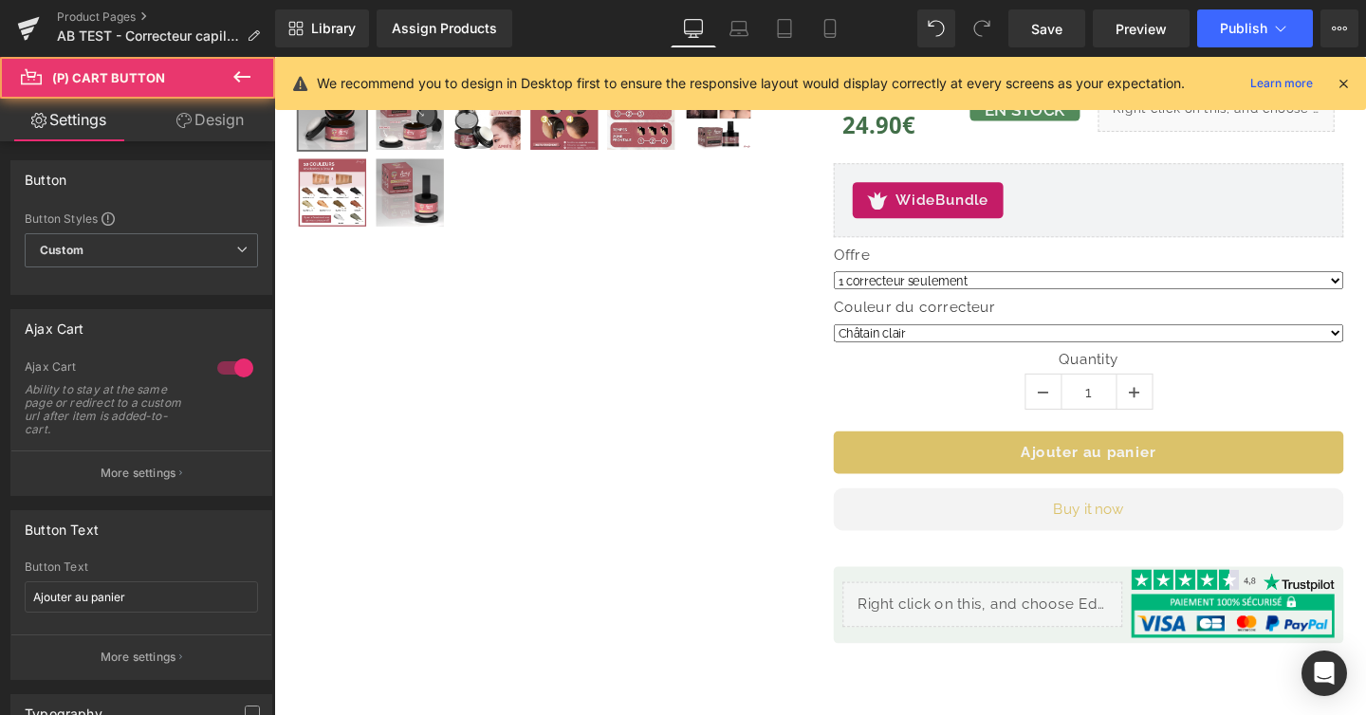
click at [200, 112] on link "Design" at bounding box center [210, 120] width 138 height 43
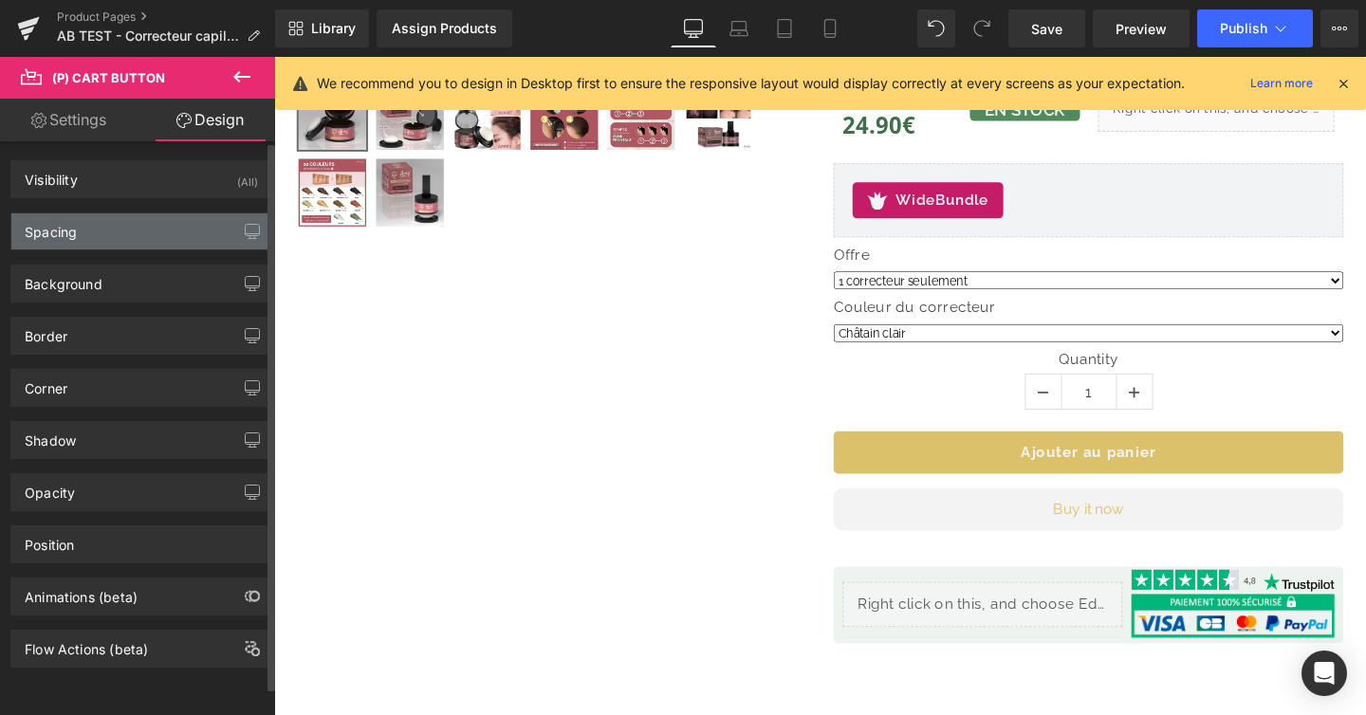
click at [168, 237] on div "Spacing" at bounding box center [141, 231] width 260 height 36
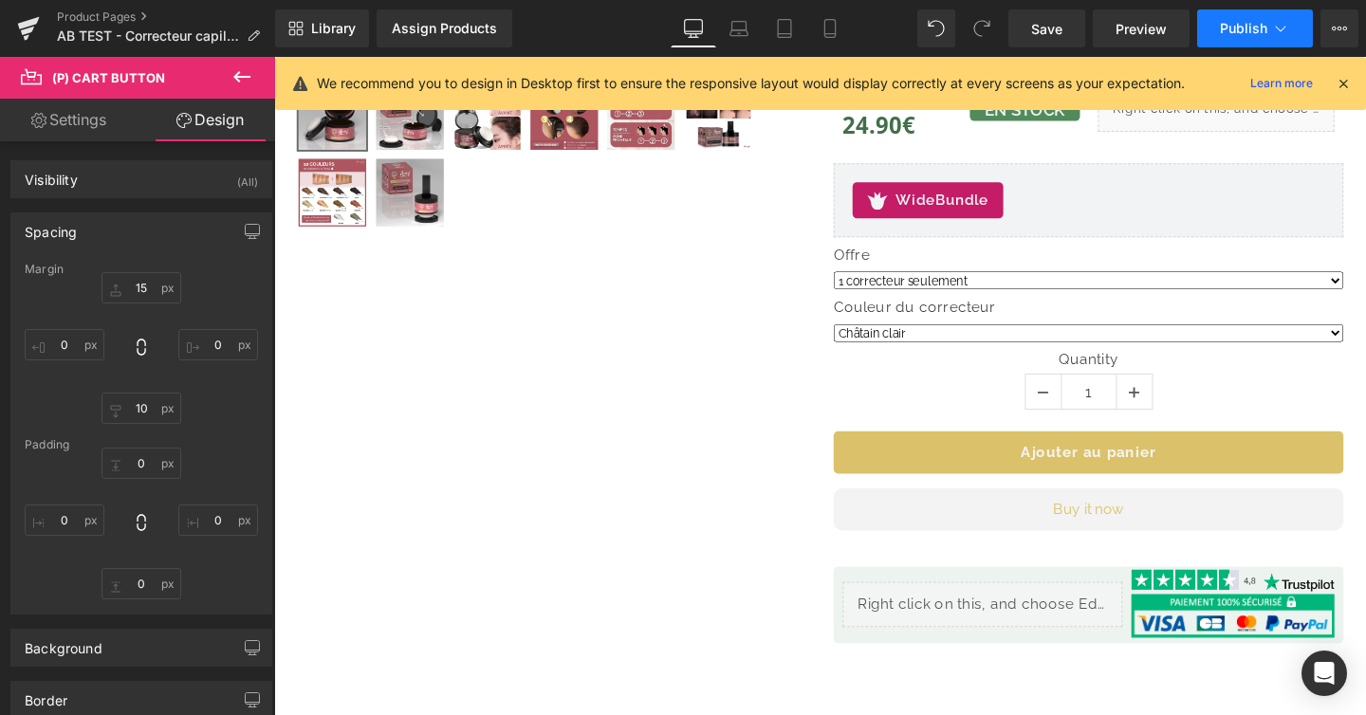
click at [1258, 36] on button "Publish" at bounding box center [1255, 28] width 116 height 38
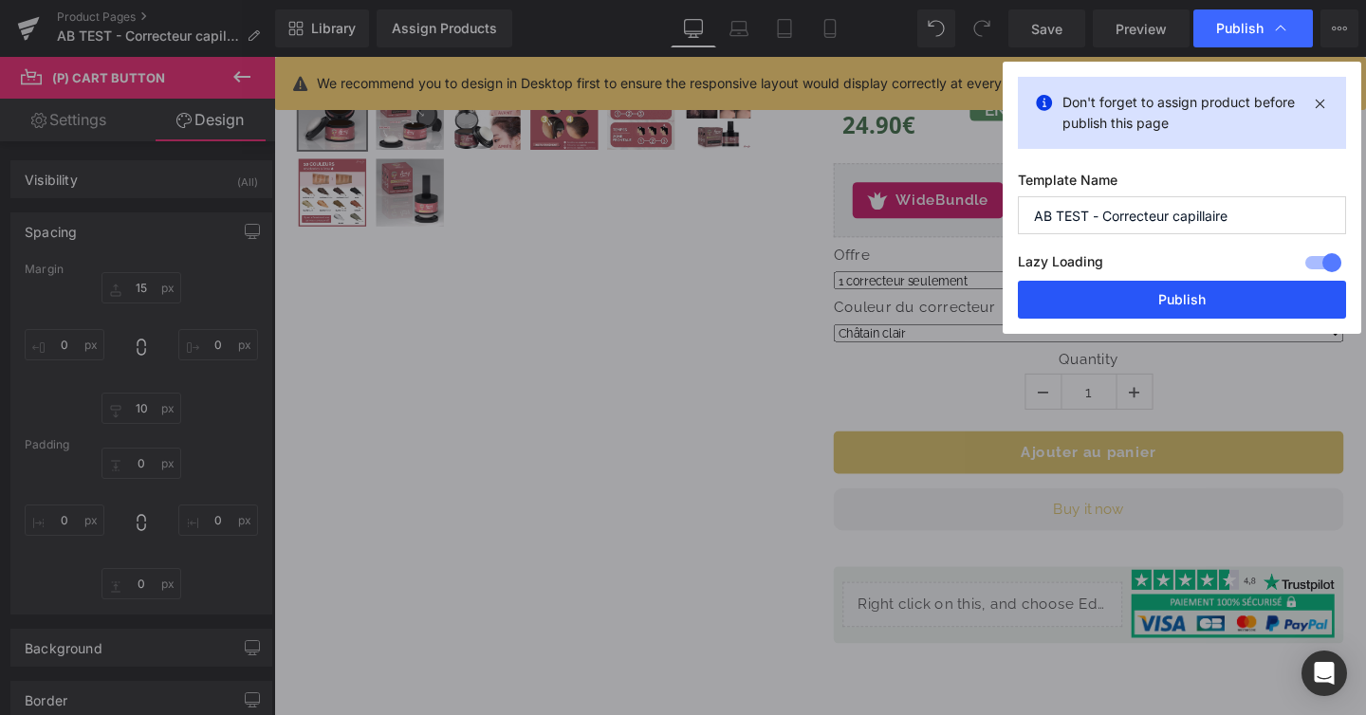
click at [1099, 305] on button "Publish" at bounding box center [1182, 300] width 328 height 38
